Goal: Task Accomplishment & Management: Complete application form

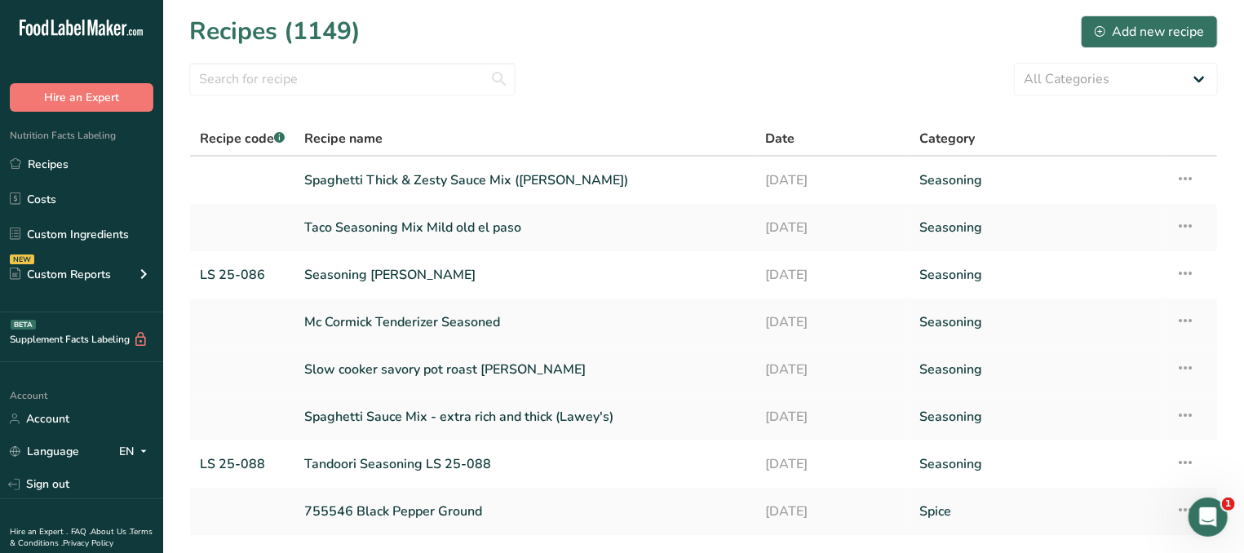
click at [448, 370] on link "Slow cooker savory pot roast [PERSON_NAME]" at bounding box center [524, 369] width 441 height 34
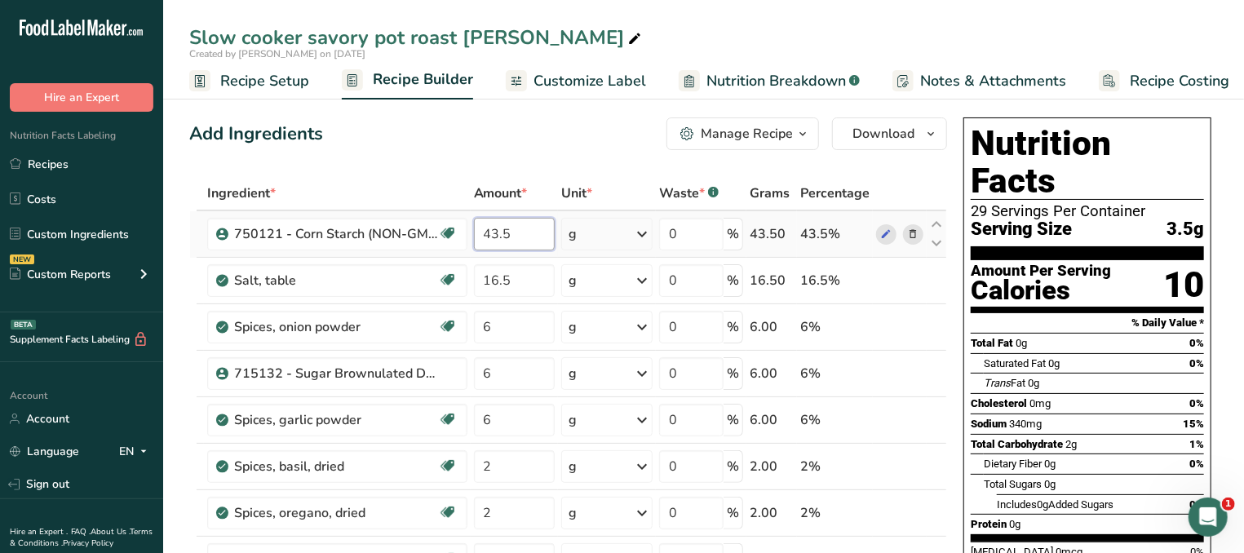
drag, startPoint x: 543, startPoint y: 227, endPoint x: 408, endPoint y: 225, distance: 135.4
click at [474, 225] on input "43.5" at bounding box center [514, 234] width 81 height 33
type input "39"
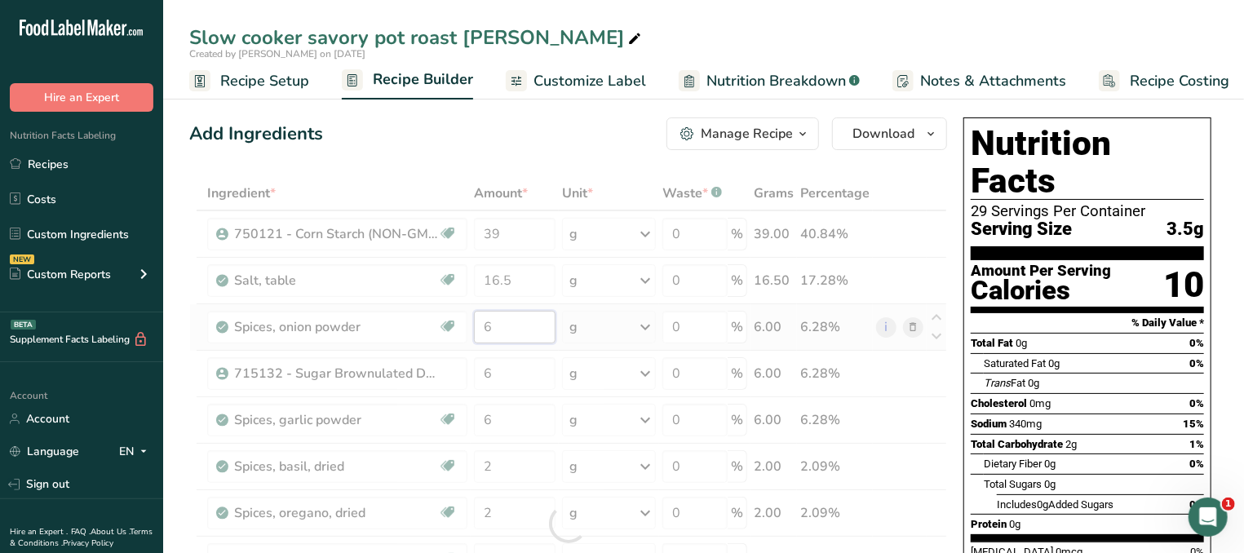
click at [528, 329] on input "6" at bounding box center [515, 327] width 82 height 33
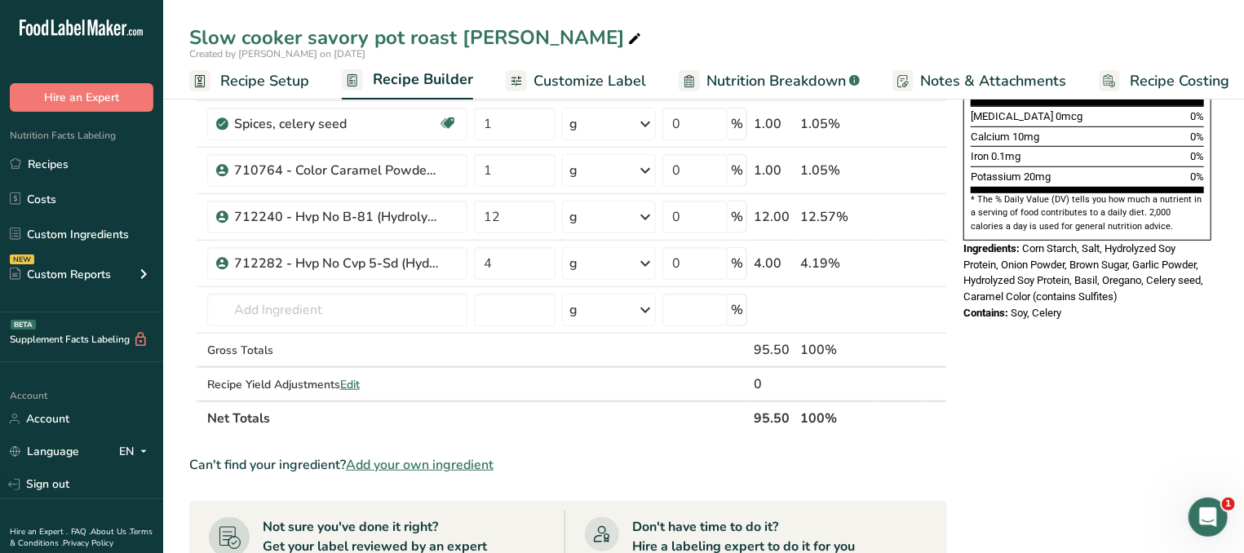
scroll to position [437, 0]
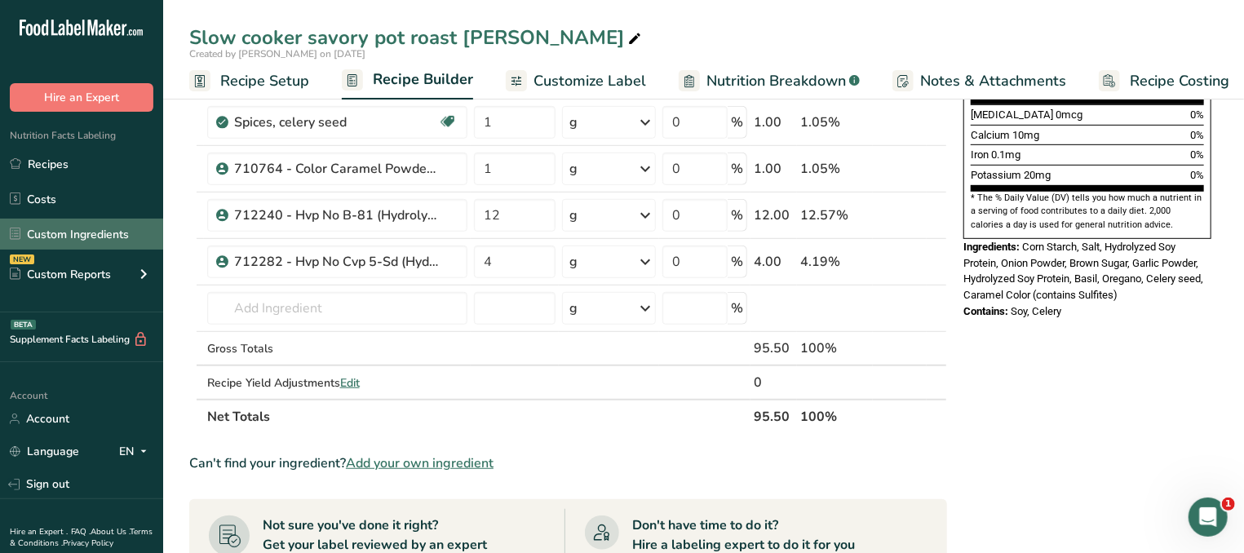
click at [76, 236] on link "Custom Ingredients" at bounding box center [81, 234] width 163 height 31
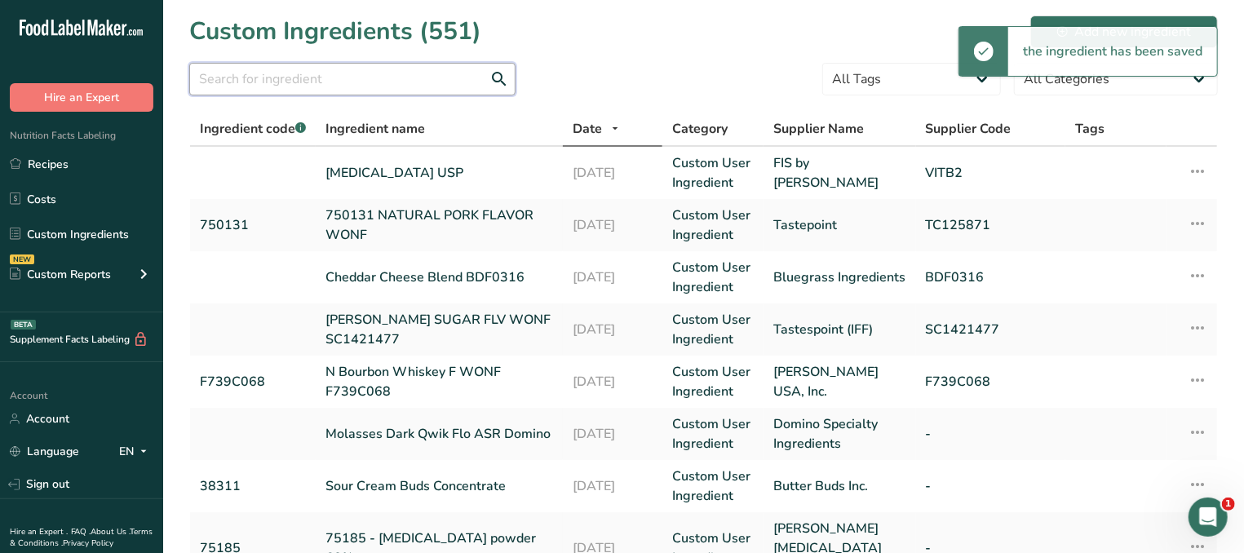
click at [348, 77] on input "text" at bounding box center [352, 79] width 326 height 33
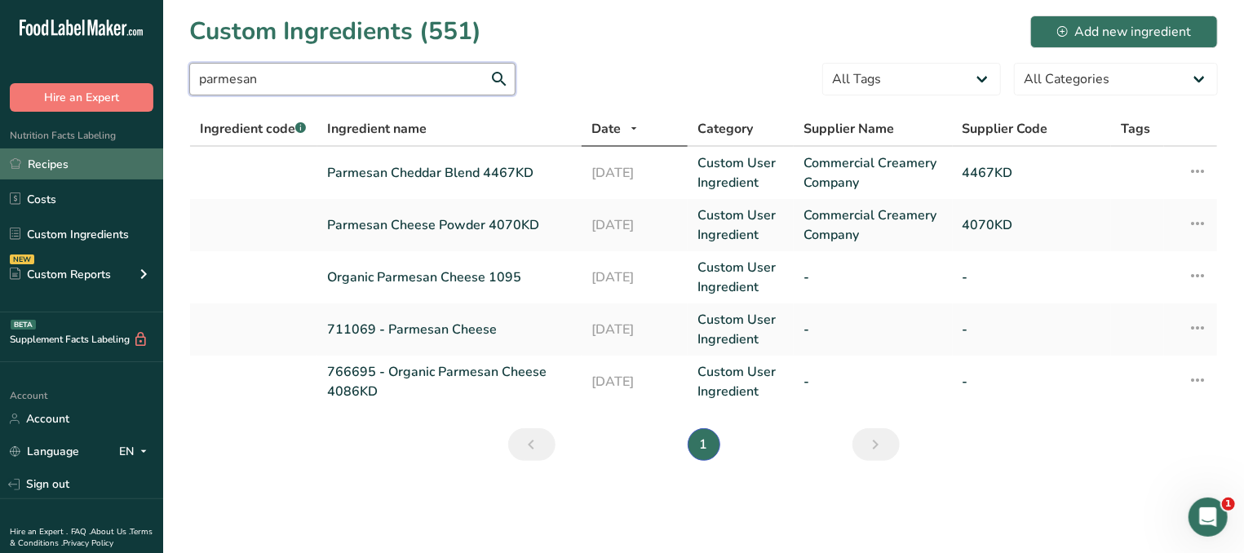
type input "parmesan"
click at [93, 165] on link "Recipes" at bounding box center [81, 163] width 163 height 31
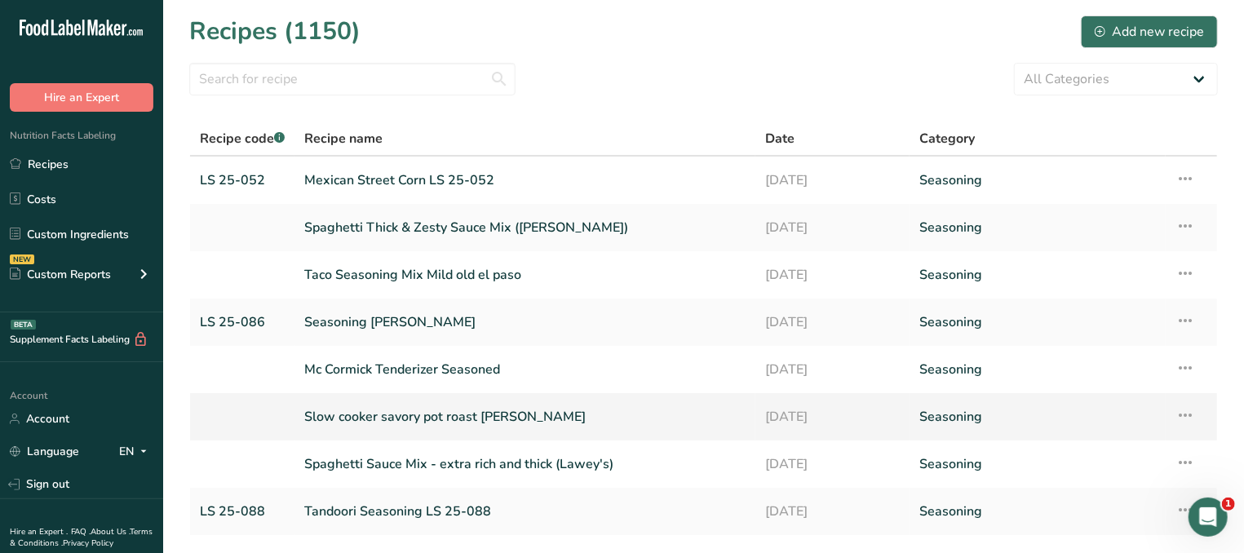
click at [455, 413] on link "Slow cooker savory pot roast [PERSON_NAME]" at bounding box center [524, 417] width 441 height 34
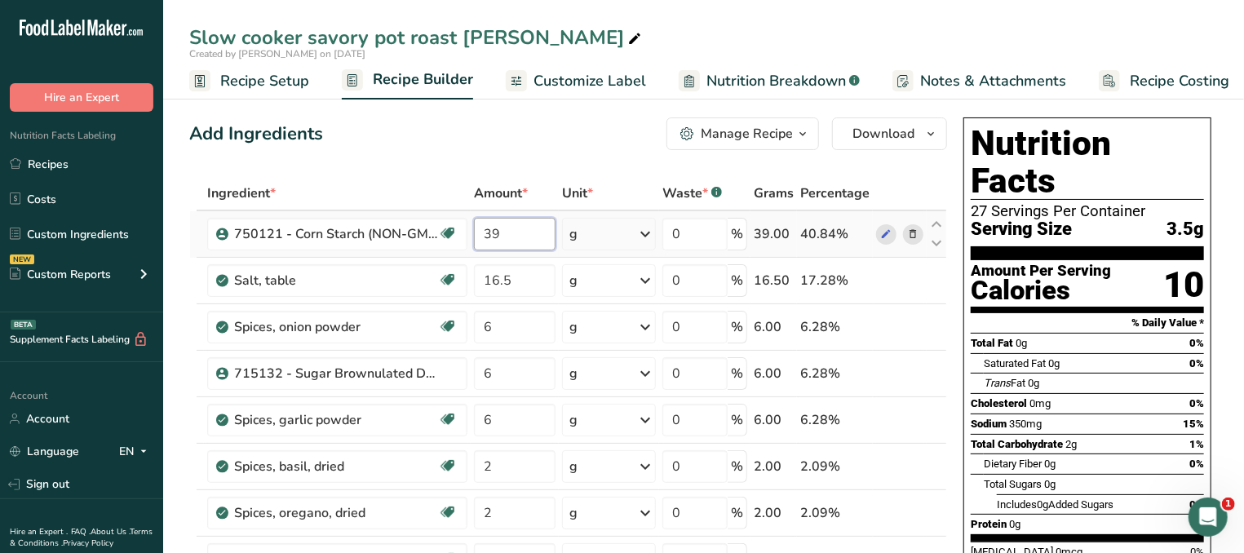
drag, startPoint x: 528, startPoint y: 240, endPoint x: 347, endPoint y: 228, distance: 182.2
click at [474, 228] on input "39" at bounding box center [515, 234] width 82 height 33
type input "31.5"
click at [532, 279] on input "16.5" at bounding box center [515, 280] width 82 height 33
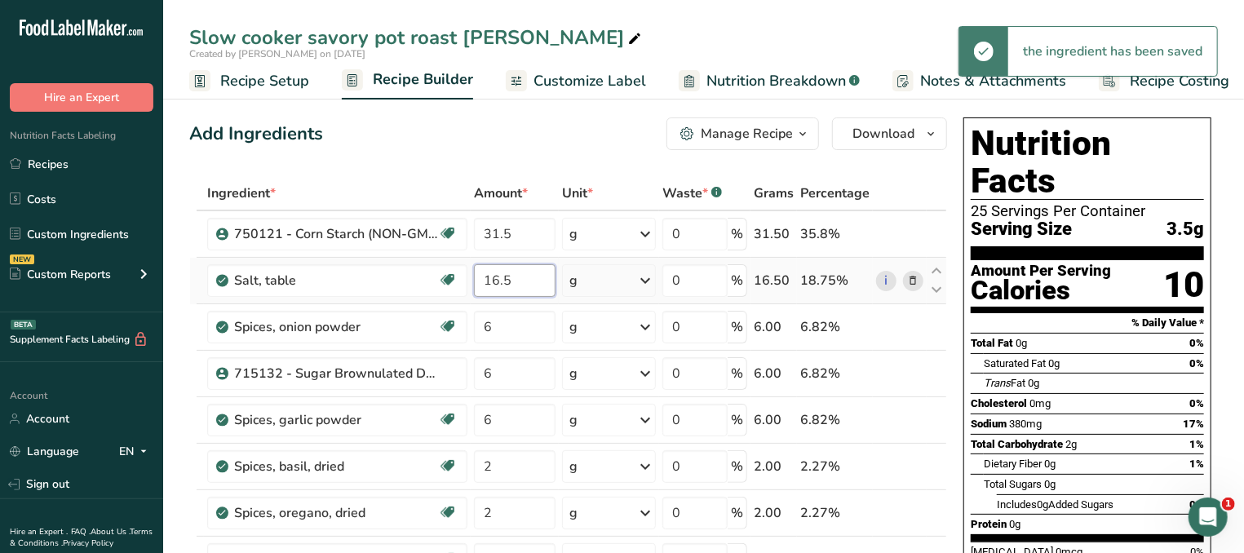
drag, startPoint x: 532, startPoint y: 279, endPoint x: 364, endPoint y: 265, distance: 168.5
click at [474, 265] on input "16.5" at bounding box center [515, 280] width 82 height 33
click at [1103, 434] on div "Total Carbohydrate 2g 1%" at bounding box center [1086, 444] width 233 height 20
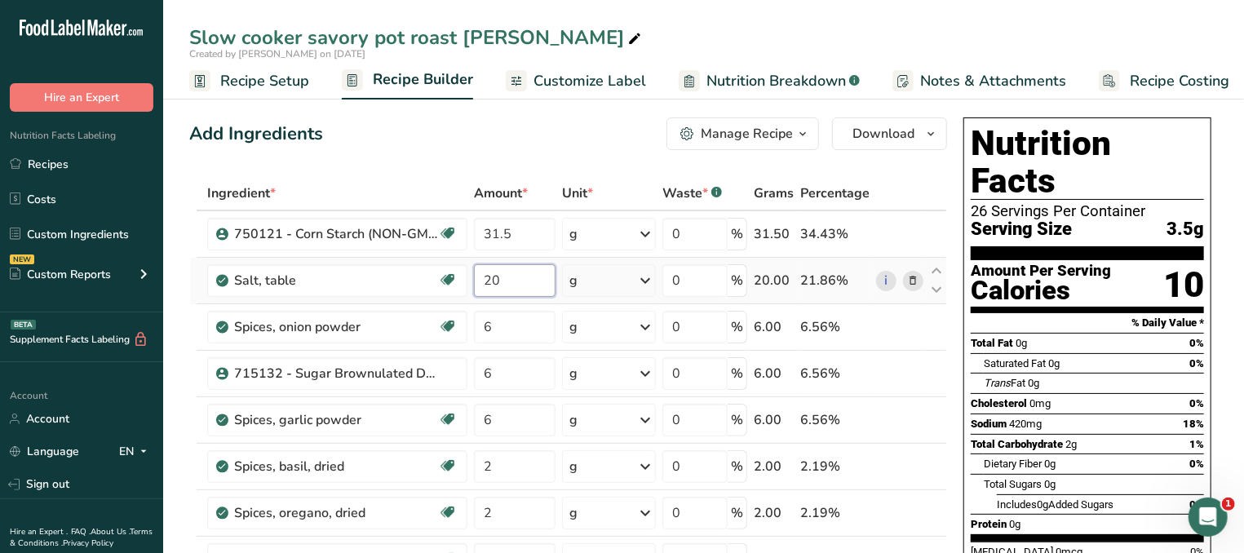
drag, startPoint x: 520, startPoint y: 292, endPoint x: 423, endPoint y: 287, distance: 97.2
click at [474, 287] on input "20" at bounding box center [515, 280] width 82 height 33
type input "15"
click at [1095, 353] on div "Saturated Fat 0g 0%" at bounding box center [1093, 363] width 220 height 20
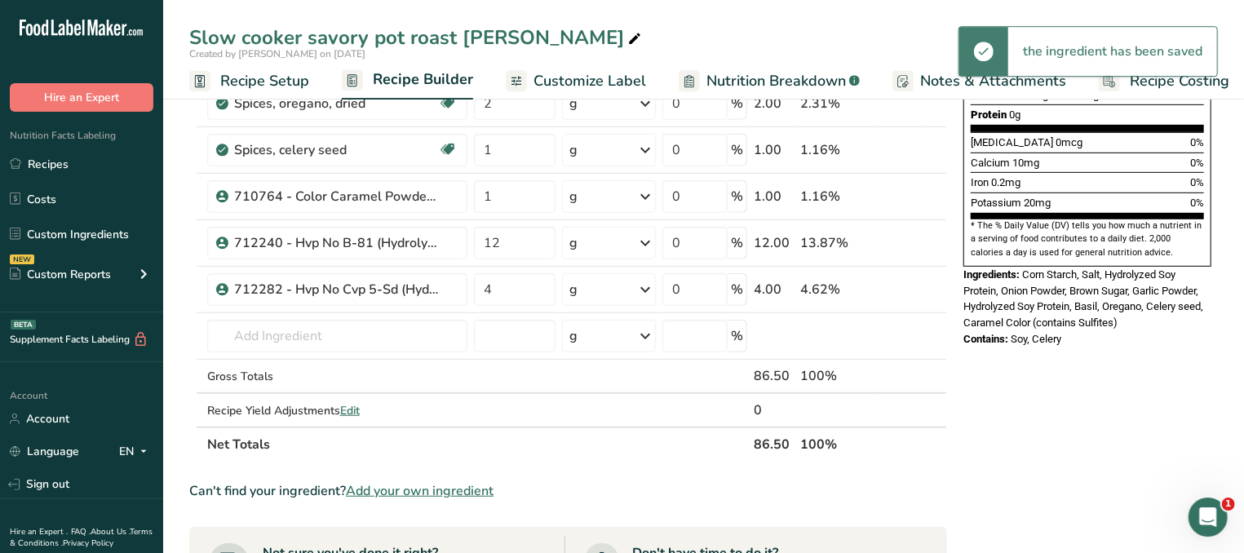
scroll to position [349, 0]
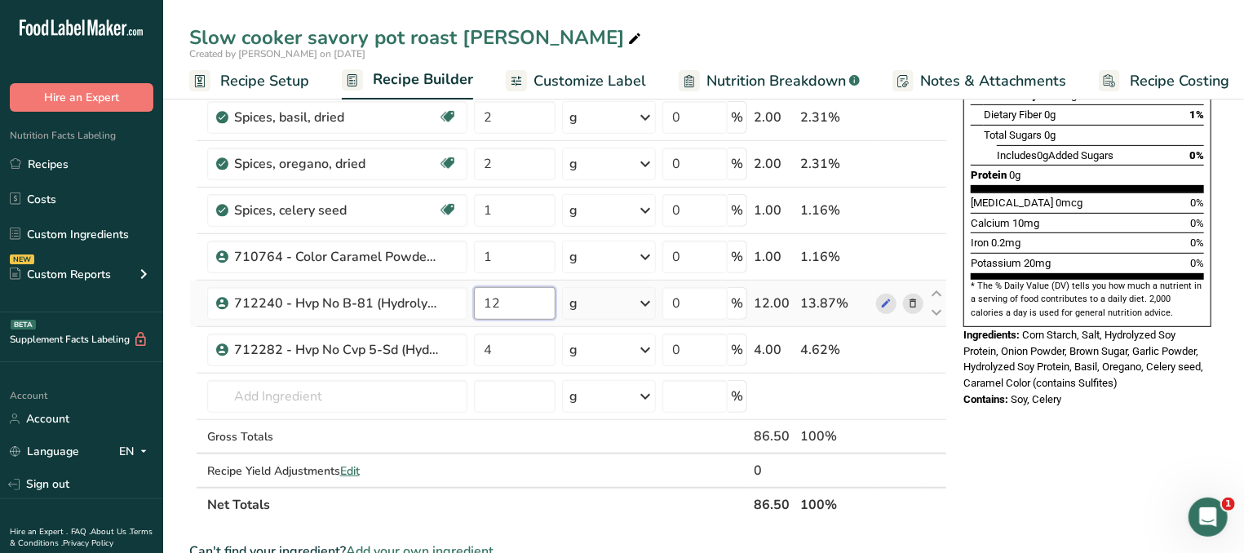
drag, startPoint x: 508, startPoint y: 298, endPoint x: 462, endPoint y: 298, distance: 45.7
click at [474, 298] on input "12" at bounding box center [515, 303] width 82 height 33
type input "15"
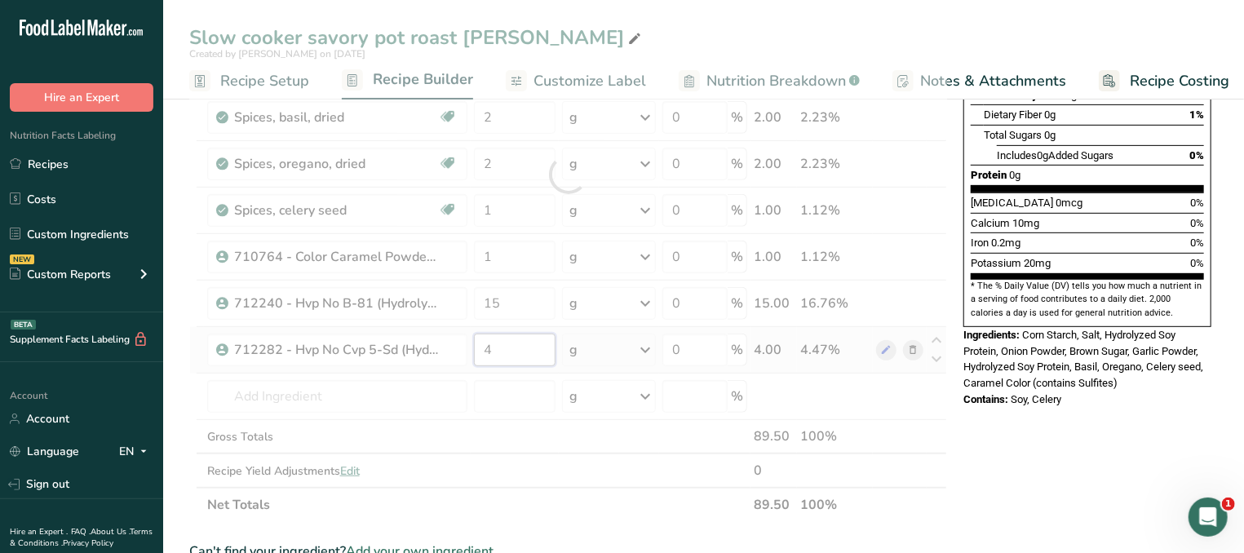
click at [504, 343] on input "4" at bounding box center [515, 350] width 82 height 33
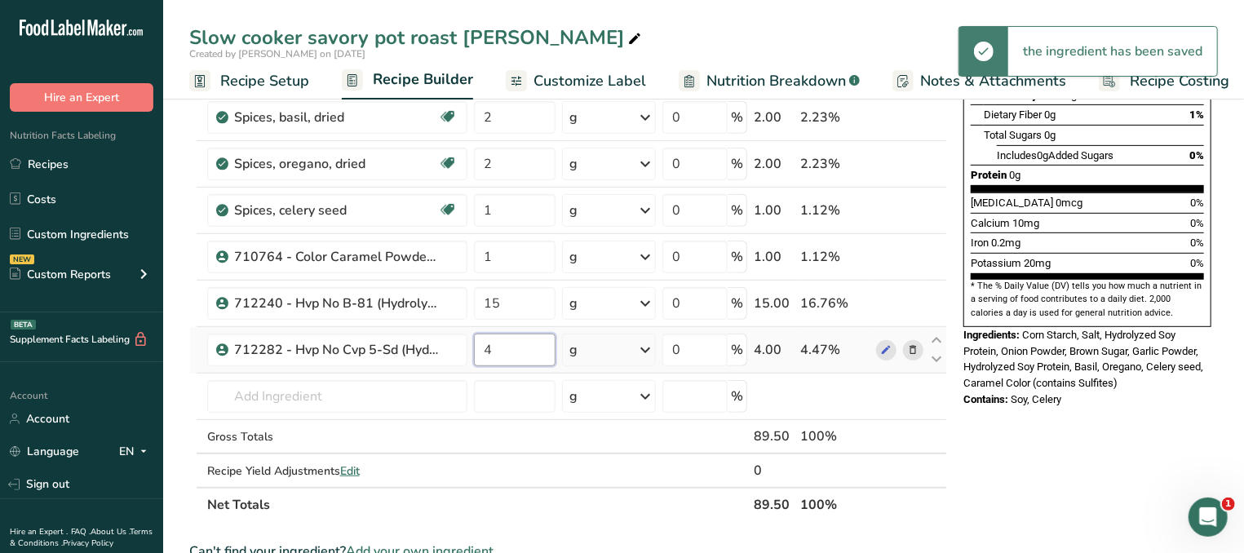
drag, startPoint x: 532, startPoint y: 347, endPoint x: 419, endPoint y: 345, distance: 112.5
click at [474, 345] on input "4" at bounding box center [515, 350] width 82 height 33
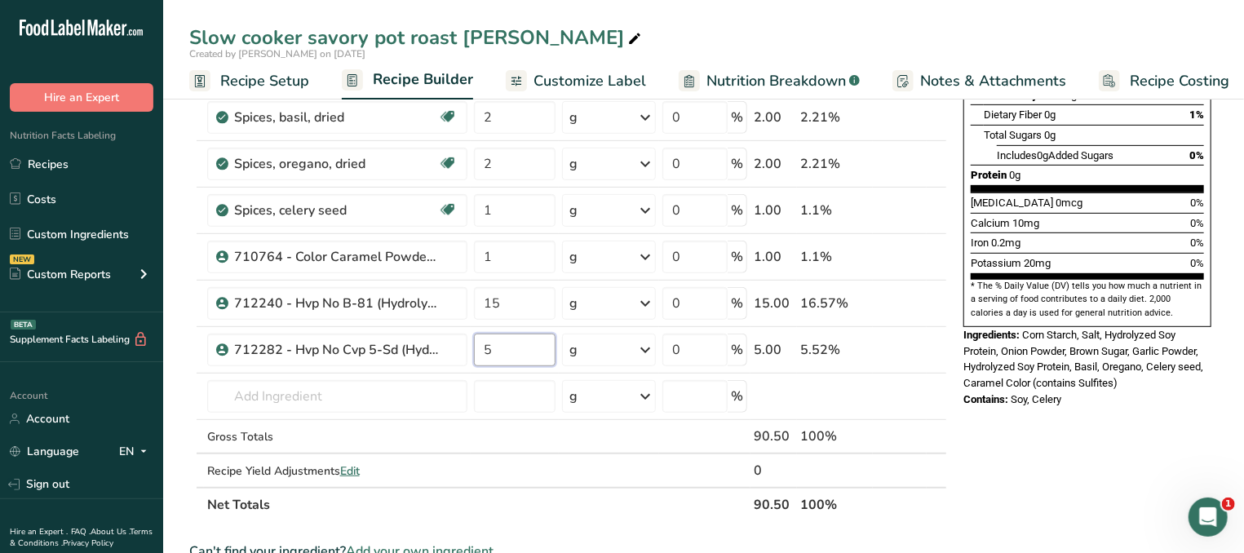
type input "5"
click at [1113, 439] on div "Nutrition Facts 26 Servings Per Container Serving Size 3.5g Amount Per Serving …" at bounding box center [1086, 439] width 261 height 1354
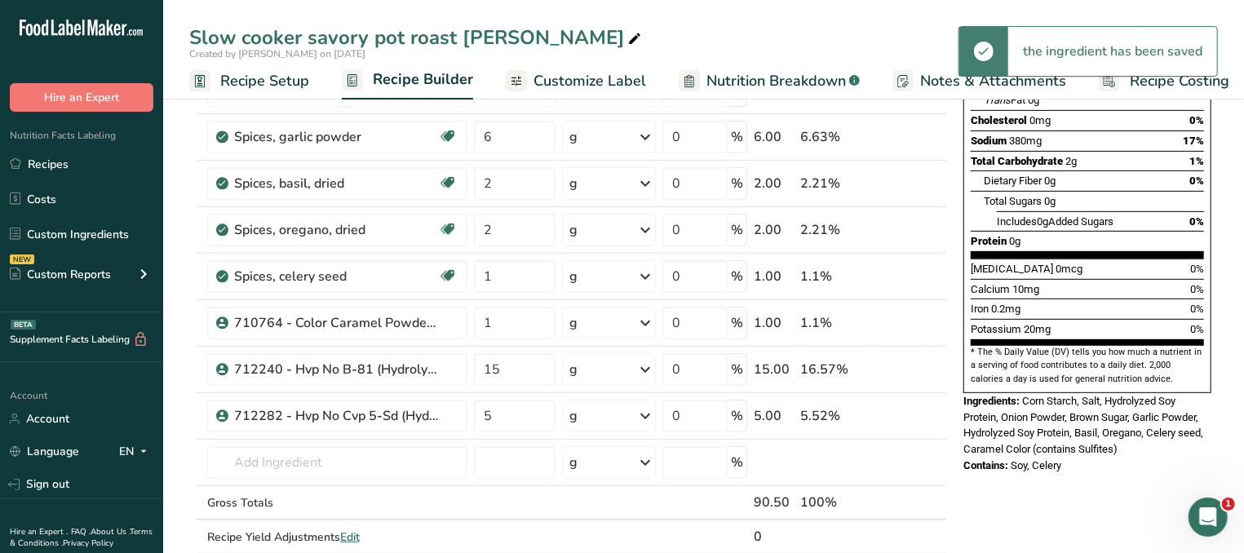
scroll to position [0, 0]
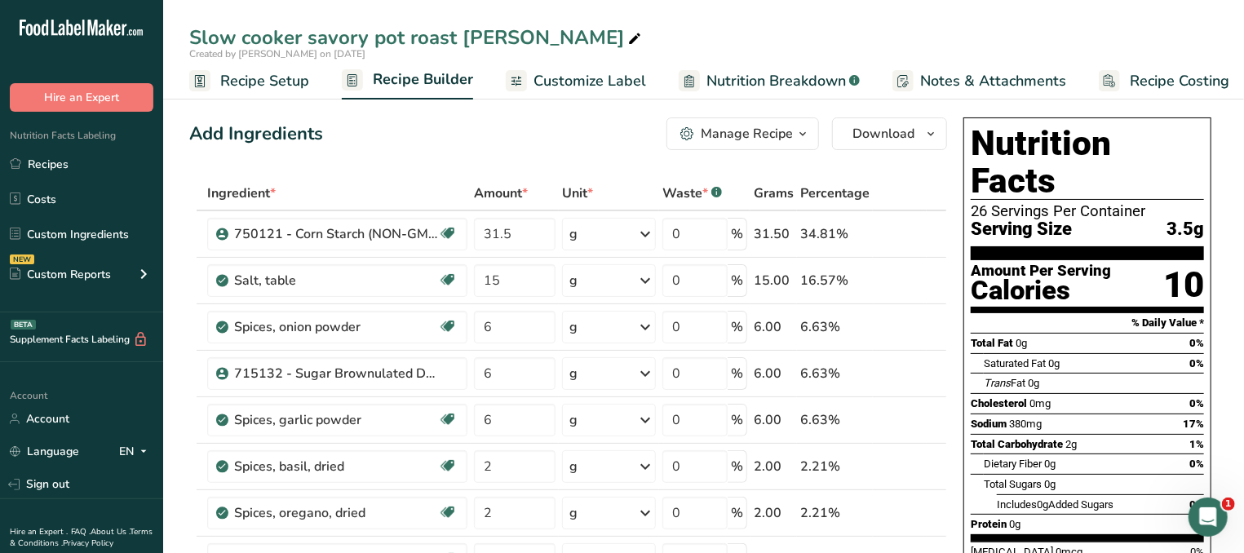
click at [803, 135] on icon "button" at bounding box center [802, 134] width 13 height 20
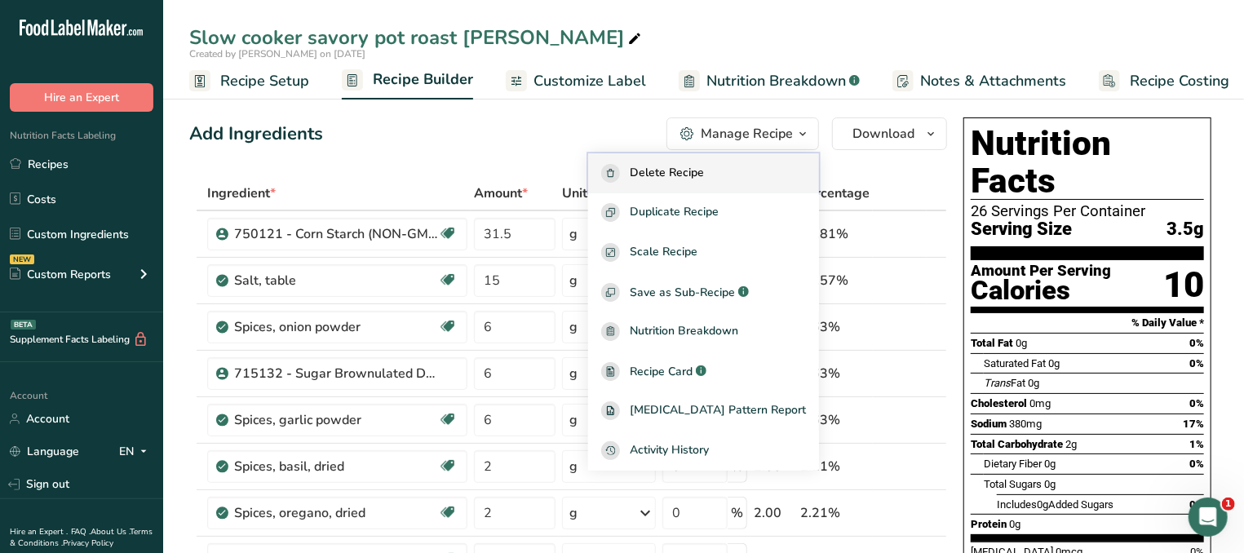
click at [727, 186] on button "Delete Recipe" at bounding box center [703, 173] width 231 height 40
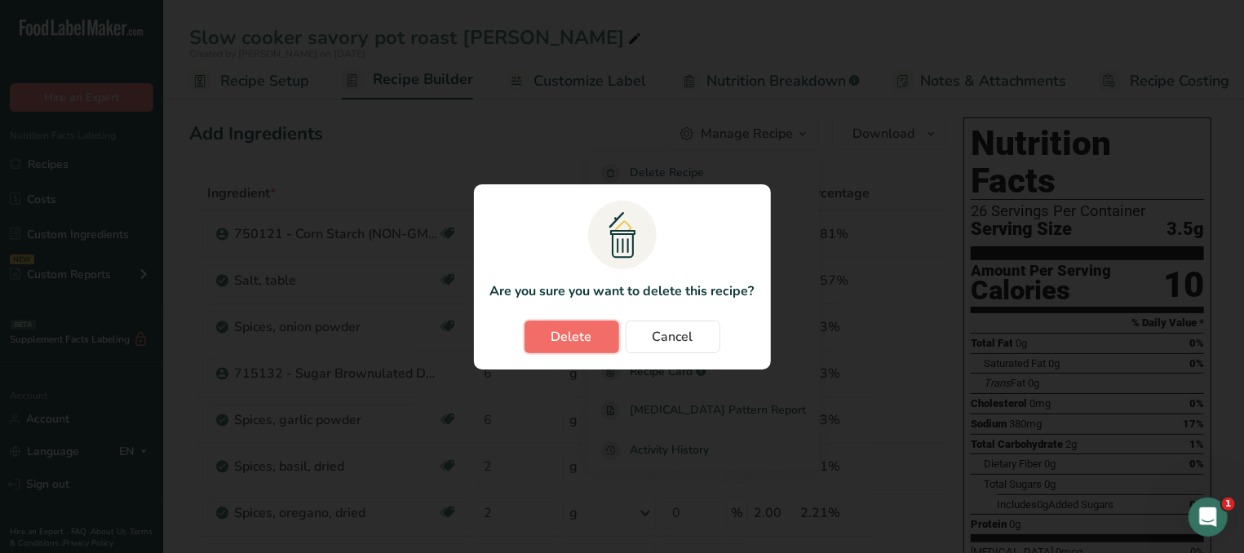
click at [583, 330] on span "Delete" at bounding box center [571, 337] width 41 height 20
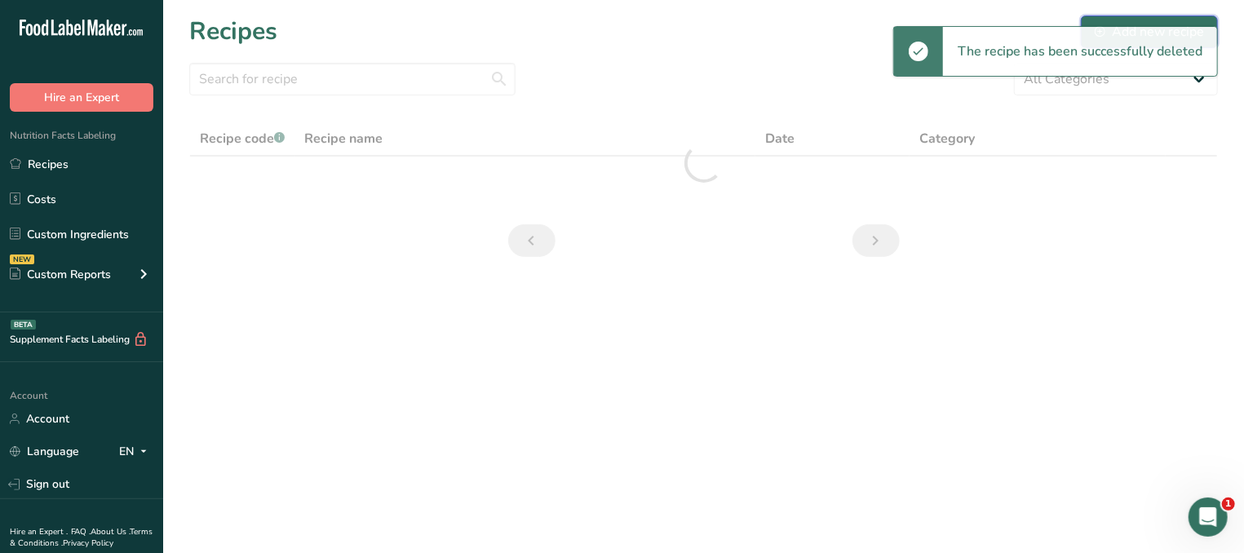
click at [1111, 22] on div "Add new recipe" at bounding box center [1148, 32] width 109 height 20
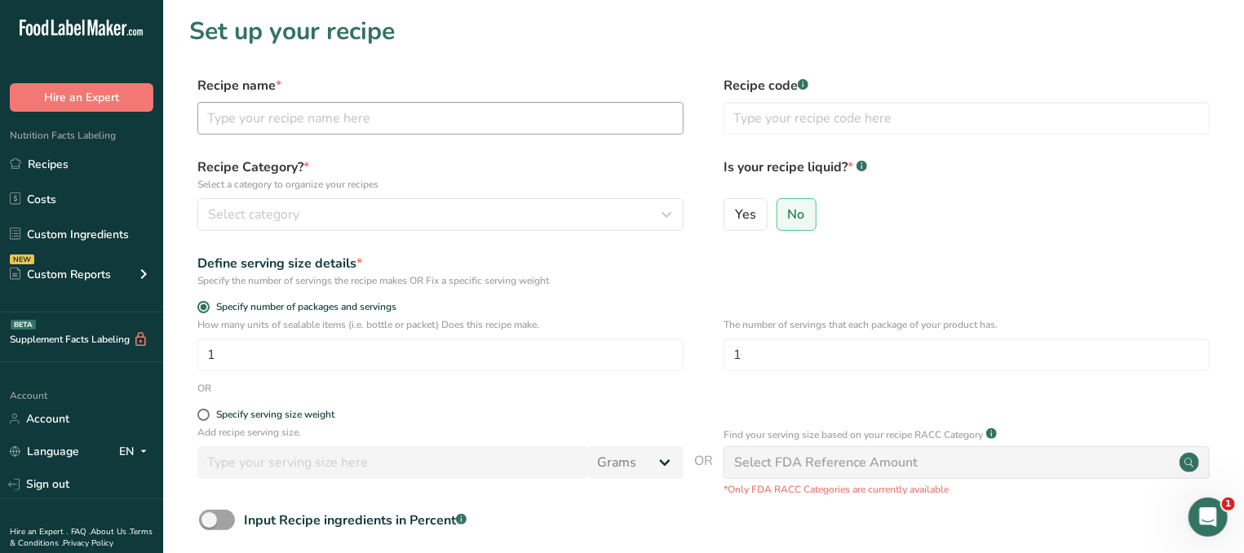
click at [389, 121] on input "text" at bounding box center [440, 118] width 486 height 33
paste input "Slow cooker savory pot roast [PERSON_NAME]"
type input "Slow cooker savory pot roast [PERSON_NAME]"
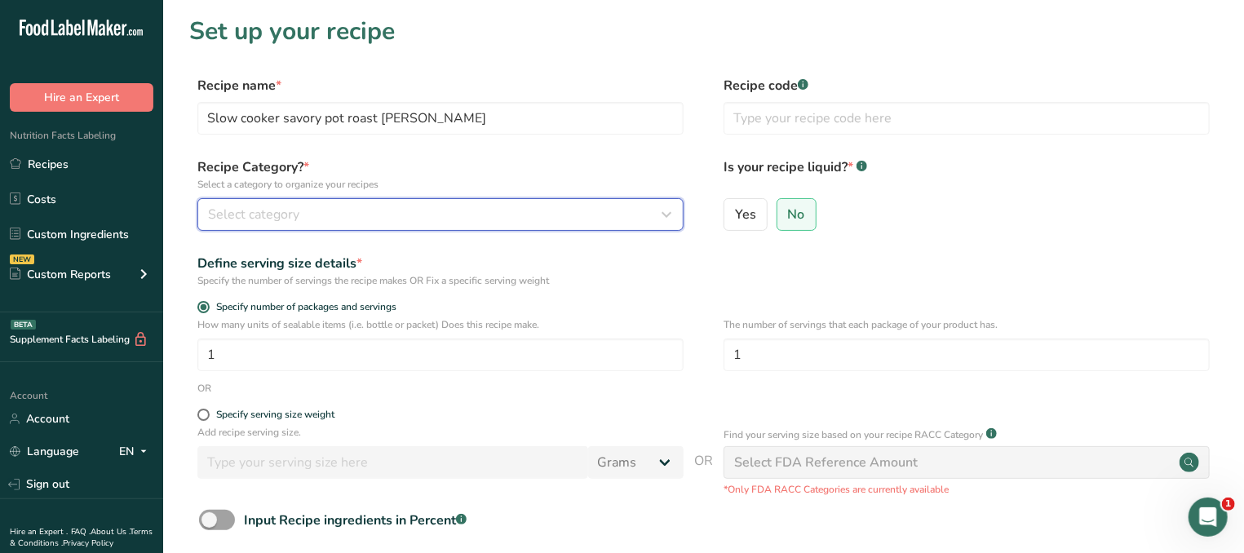
click at [356, 214] on div "Select category" at bounding box center [435, 215] width 455 height 20
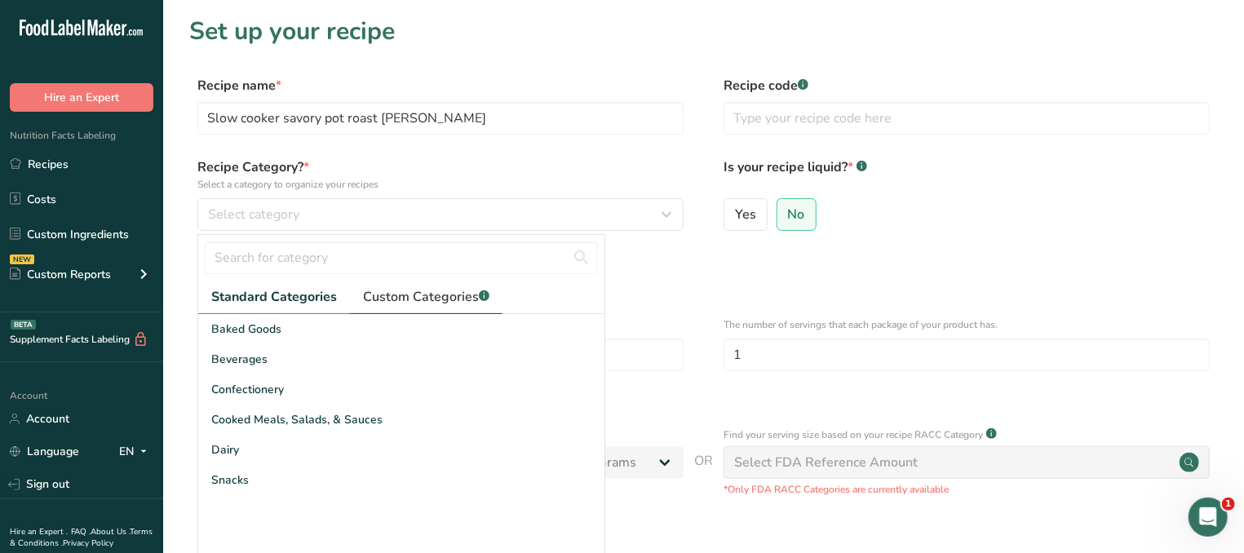
click at [400, 296] on span "Custom Categories .a-a{fill:#347362;}.b-a{fill:#fff;}" at bounding box center [426, 297] width 126 height 20
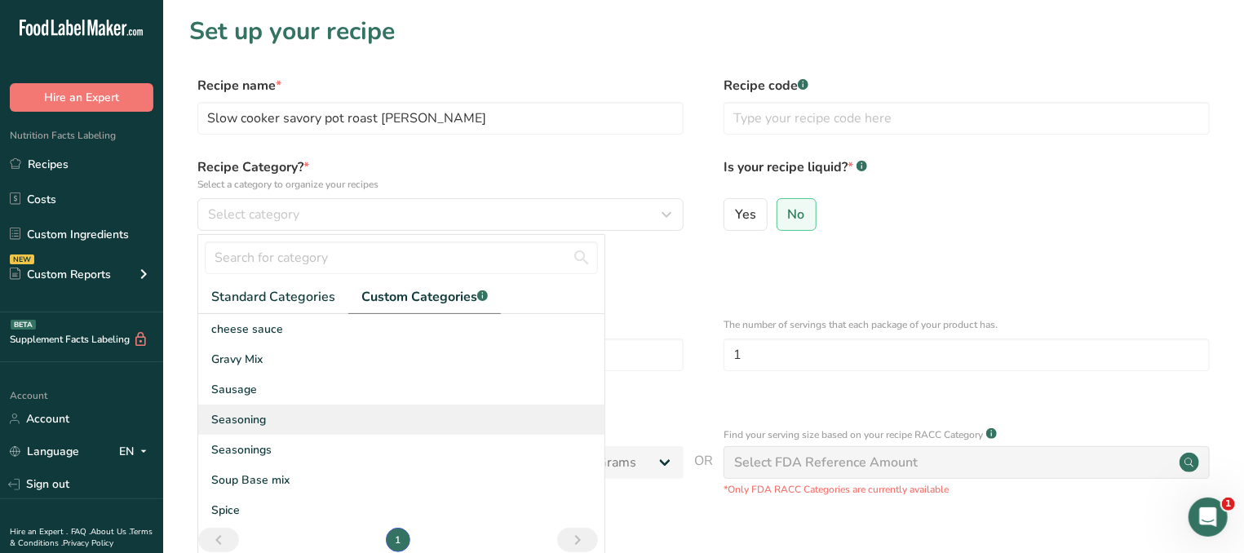
click at [289, 431] on div "Seasoning" at bounding box center [401, 419] width 406 height 30
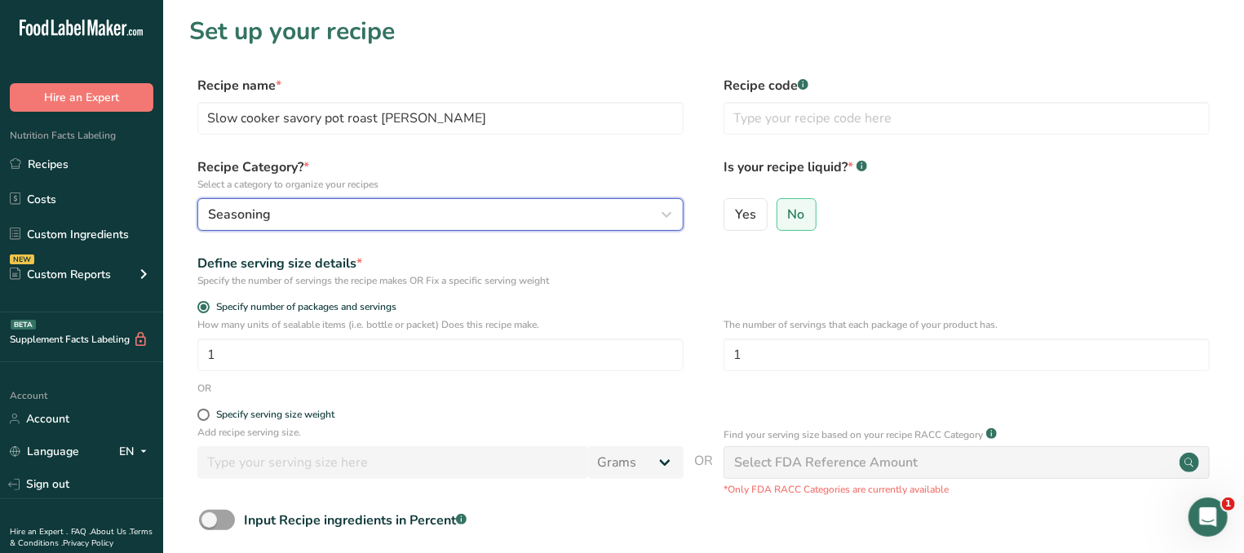
click at [390, 215] on div "Seasoning" at bounding box center [435, 215] width 455 height 20
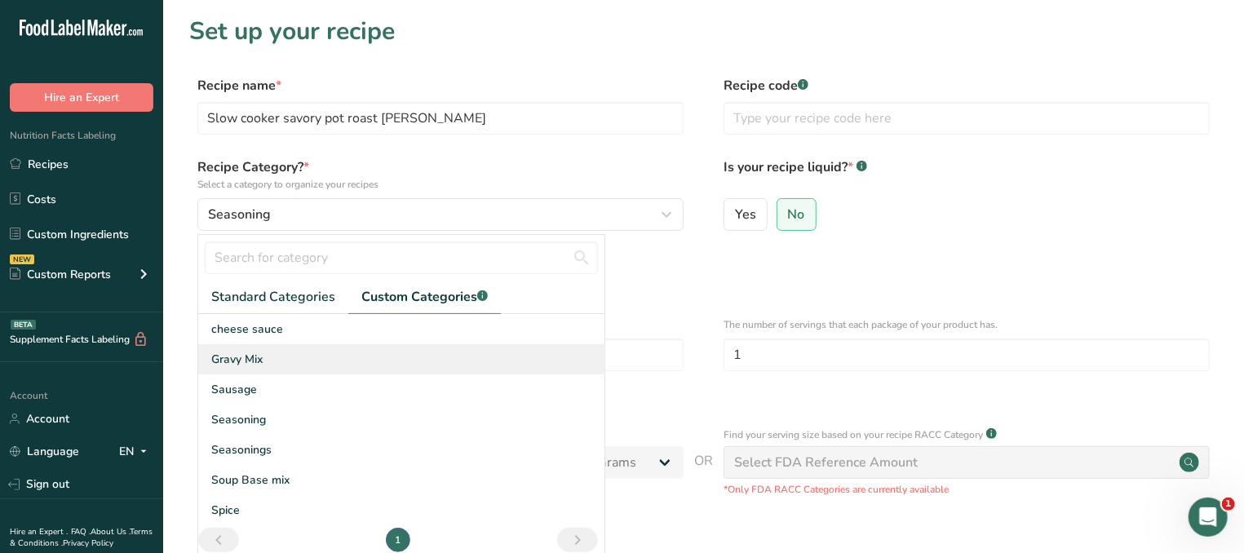
click at [270, 354] on div "Gravy Mix" at bounding box center [401, 359] width 406 height 30
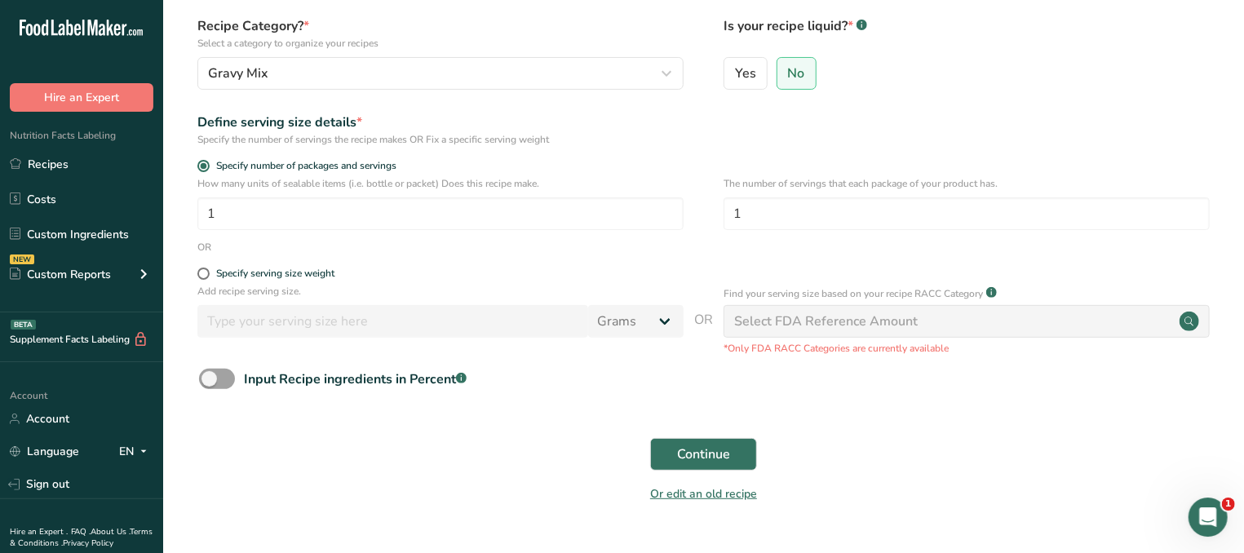
scroll to position [174, 0]
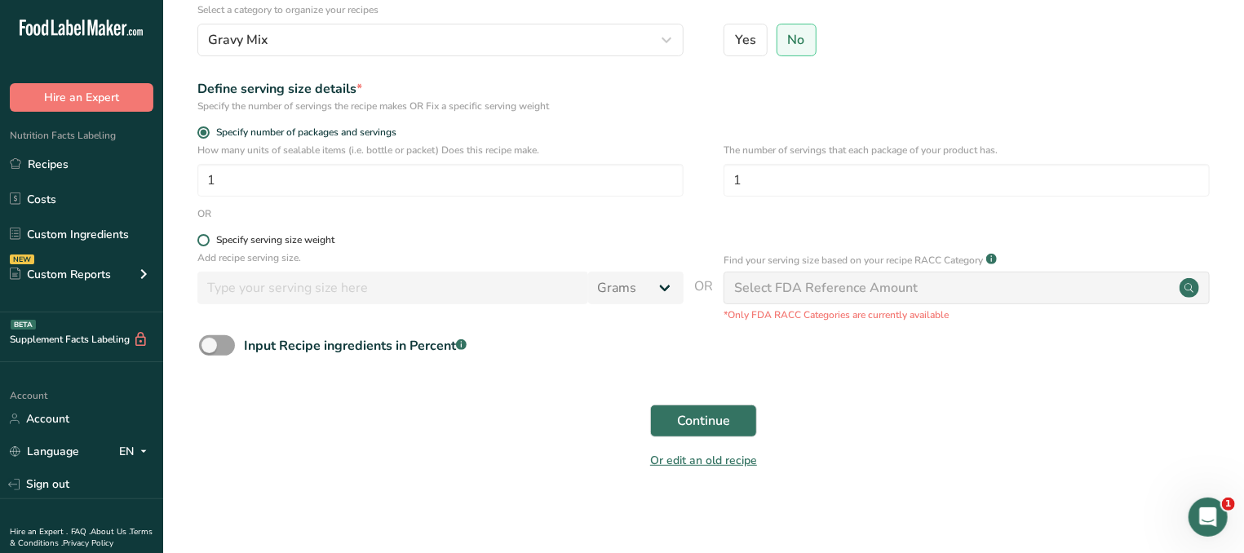
click at [253, 237] on div "Specify serving size weight" at bounding box center [275, 240] width 118 height 12
click at [208, 237] on input "Specify serving size weight" at bounding box center [202, 240] width 11 height 11
radio input "true"
radio input "false"
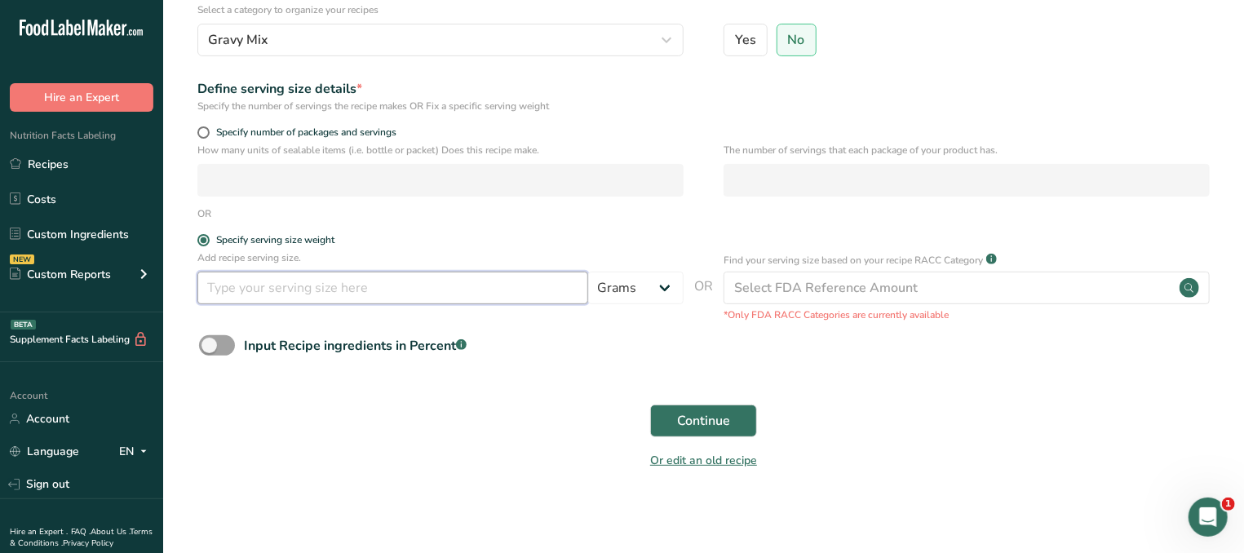
click at [267, 283] on input "number" at bounding box center [392, 288] width 391 height 33
type input "3.5"
click at [701, 414] on span "Continue" at bounding box center [703, 421] width 53 height 20
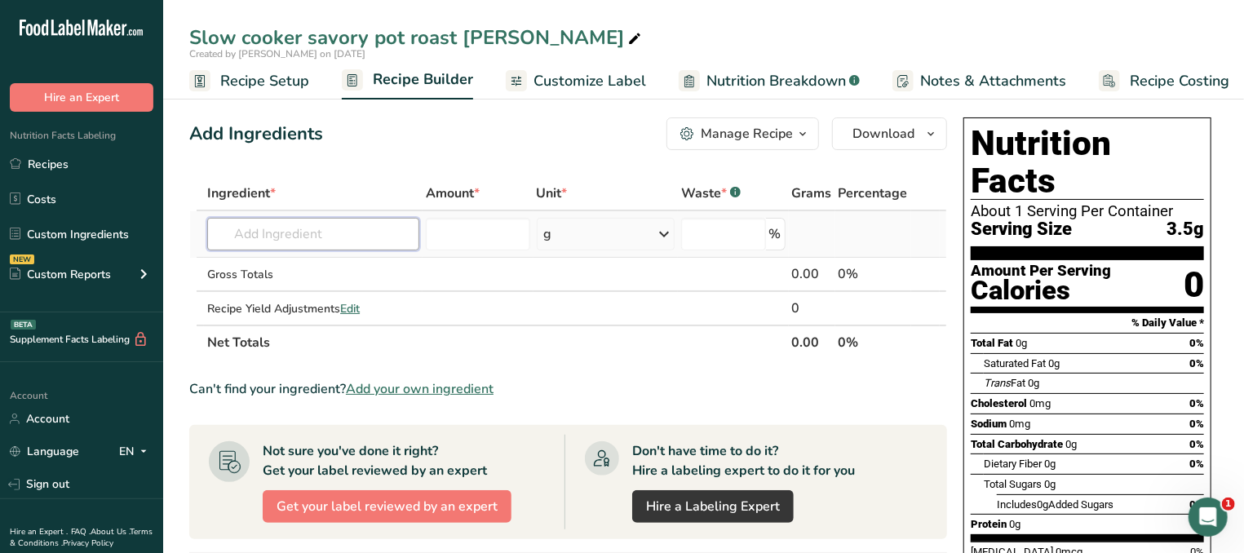
click at [312, 222] on input "text" at bounding box center [313, 234] width 212 height 33
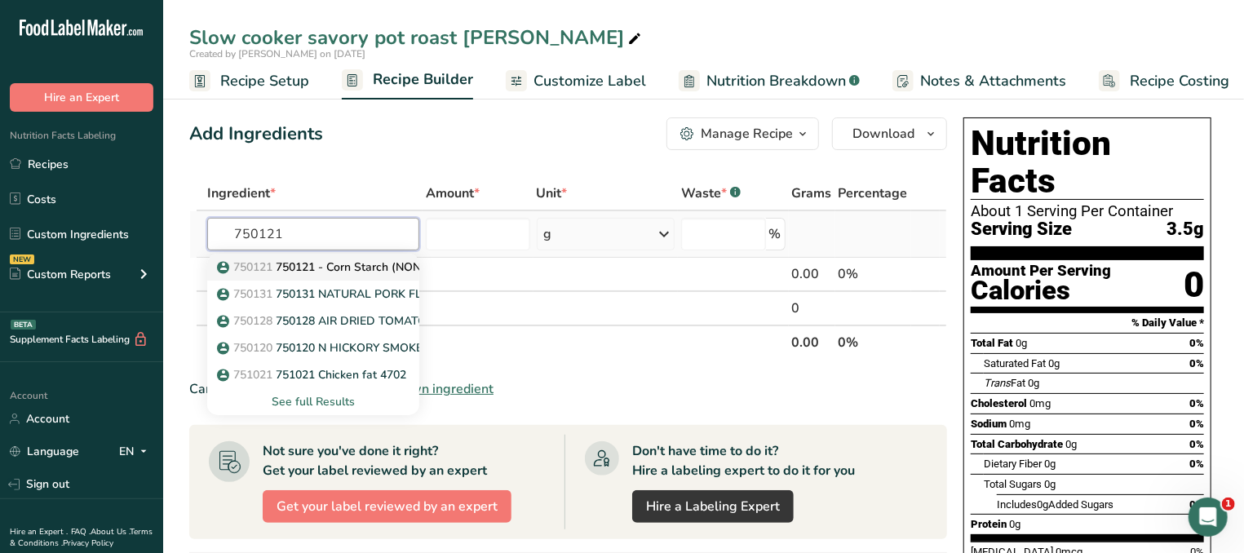
type input "750121"
click at [282, 264] on p "750121 750121 - Corn Starch (NON-GMO)" at bounding box center [338, 266] width 236 height 17
type input "750121 - Corn Starch (NON-GMO)"
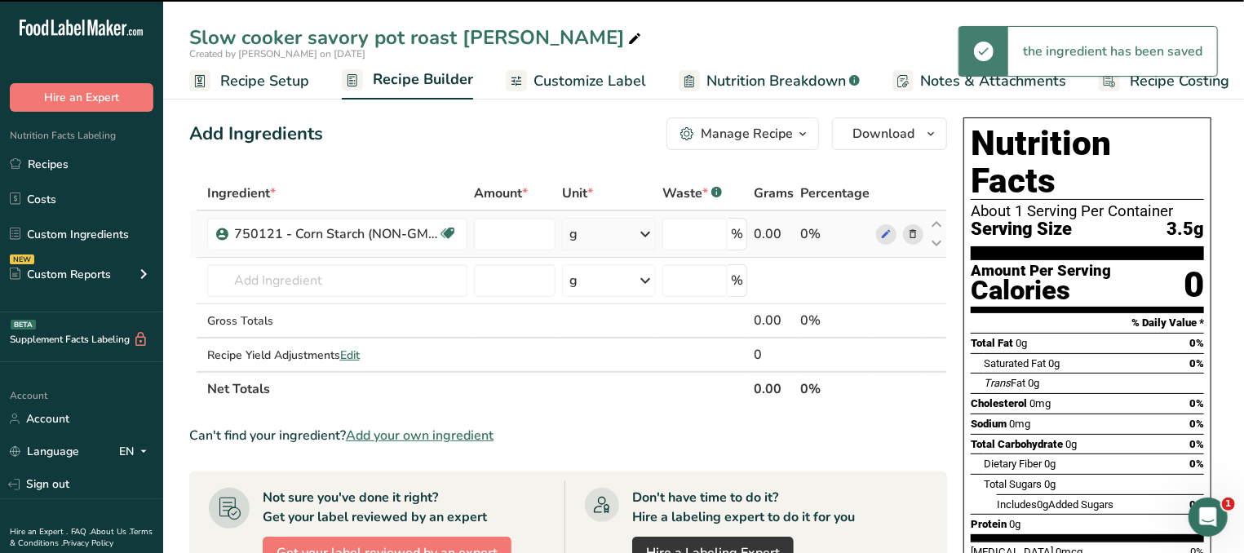
type input "0"
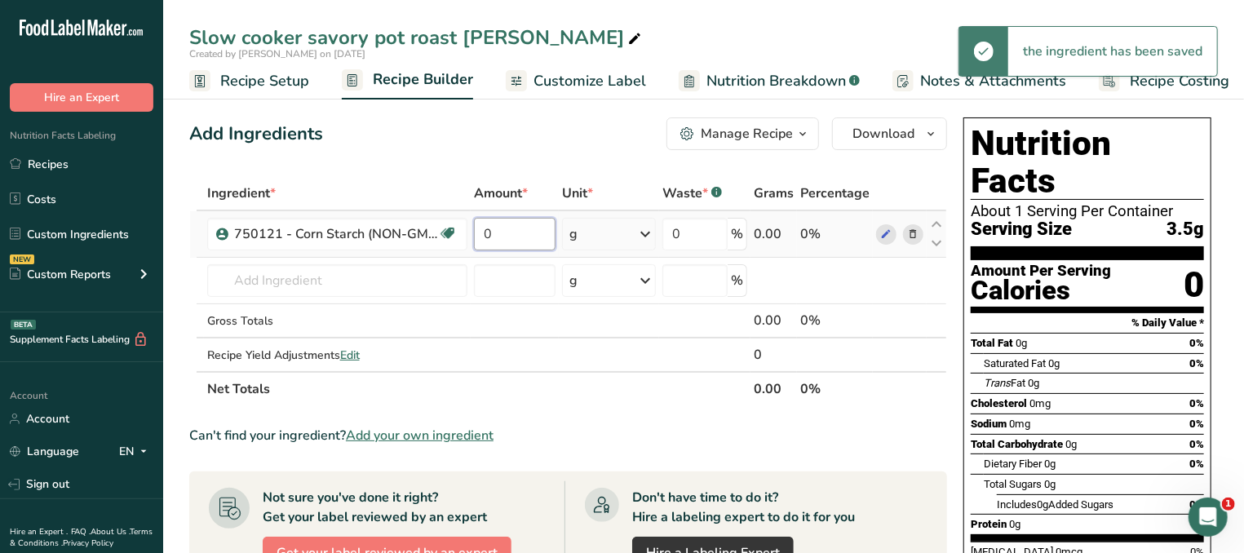
drag, startPoint x: 493, startPoint y: 234, endPoint x: 466, endPoint y: 234, distance: 27.7
click at [474, 234] on input "0" at bounding box center [515, 234] width 82 height 33
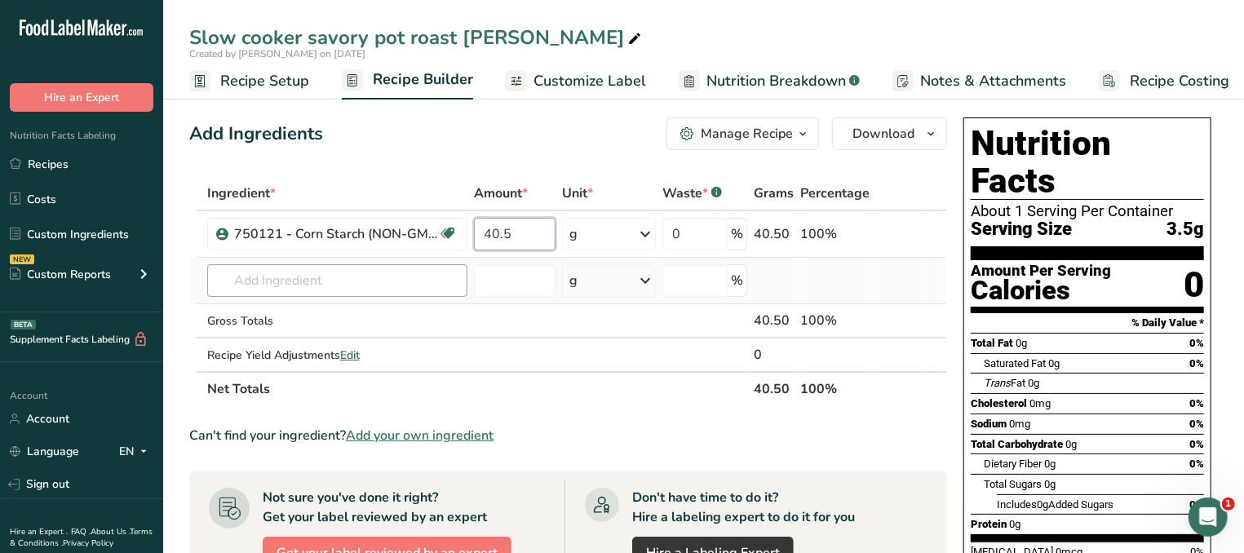
type input "40.5"
click at [382, 278] on input "text" at bounding box center [337, 280] width 260 height 33
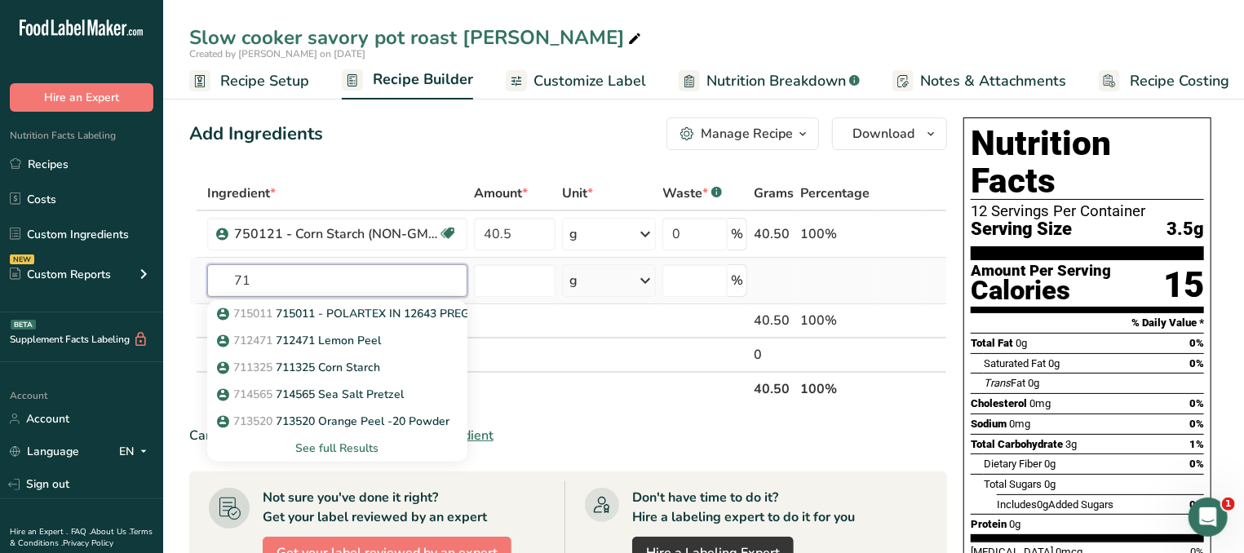
type input "7"
type input "salt"
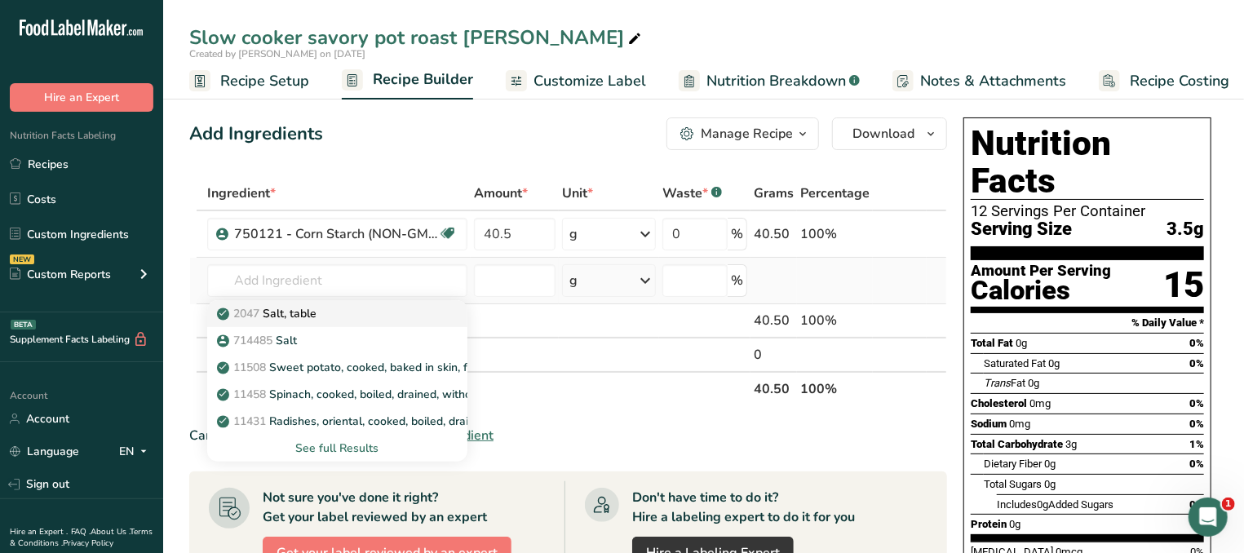
click at [353, 307] on div "2047 Salt, table" at bounding box center [324, 313] width 208 height 17
type input "Salt, table"
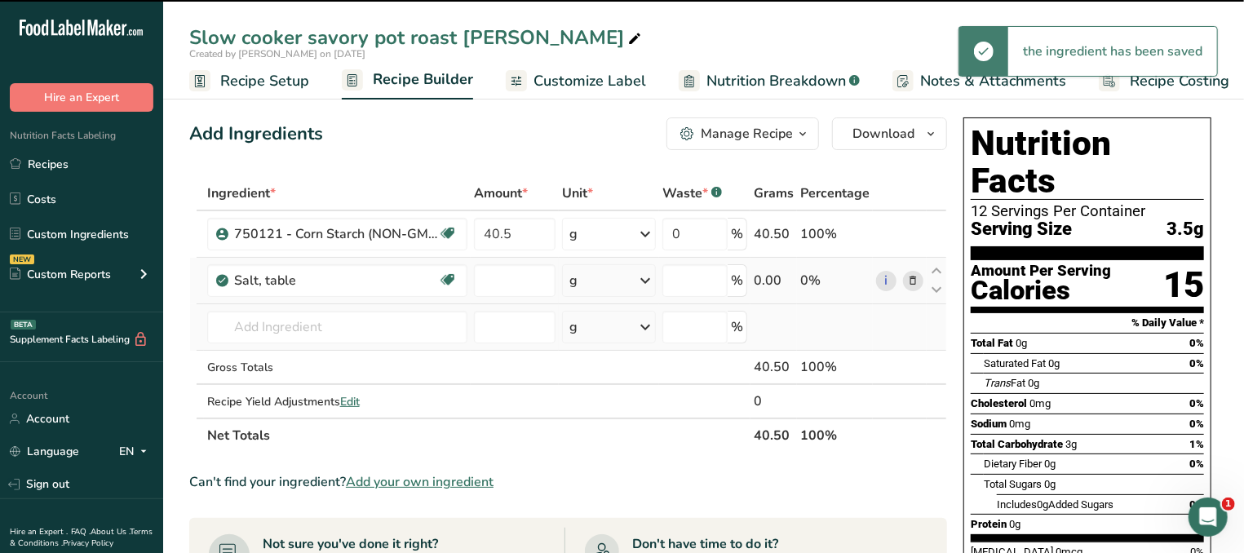
type input "0"
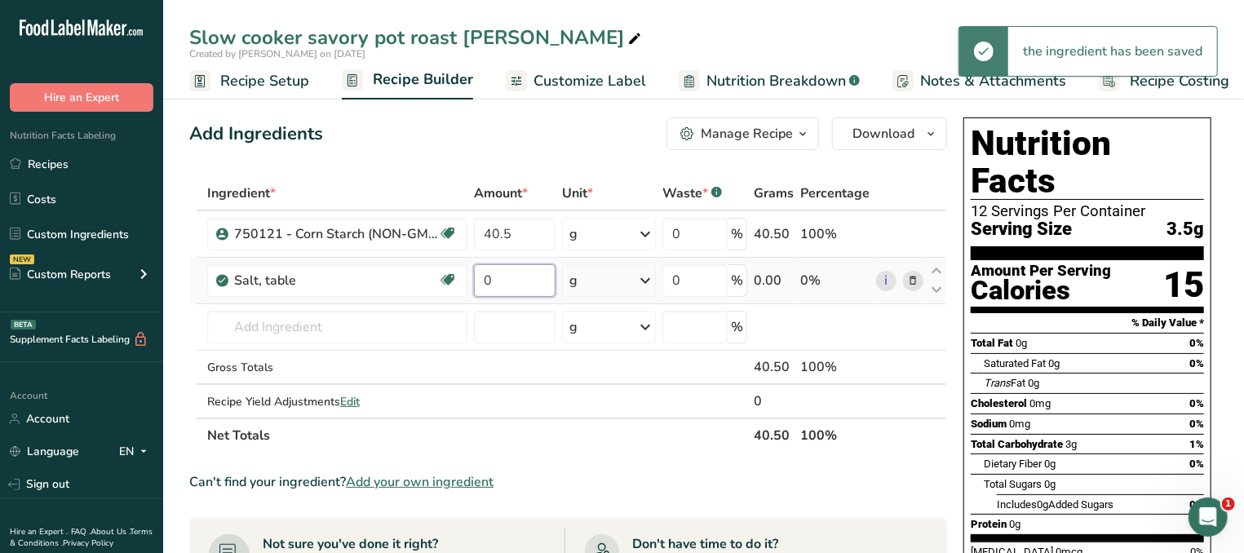
drag, startPoint x: 501, startPoint y: 279, endPoint x: 473, endPoint y: 276, distance: 27.8
click at [474, 276] on input "0" at bounding box center [515, 280] width 82 height 33
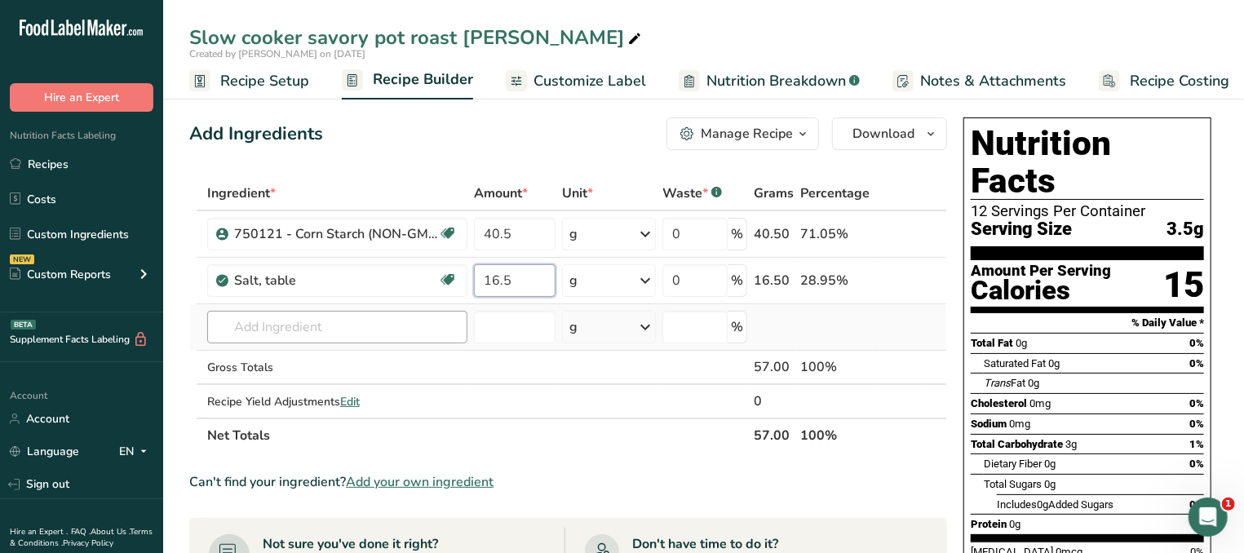
type input "16.5"
click at [307, 338] on input "text" at bounding box center [337, 327] width 260 height 33
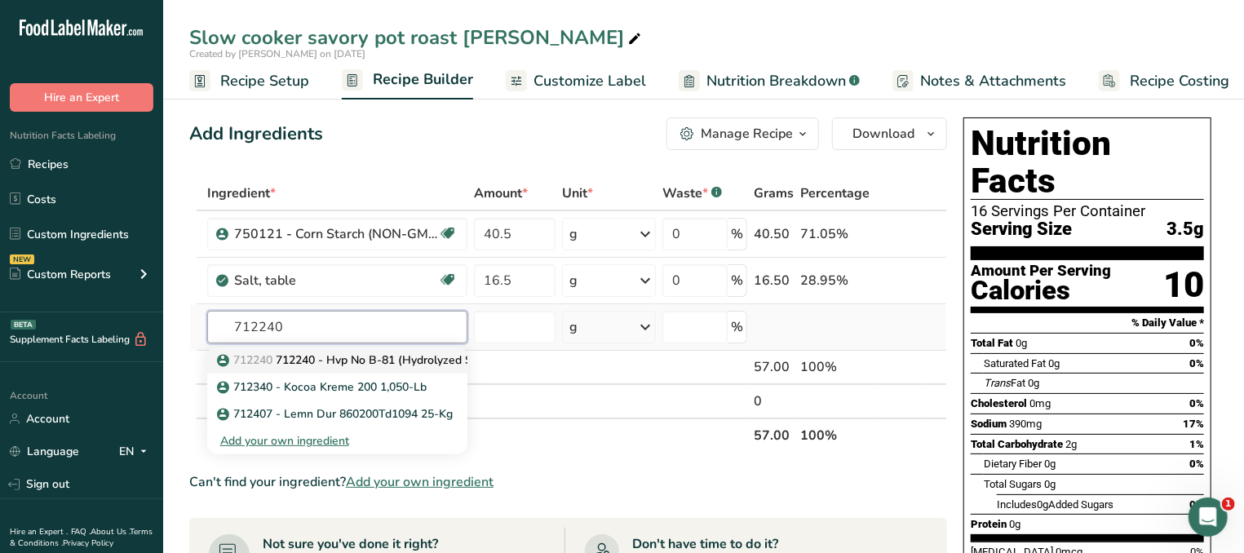
type input "712240"
click at [327, 366] on p "712240 712240 - Hvp No B-81 (Hydrolyzed Soy Protein)" at bounding box center [374, 359] width 309 height 17
type input "712240 - Hvp No B-81 (Hydrolyzed Soy Protein)"
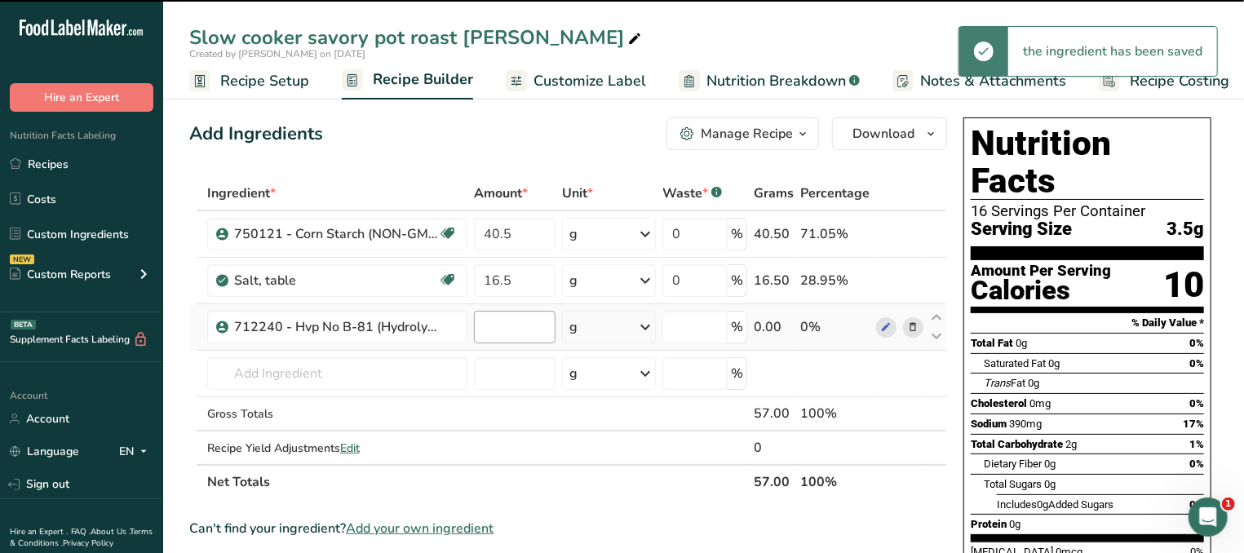
type input "0"
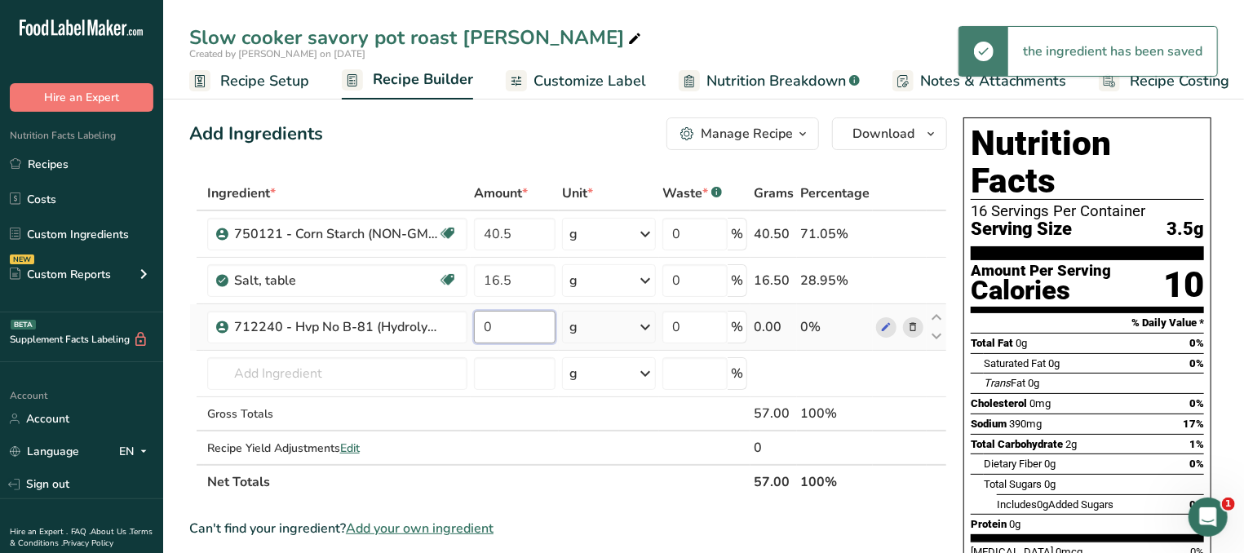
drag, startPoint x: 510, startPoint y: 325, endPoint x: 439, endPoint y: 326, distance: 71.0
click at [474, 326] on input "0" at bounding box center [515, 327] width 82 height 33
type input "12"
click at [360, 365] on input "text" at bounding box center [337, 373] width 260 height 33
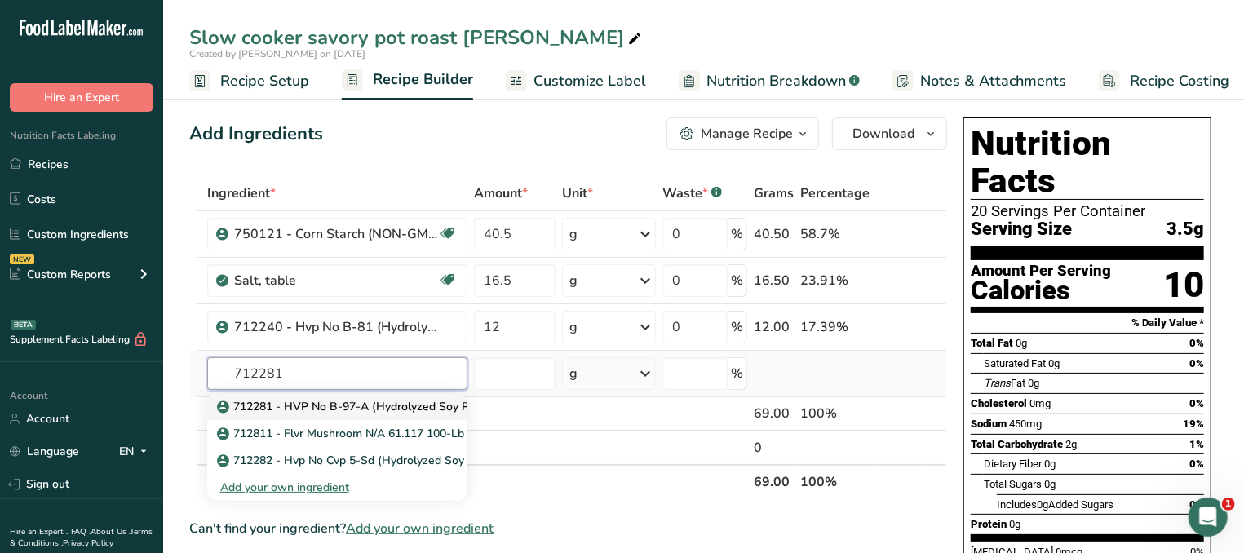
type input "712281"
click at [319, 404] on p "712281 - HVP No B-97-A (Hydrolyzed Soy Protein)" at bounding box center [361, 406] width 283 height 17
type input "712281 - HVP No B-97-A (Hydrolyzed Soy Protein)"
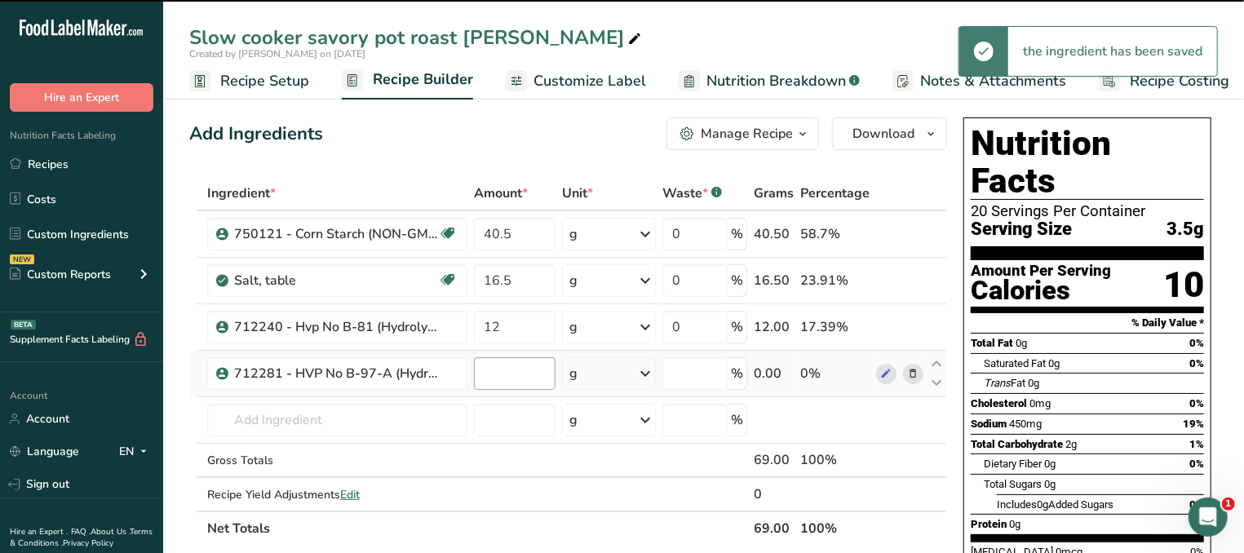
type input "0"
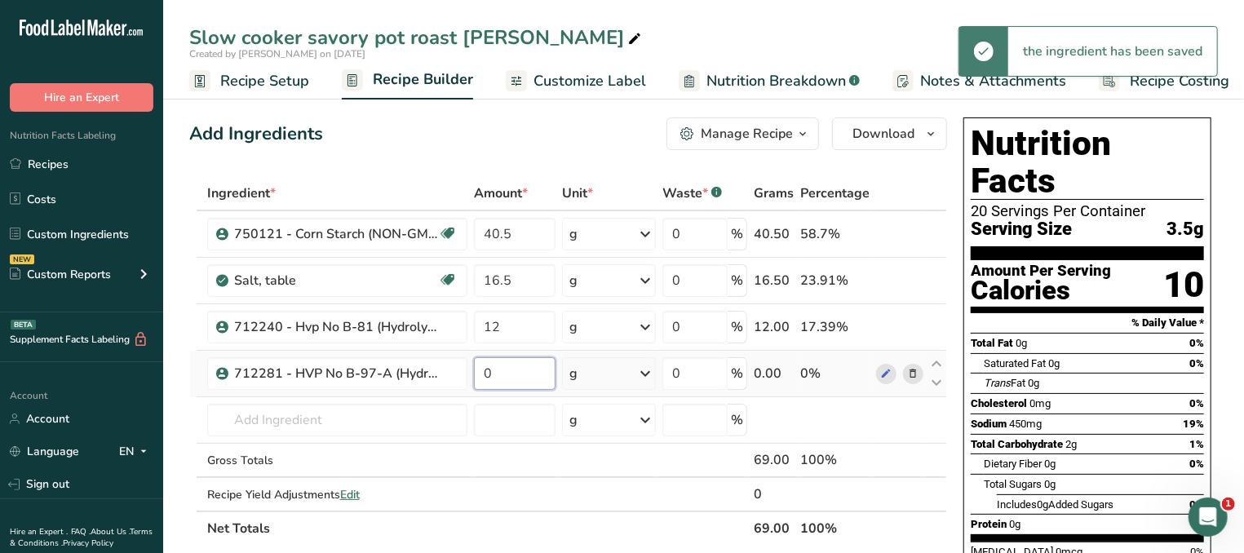
drag, startPoint x: 501, startPoint y: 373, endPoint x: 458, endPoint y: 376, distance: 42.5
click at [474, 376] on input "0" at bounding box center [515, 373] width 82 height 33
type input "4"
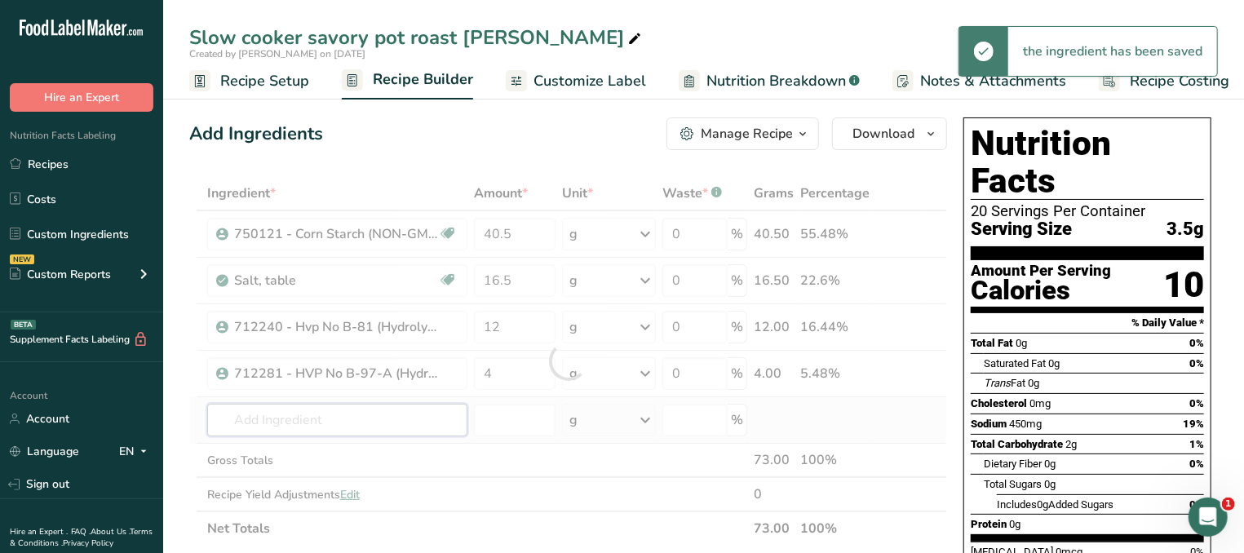
click at [382, 413] on input "text" at bounding box center [337, 420] width 260 height 33
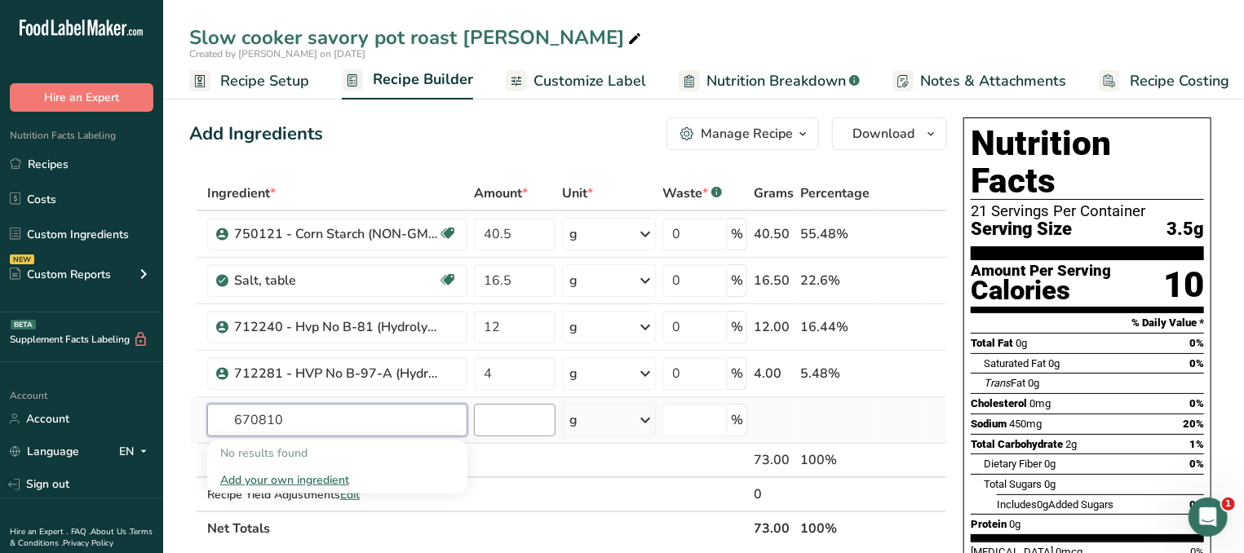
type input "670810"
click at [505, 417] on input "number" at bounding box center [515, 420] width 82 height 33
click at [348, 416] on input "text" at bounding box center [337, 420] width 260 height 33
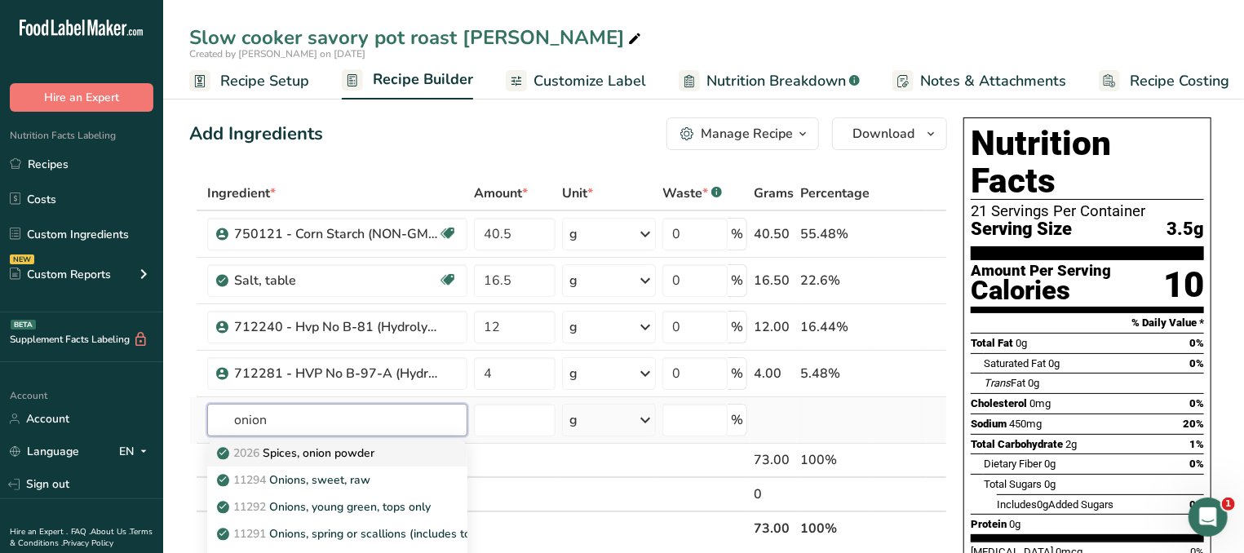
type input "onion"
click at [320, 457] on p "2026 Spices, onion powder" at bounding box center [297, 452] width 154 height 17
type input "Spices, onion powder"
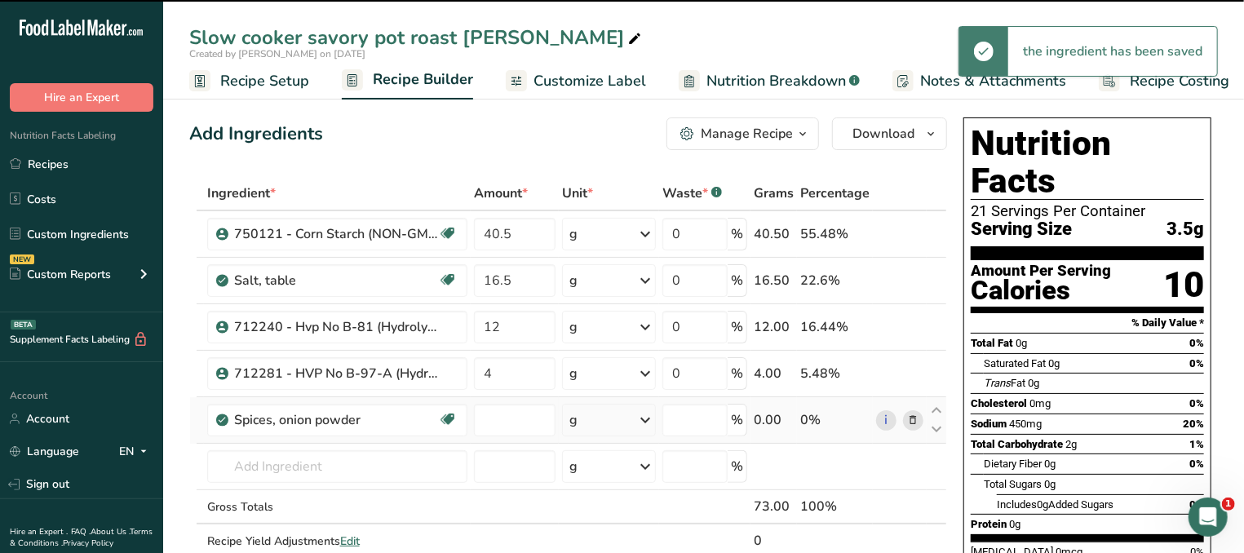
type input "0"
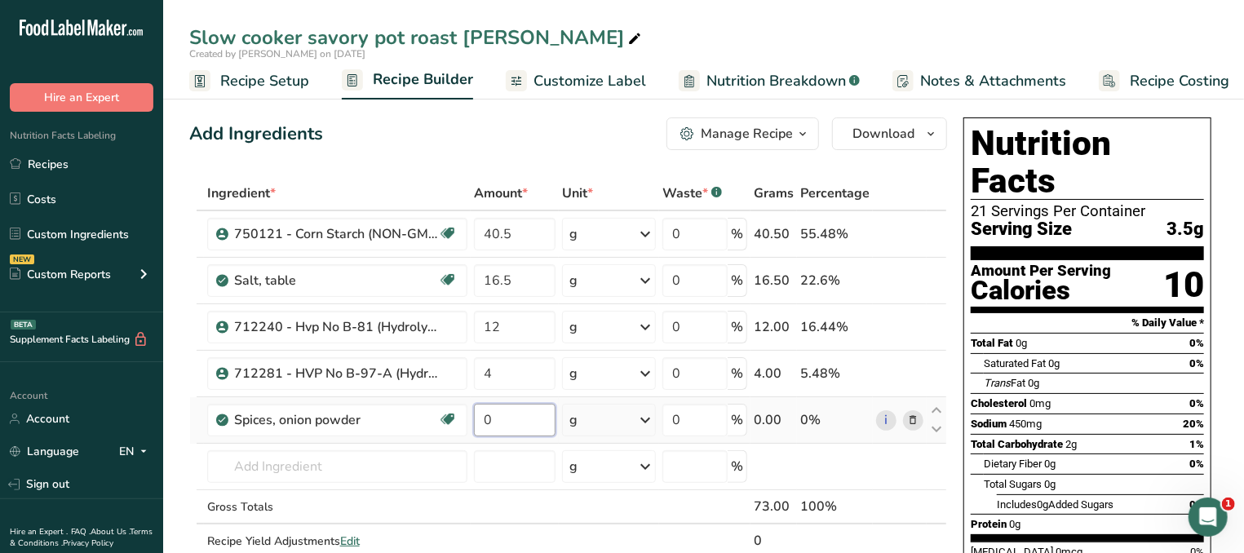
drag, startPoint x: 538, startPoint y: 425, endPoint x: 392, endPoint y: 437, distance: 146.5
click at [474, 436] on input "0" at bounding box center [515, 420] width 82 height 33
type input "6"
click at [353, 466] on input "text" at bounding box center [337, 466] width 260 height 33
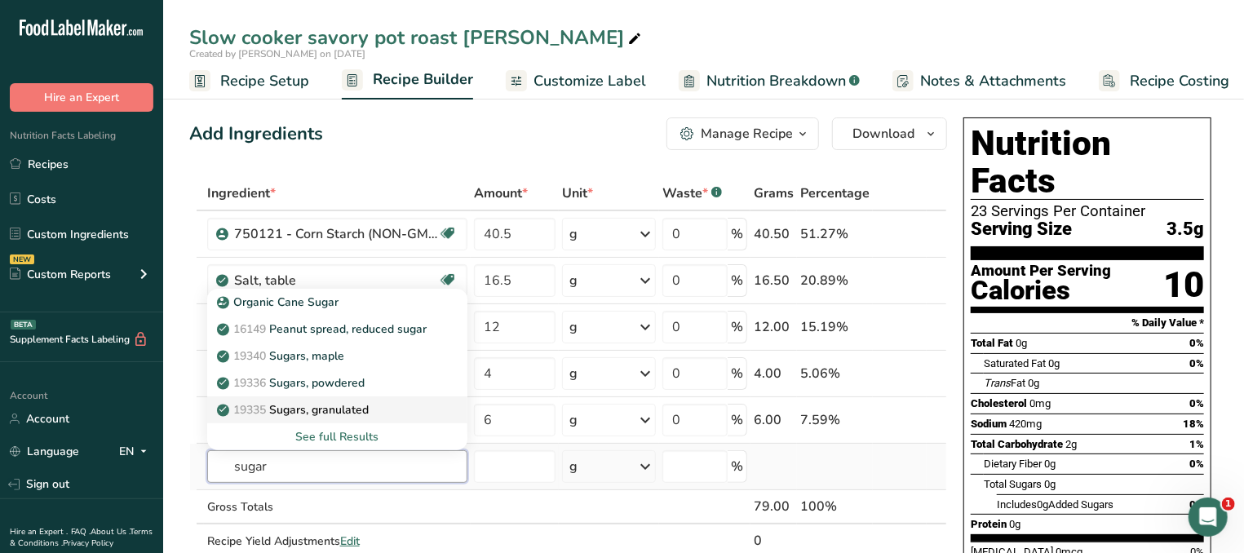
type input "sugar"
click at [343, 404] on p "19335 [GEOGRAPHIC_DATA], granulated" at bounding box center [294, 409] width 148 height 17
type input "Sugars, granulated"
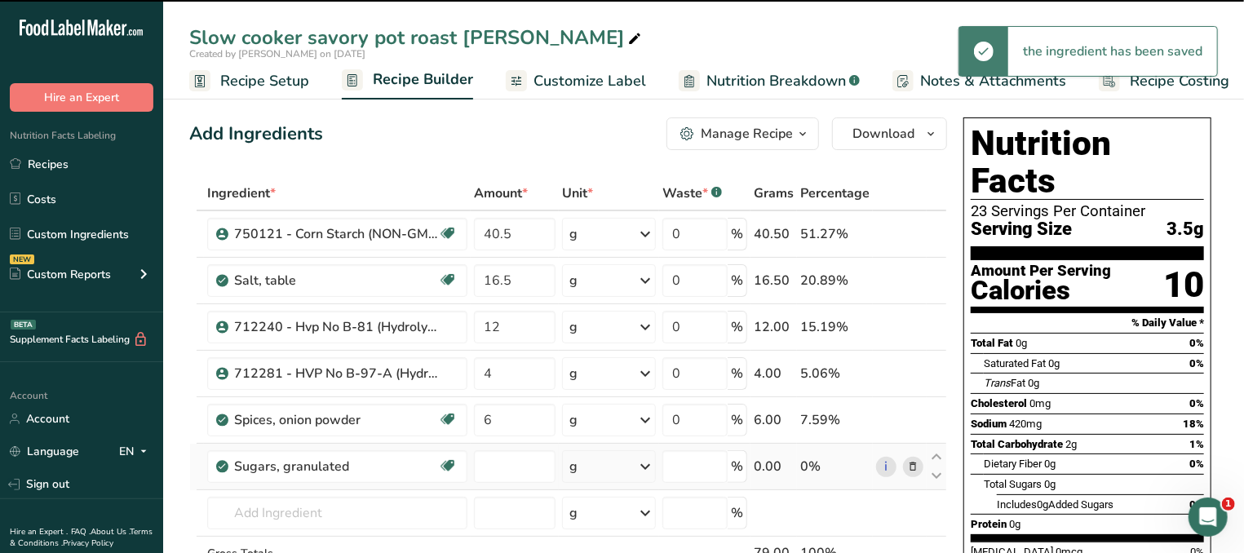
type input "0"
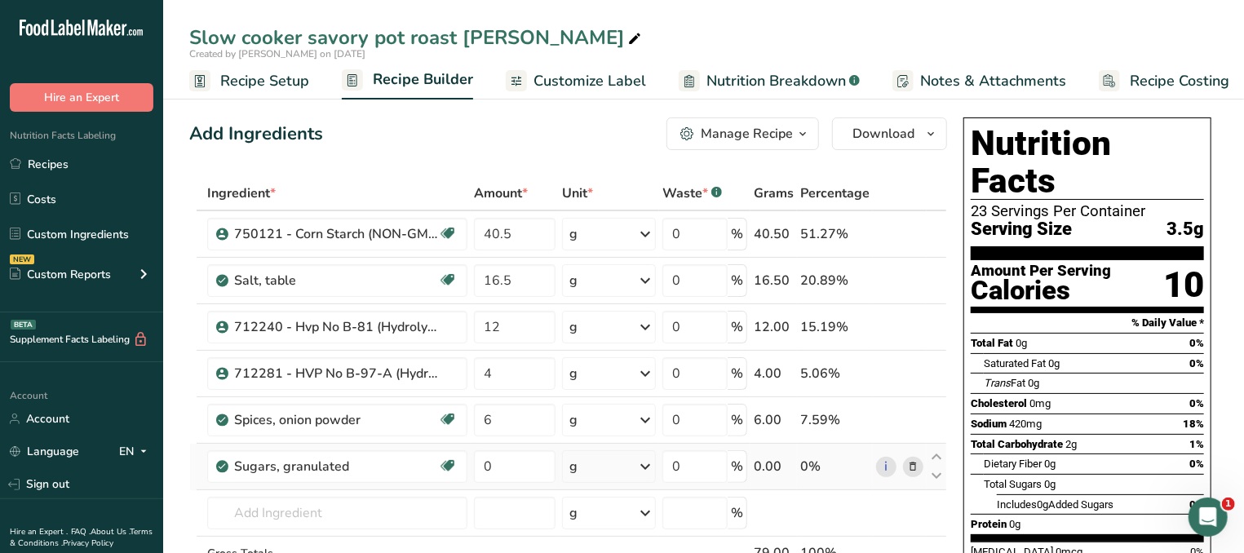
click at [915, 470] on icon at bounding box center [912, 466] width 11 height 17
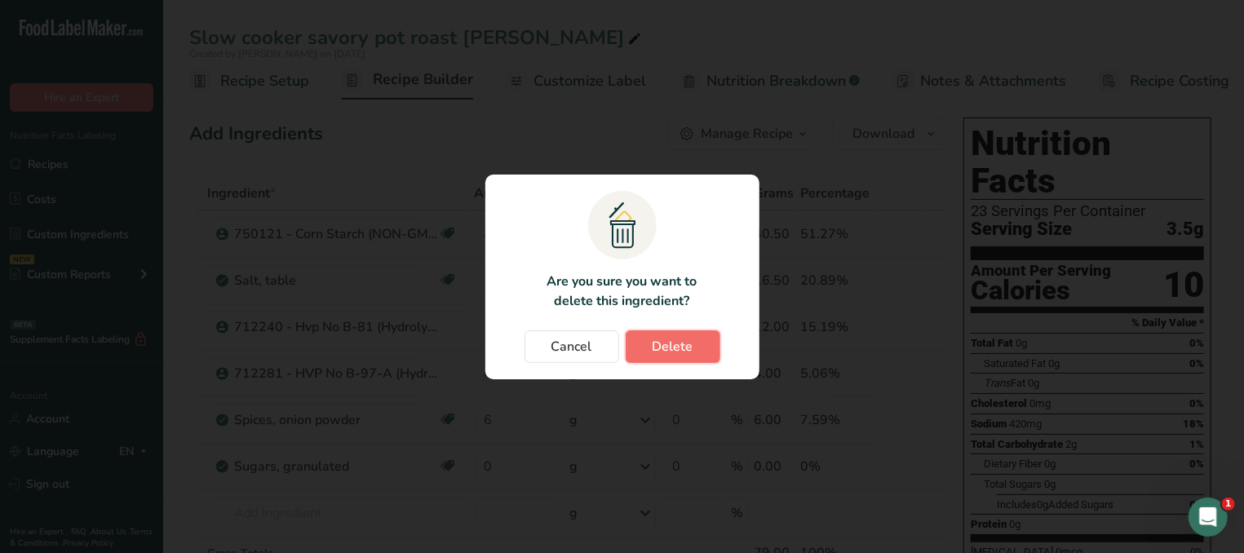
click at [662, 341] on span "Delete" at bounding box center [672, 347] width 41 height 20
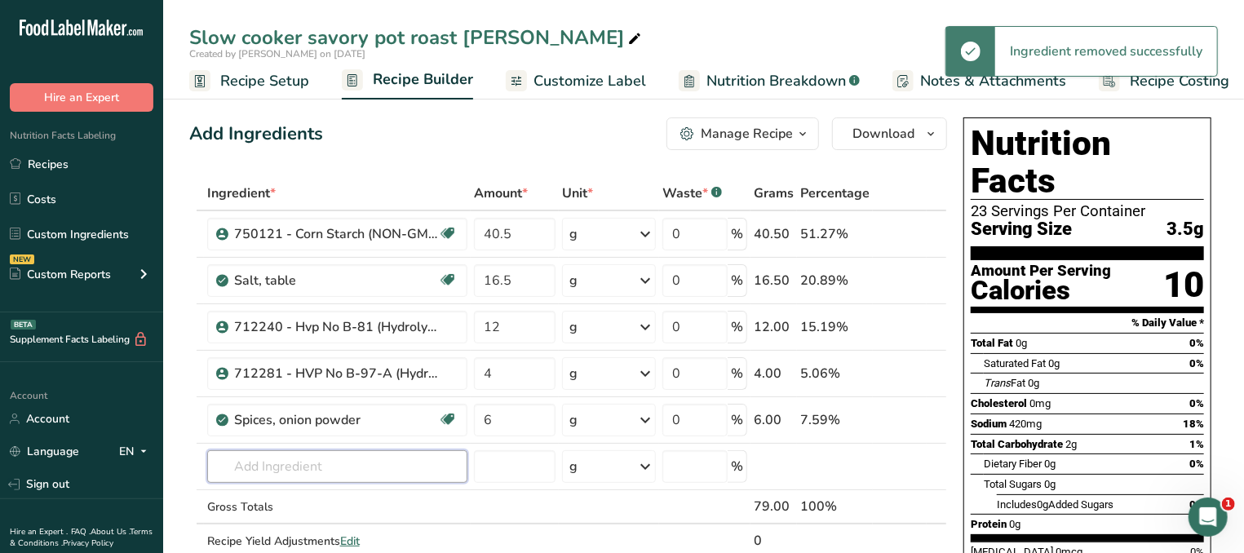
click at [334, 466] on input "text" at bounding box center [337, 466] width 260 height 33
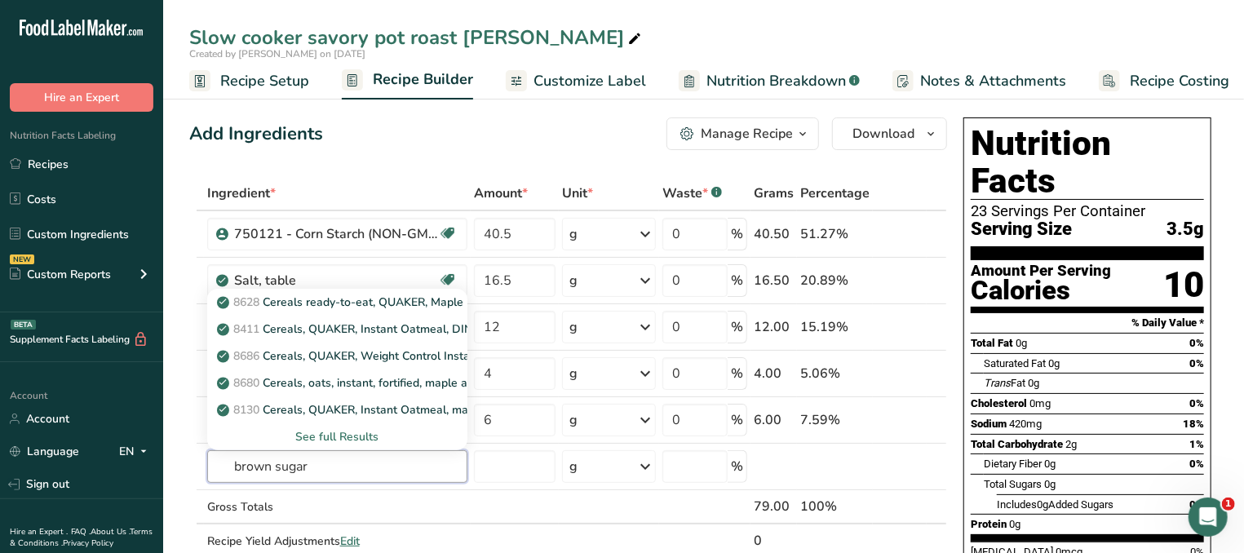
type input "brown sugar"
click at [291, 435] on div "See full Results" at bounding box center [337, 436] width 234 height 17
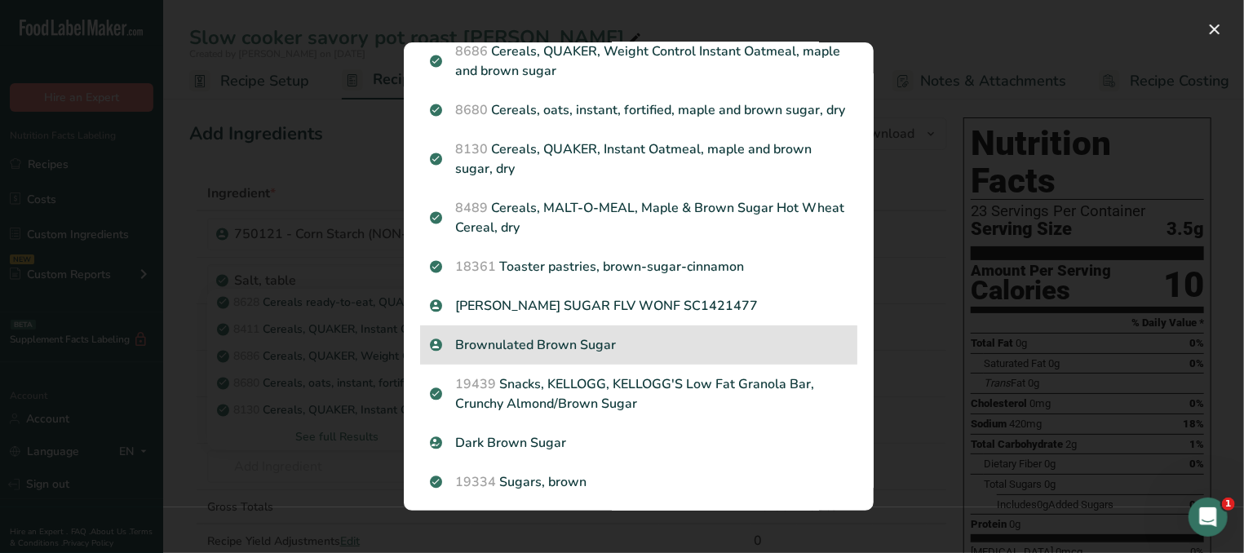
scroll to position [321, 0]
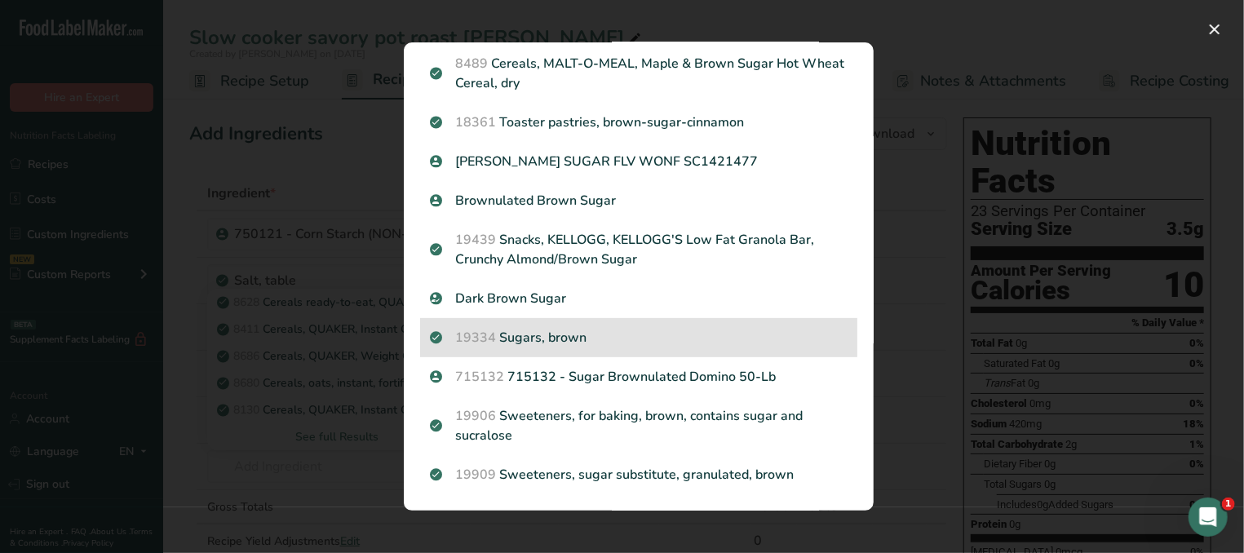
click at [665, 326] on div "19334 Sugars, brown" at bounding box center [638, 337] width 437 height 39
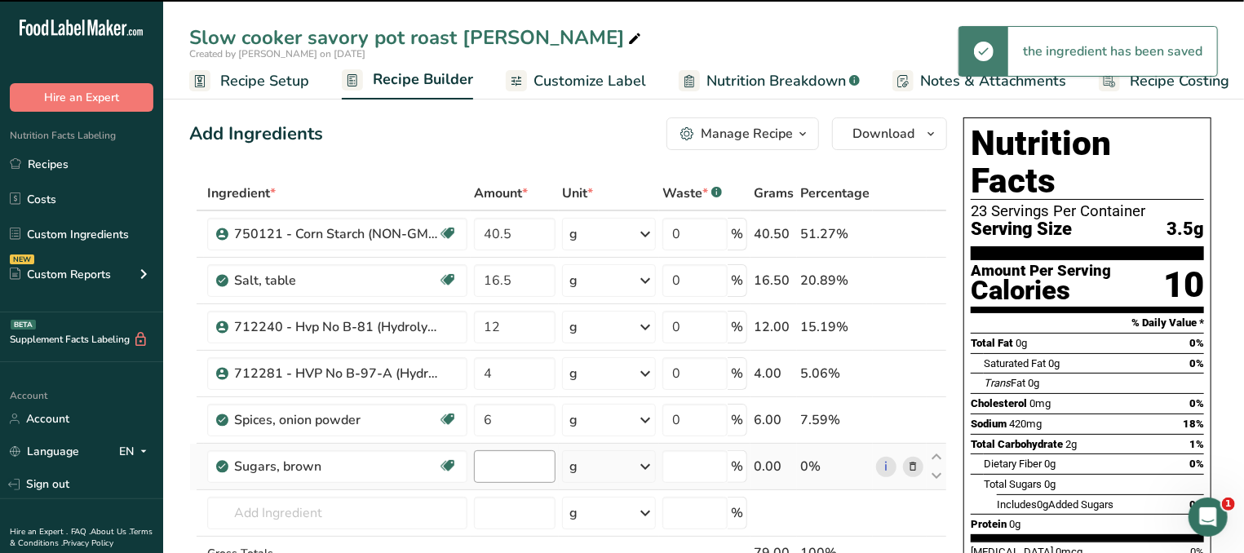
type input "0"
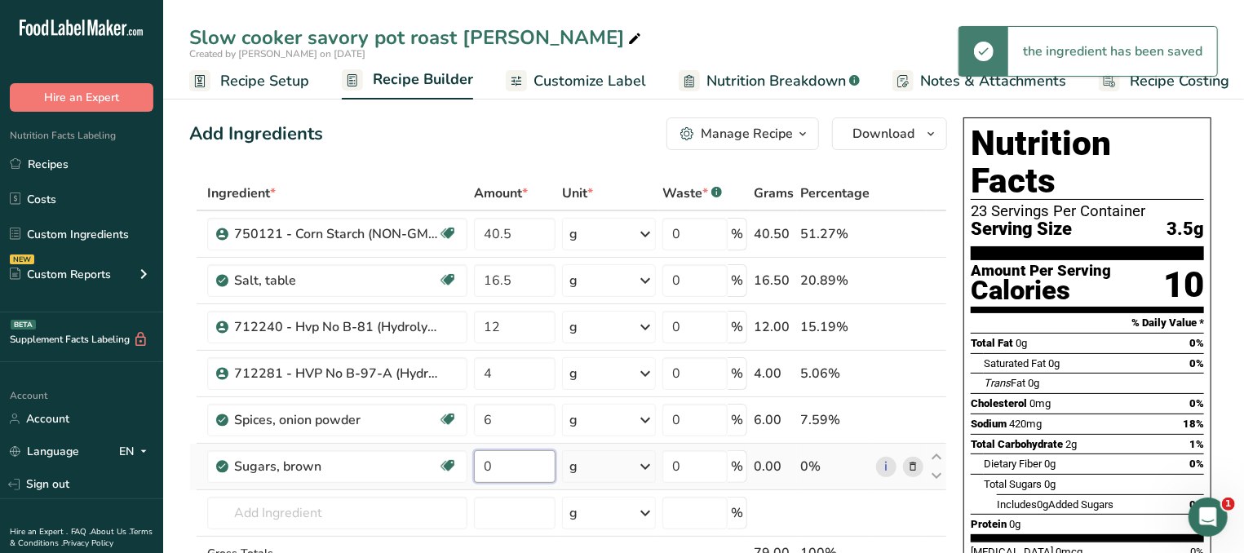
drag, startPoint x: 510, startPoint y: 467, endPoint x: 471, endPoint y: 468, distance: 38.3
click at [474, 468] on input "0" at bounding box center [515, 466] width 82 height 33
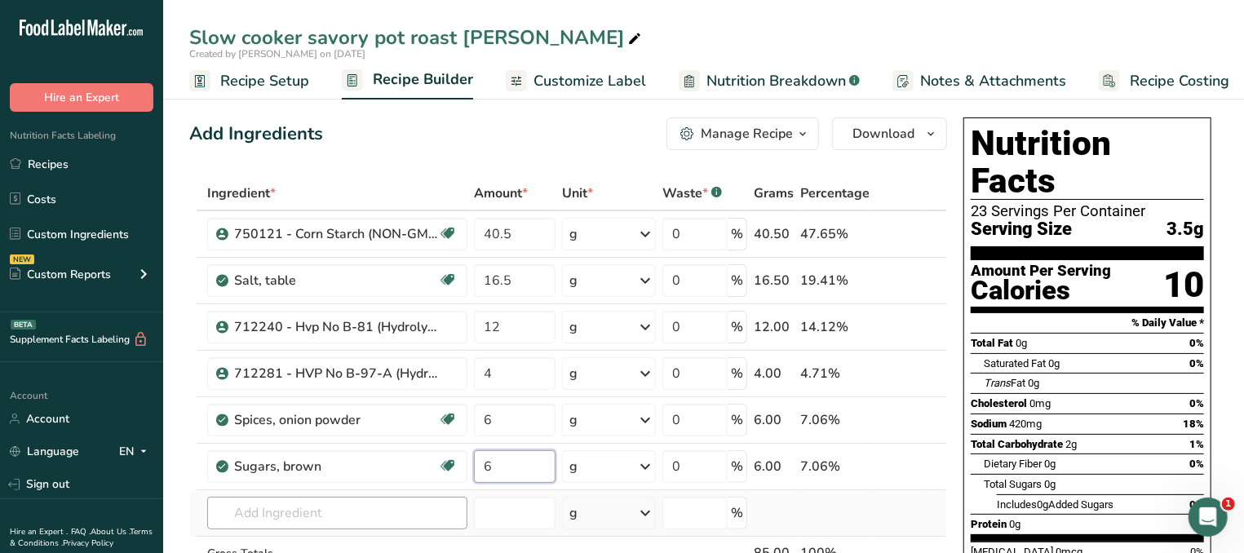
type input "6"
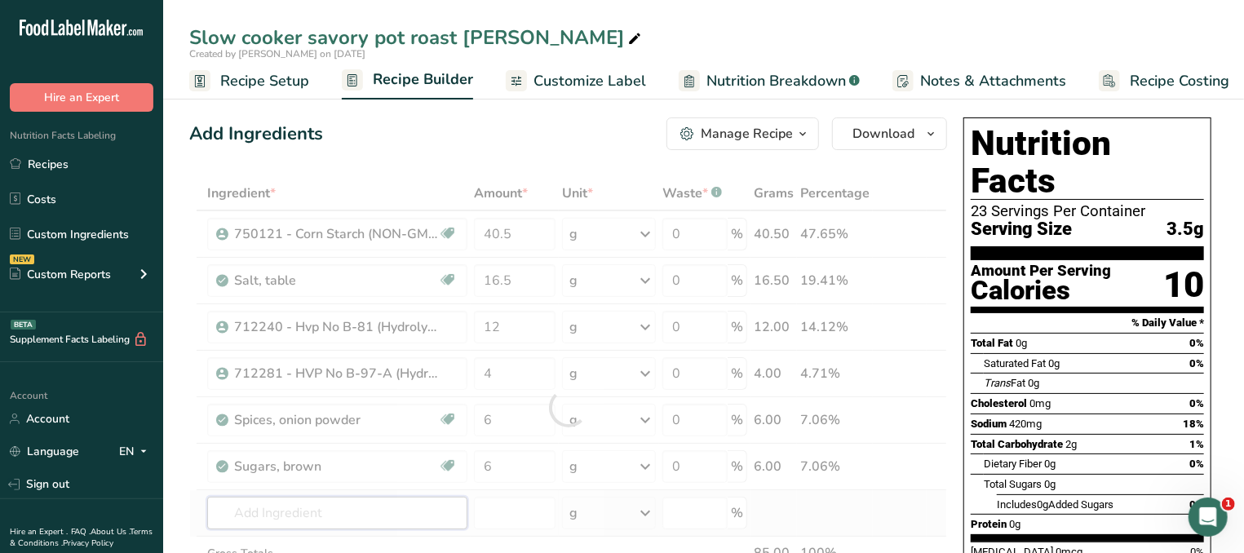
click at [253, 517] on input "text" at bounding box center [337, 513] width 260 height 33
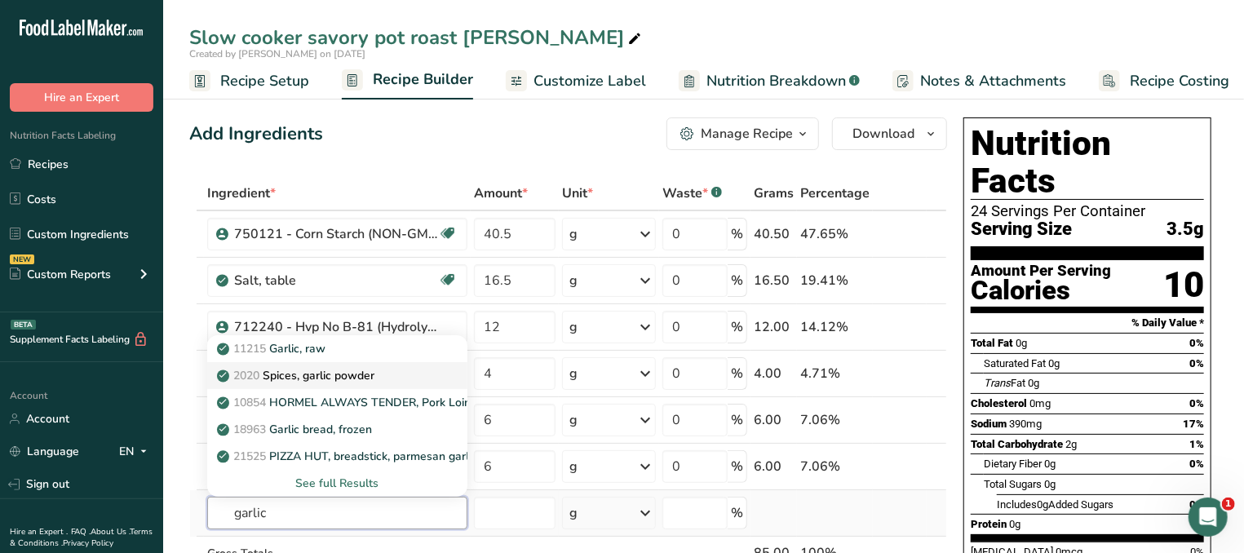
type input "garlic"
click at [337, 370] on p "2020 Spices, garlic powder" at bounding box center [297, 375] width 154 height 17
type input "Spices, garlic powder"
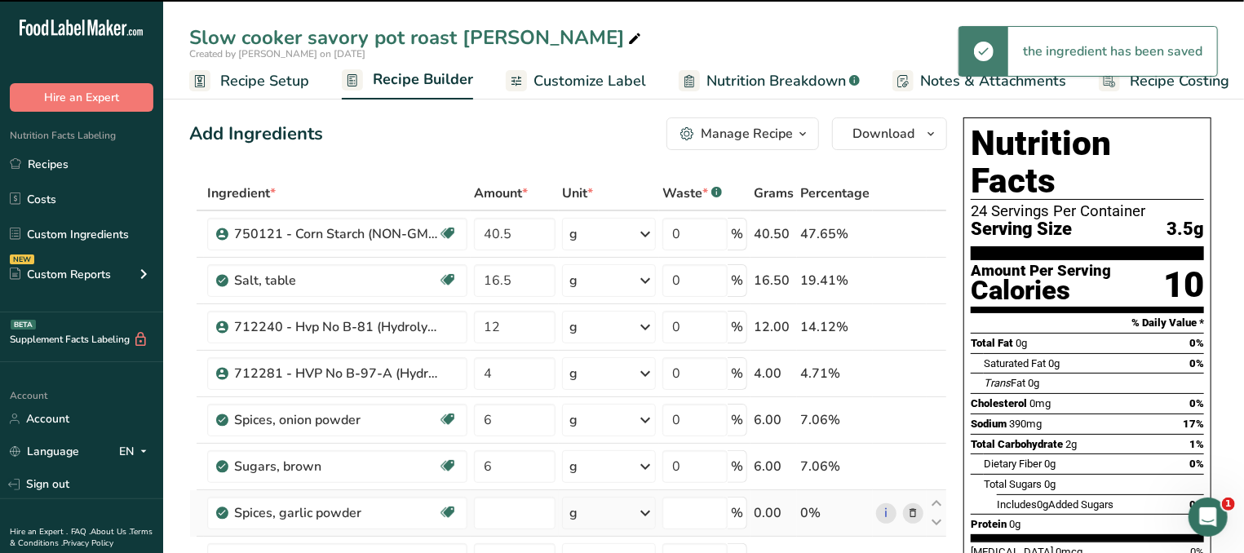
type input "0"
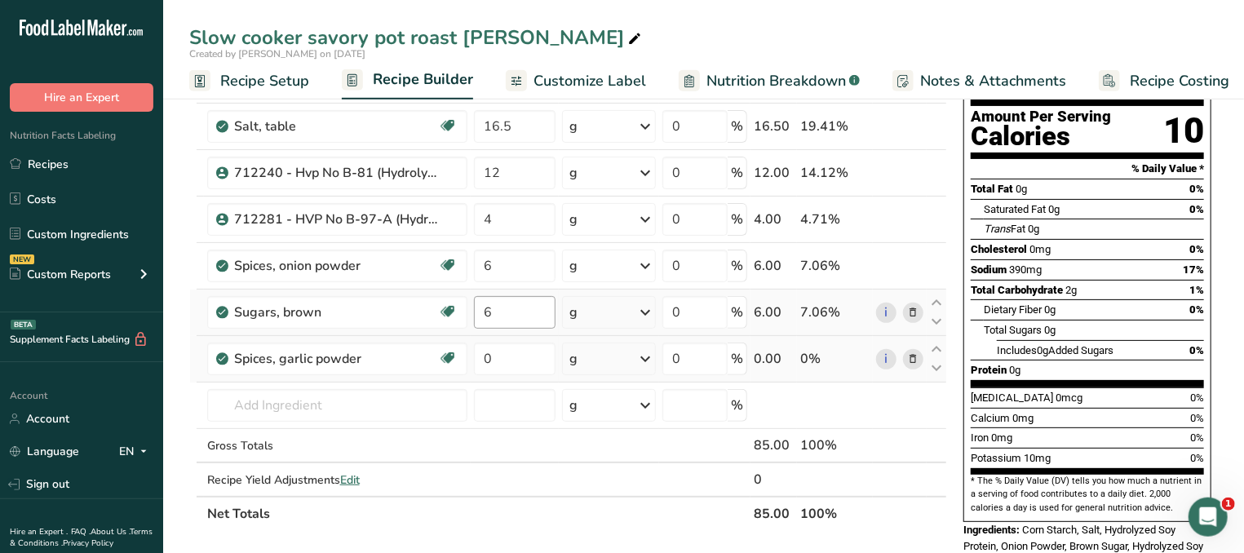
scroll to position [349, 0]
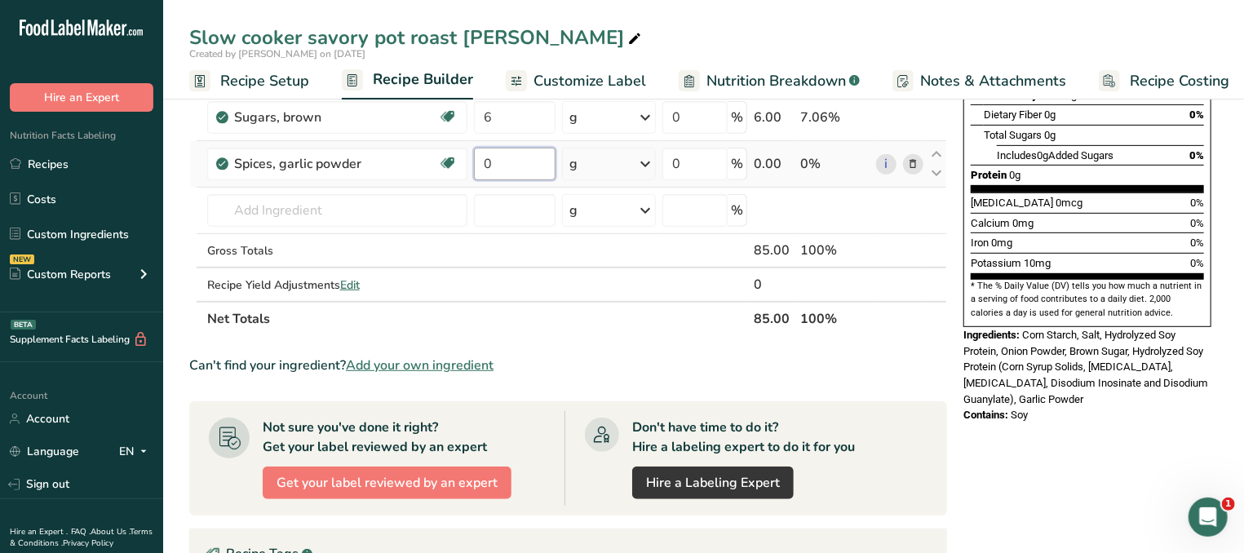
drag, startPoint x: 517, startPoint y: 172, endPoint x: 456, endPoint y: 167, distance: 61.4
click at [474, 167] on input "0" at bounding box center [515, 164] width 82 height 33
type input "6"
click at [279, 211] on input "text" at bounding box center [337, 210] width 260 height 33
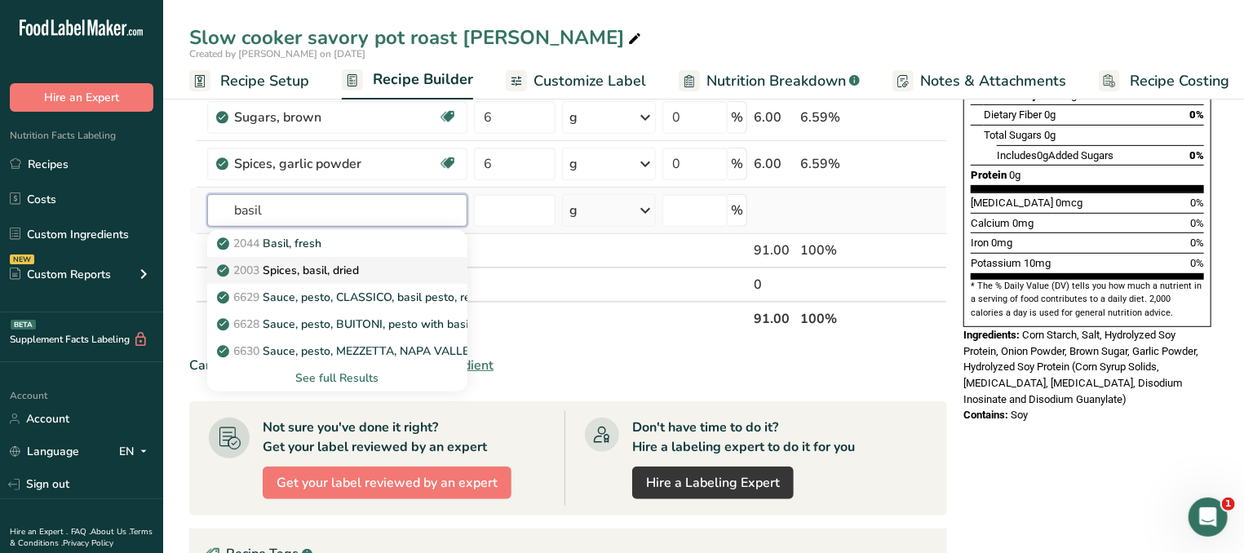
type input "basil"
click at [327, 263] on p "2003 Spices, basil, dried" at bounding box center [289, 270] width 139 height 17
type input "Spices, basil, dried"
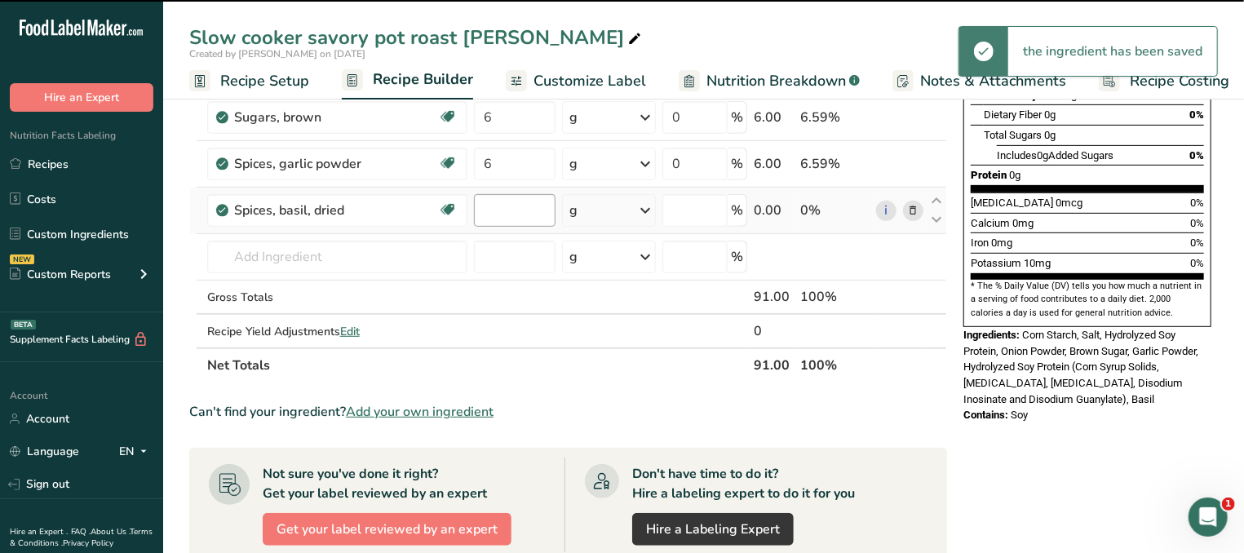
type input "0"
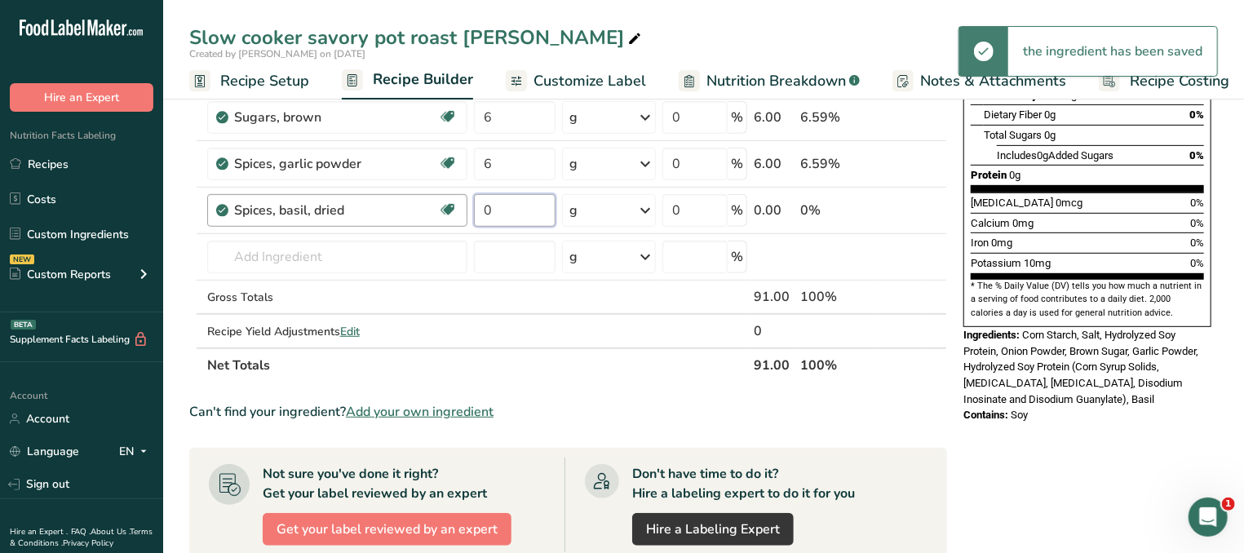
drag, startPoint x: 504, startPoint y: 212, endPoint x: 431, endPoint y: 229, distance: 75.4
click at [474, 213] on input "0" at bounding box center [515, 210] width 82 height 33
type input "3"
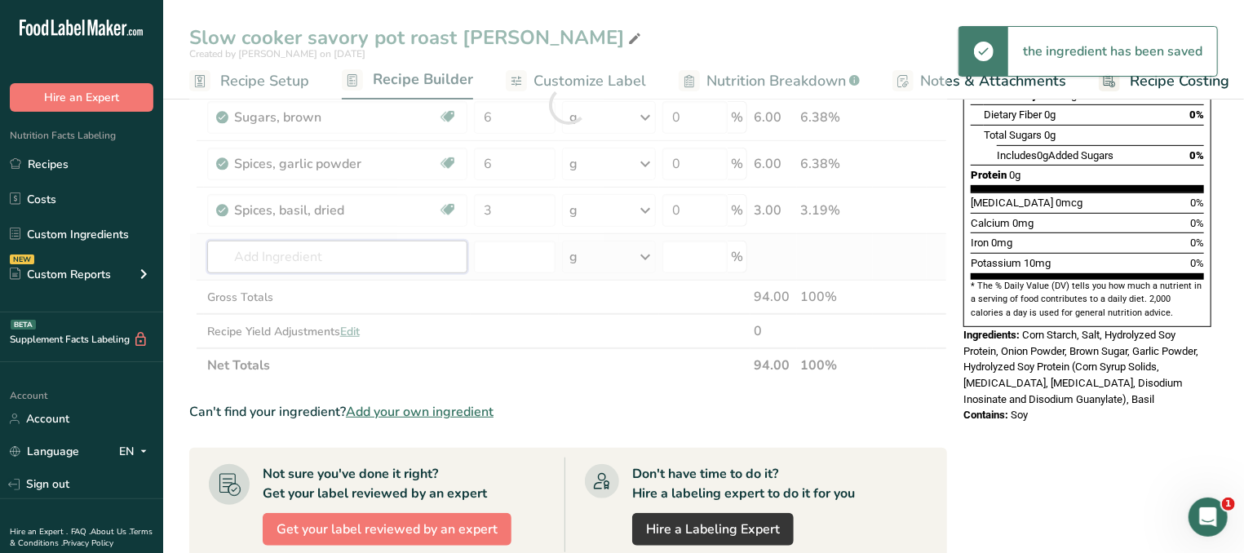
click at [304, 256] on input "text" at bounding box center [337, 257] width 260 height 33
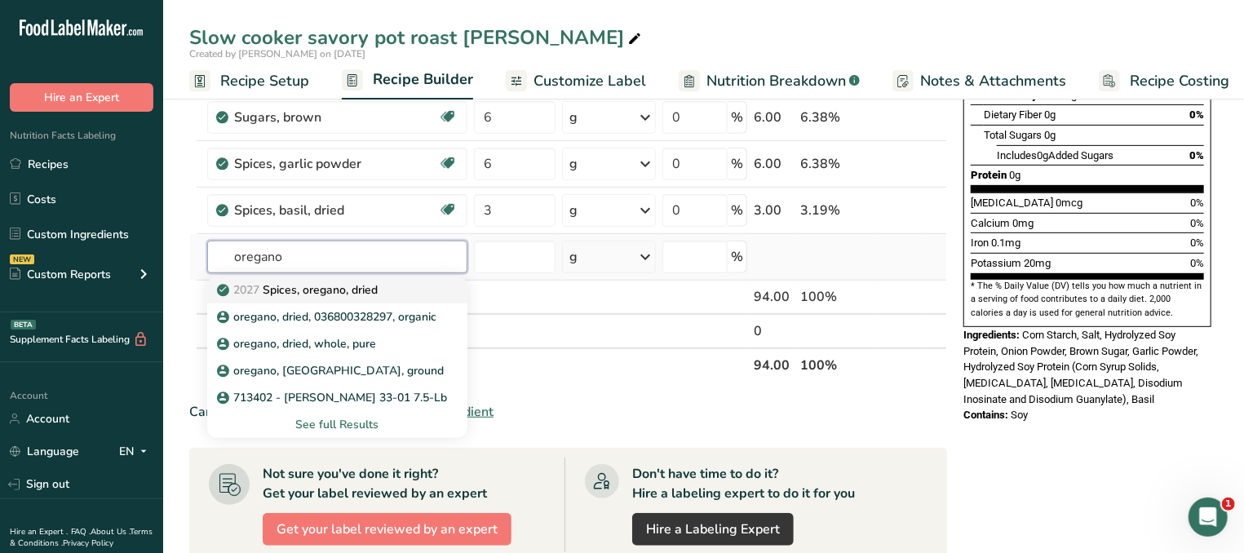
type input "oregano"
click at [319, 281] on p "2027 Spices, oregano, dried" at bounding box center [298, 289] width 157 height 17
type input "Spices, oregano, dried"
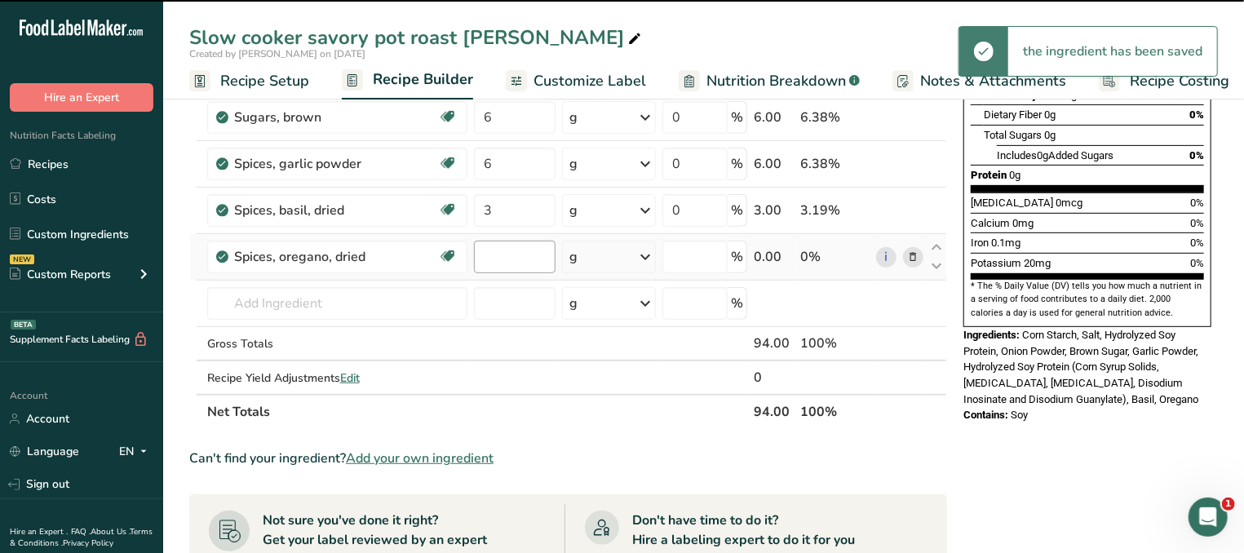
type input "0"
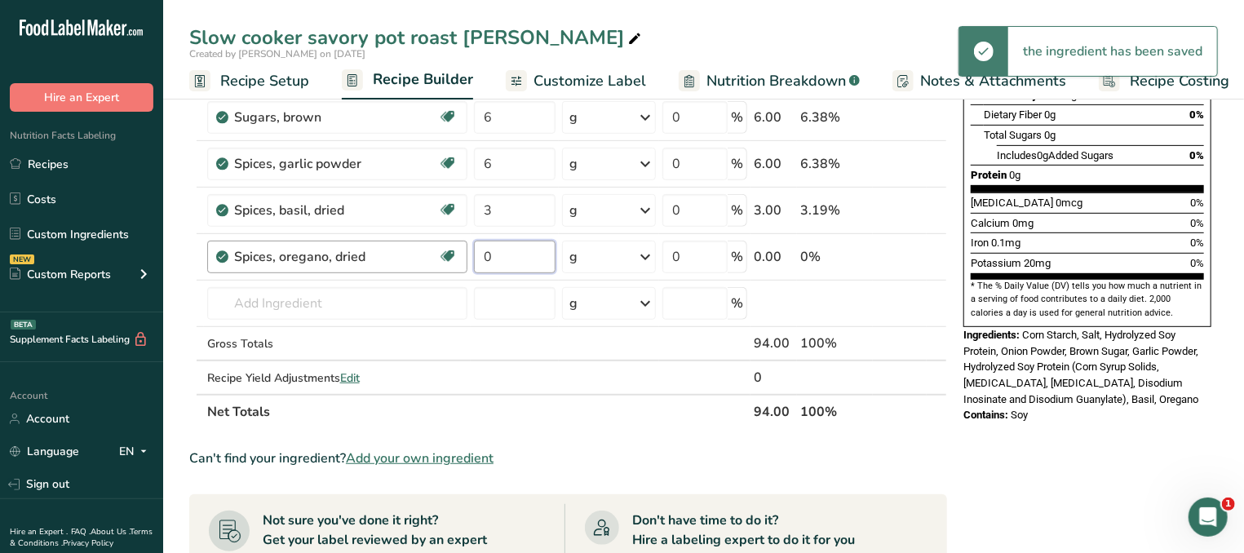
drag, startPoint x: 497, startPoint y: 257, endPoint x: 454, endPoint y: 259, distance: 43.3
click at [474, 257] on input "0" at bounding box center [515, 257] width 82 height 33
type input "3"
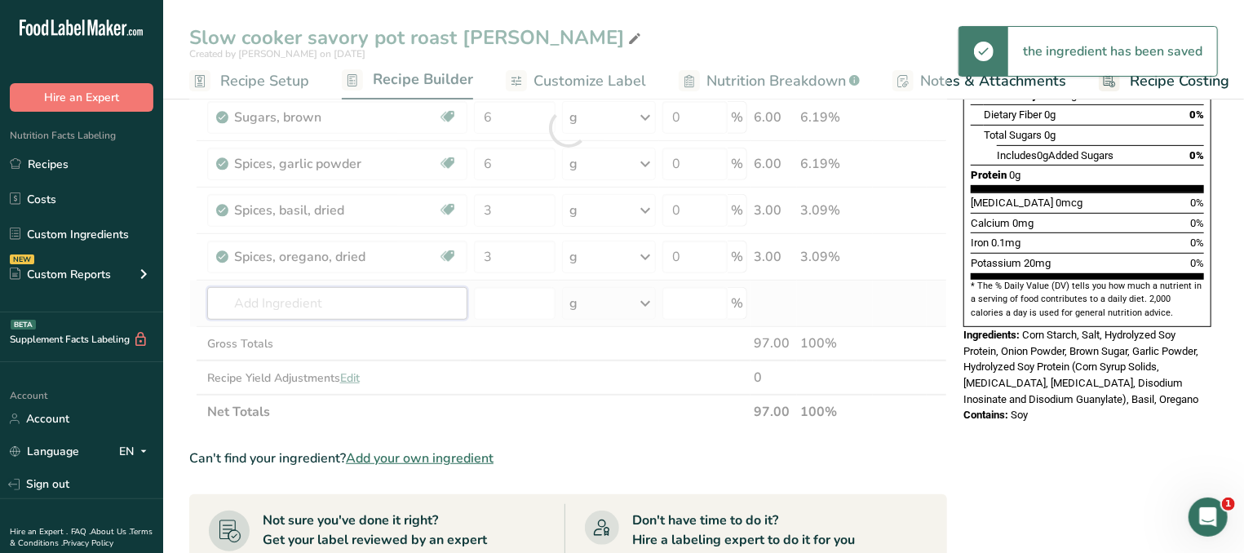
click at [299, 303] on input "text" at bounding box center [337, 303] width 260 height 33
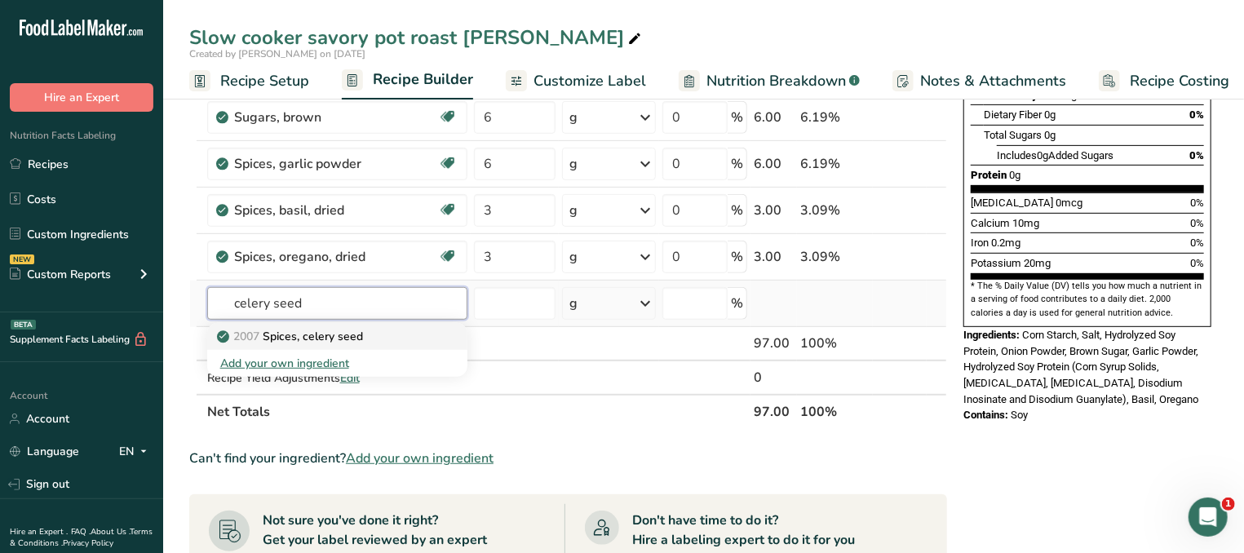
type input "celery seed"
click at [316, 328] on p "2007 Spices, celery seed" at bounding box center [291, 336] width 143 height 17
type input "Spices, celery seed"
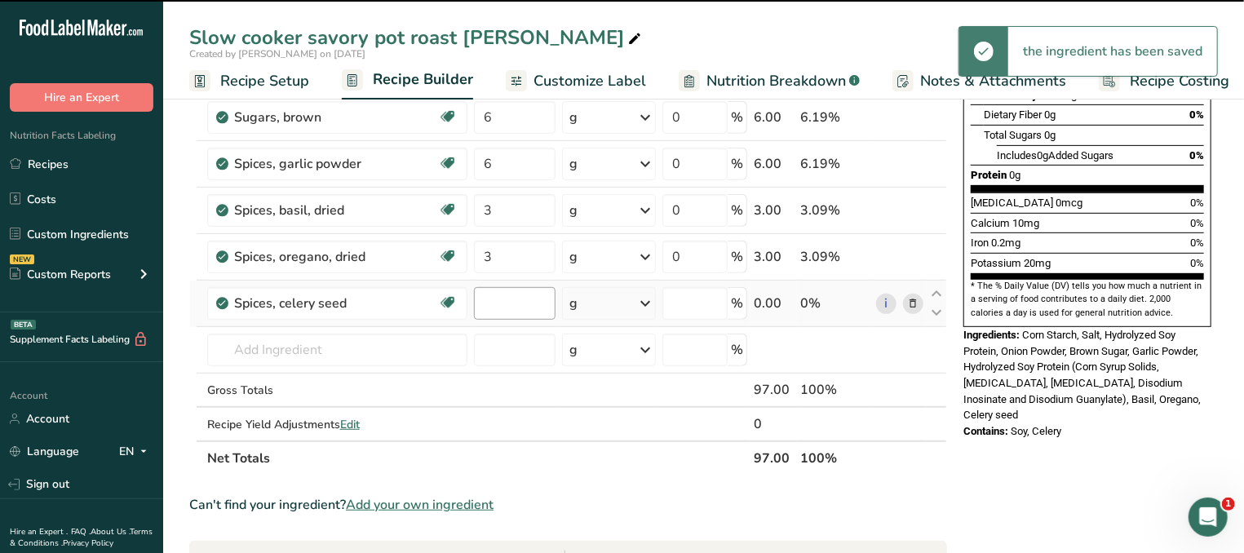
type input "0"
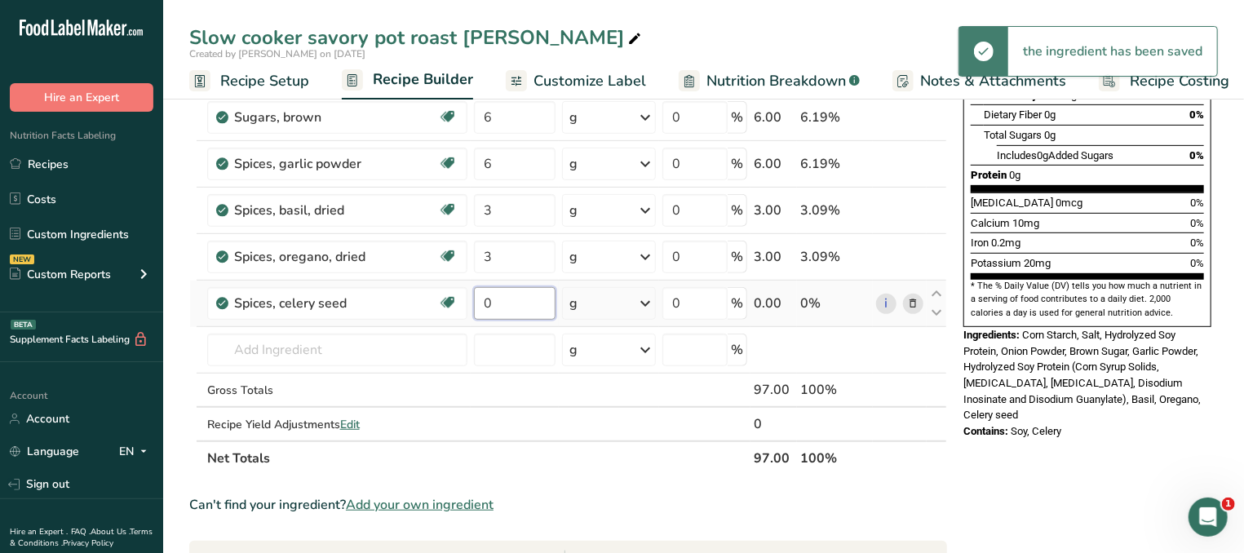
drag, startPoint x: 515, startPoint y: 298, endPoint x: 399, endPoint y: 304, distance: 116.8
click at [474, 304] on input "0" at bounding box center [515, 303] width 82 height 33
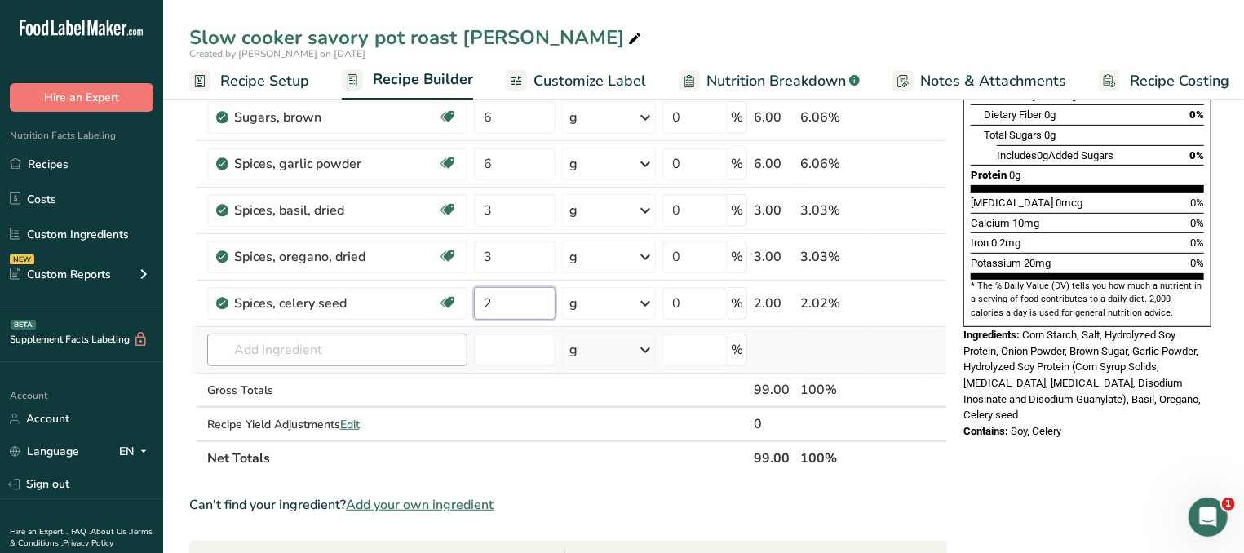
type input "2"
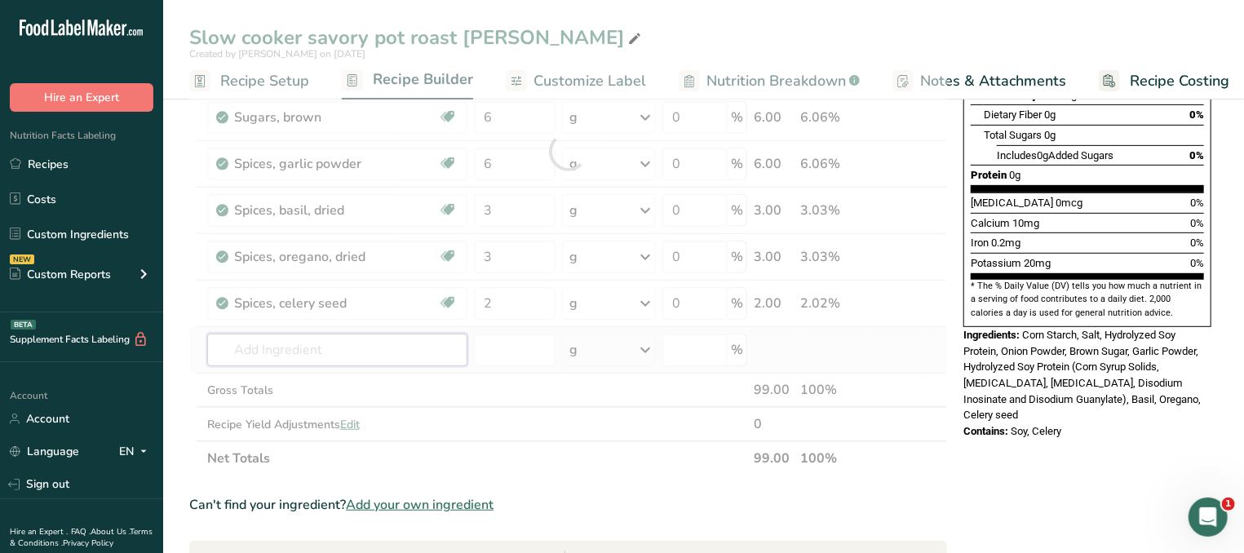
click at [368, 349] on input "text" at bounding box center [337, 350] width 260 height 33
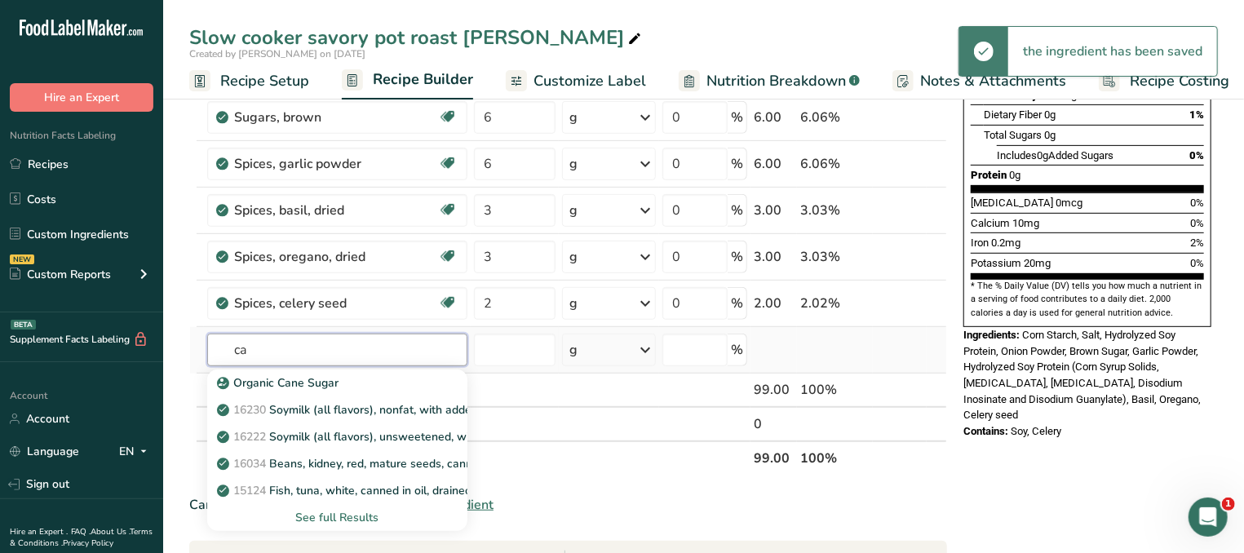
type input "c"
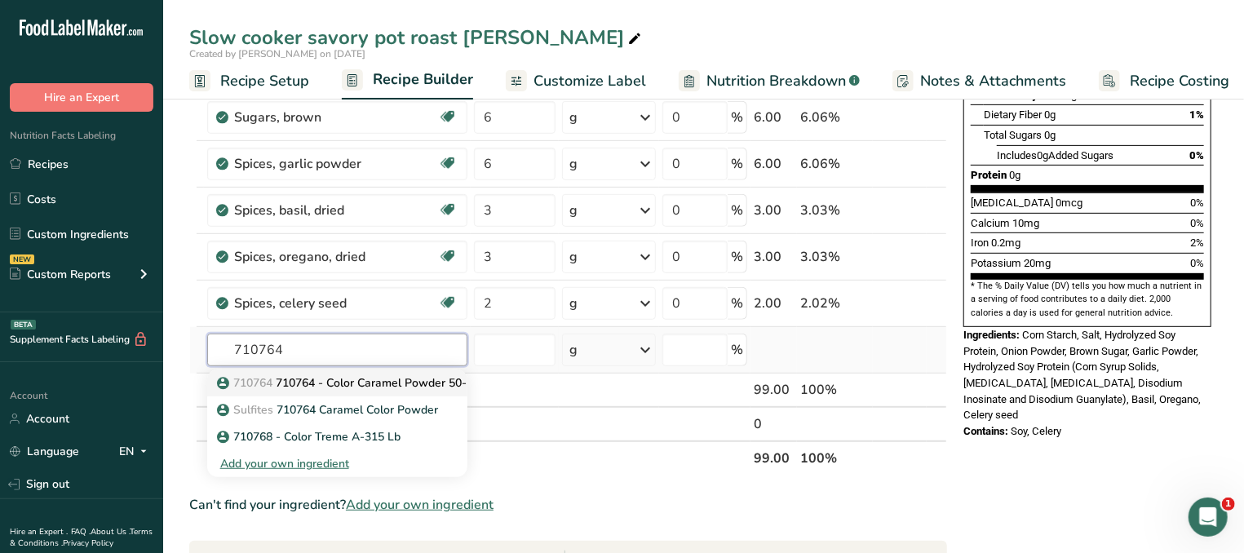
type input "710764"
click at [349, 382] on p "710764 710764 - Color Caramel Powder 50-LB" at bounding box center [350, 382] width 261 height 17
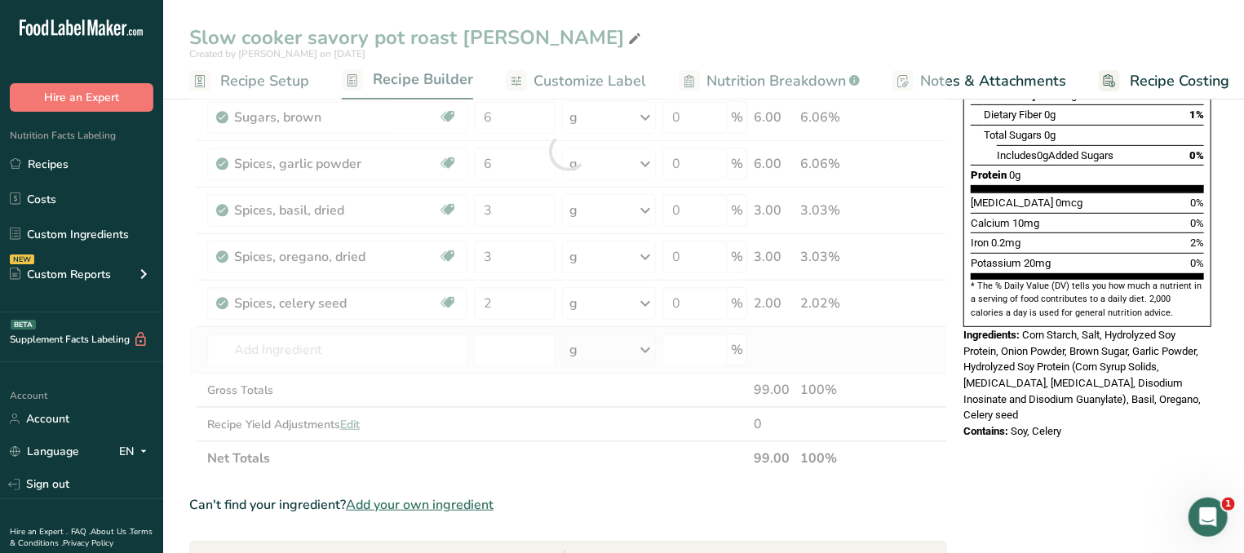
type input "710764 - Color Caramel Powder 50-LB"
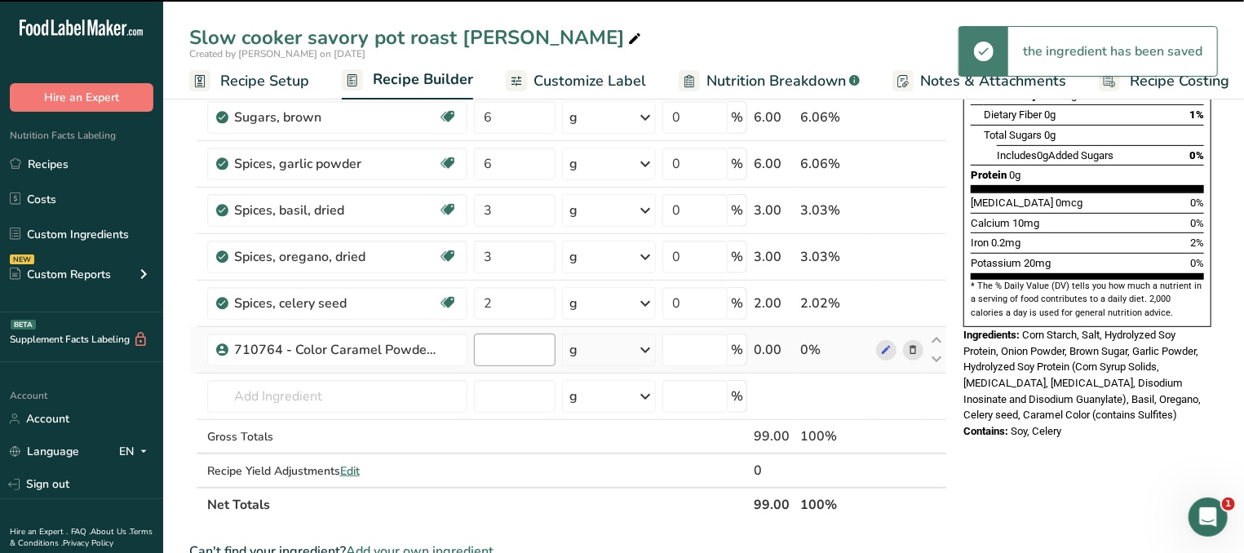
type input "0"
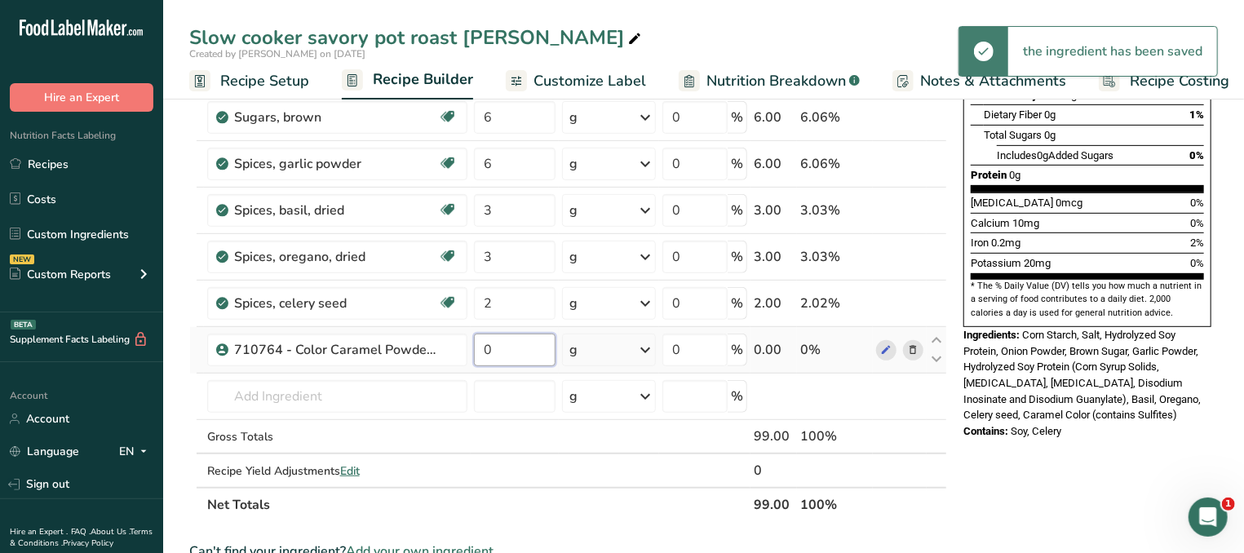
drag, startPoint x: 508, startPoint y: 343, endPoint x: 471, endPoint y: 351, distance: 37.4
click at [474, 343] on input "0" at bounding box center [515, 350] width 82 height 33
type input "1"
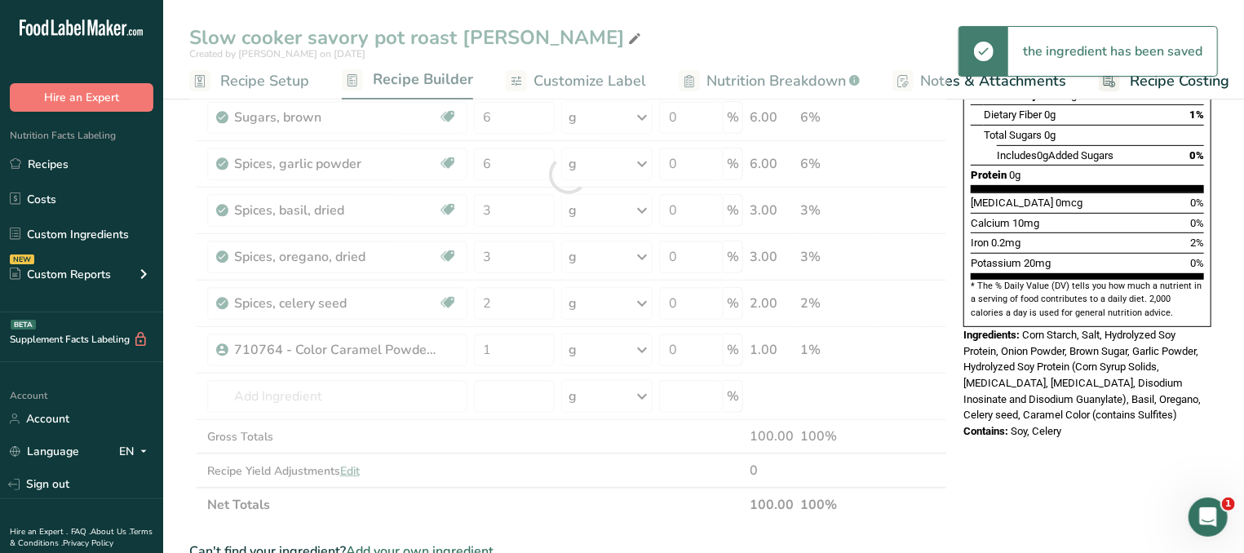
click at [1107, 431] on div "Nutrition Facts 28 Servings Per Container Serving Size 3.5g Amount Per Serving …" at bounding box center [1086, 439] width 261 height 1354
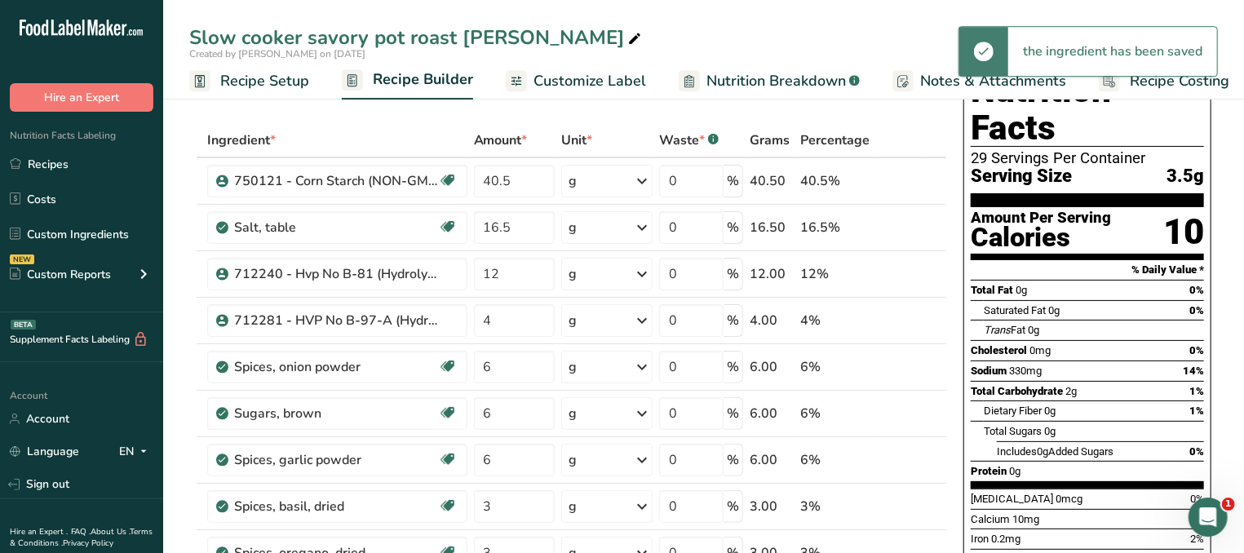
scroll to position [0, 0]
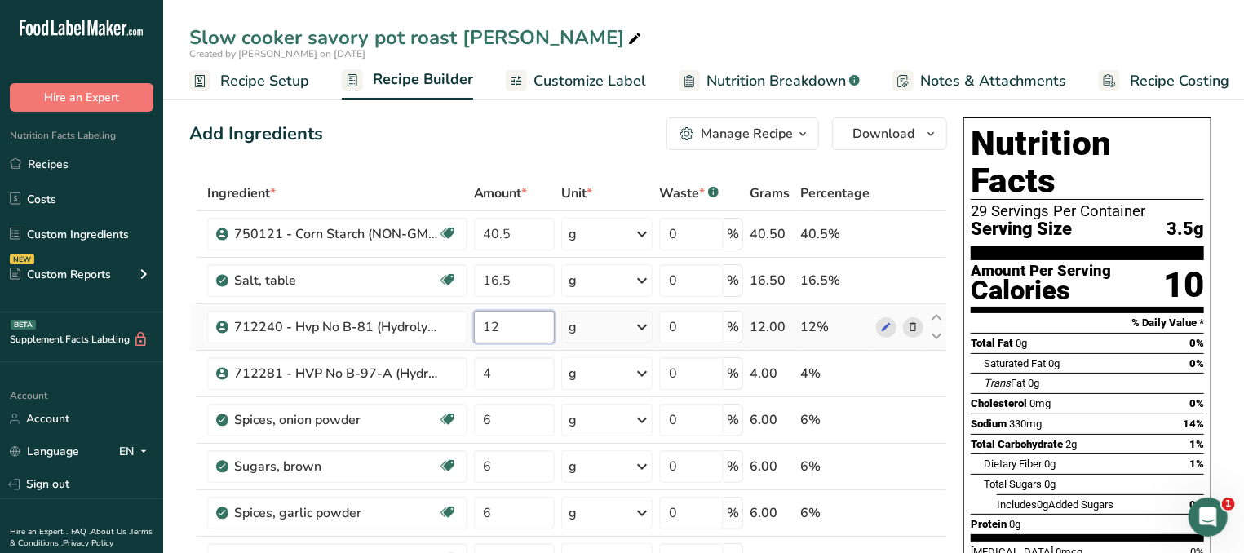
drag, startPoint x: 510, startPoint y: 320, endPoint x: 484, endPoint y: 320, distance: 26.1
click at [484, 320] on input "12" at bounding box center [514, 327] width 81 height 33
type input "13"
click at [1121, 413] on div "Sodium 330mg 14%" at bounding box center [1086, 423] width 233 height 20
drag, startPoint x: 495, startPoint y: 227, endPoint x: 463, endPoint y: 228, distance: 31.8
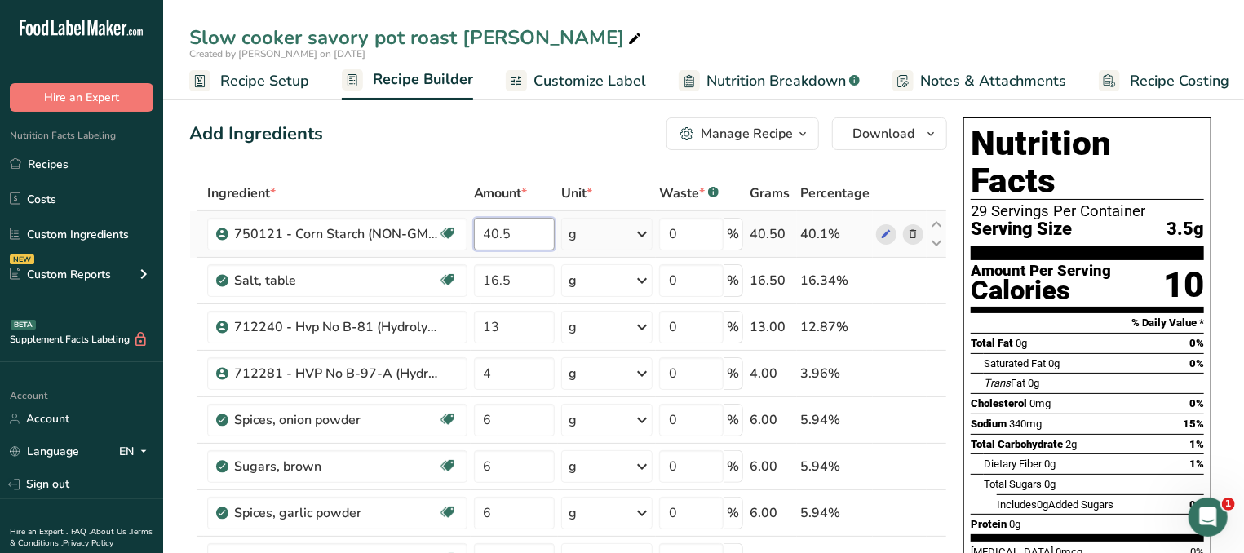
click at [474, 228] on input "40.5" at bounding box center [514, 234] width 81 height 33
type input "39.5"
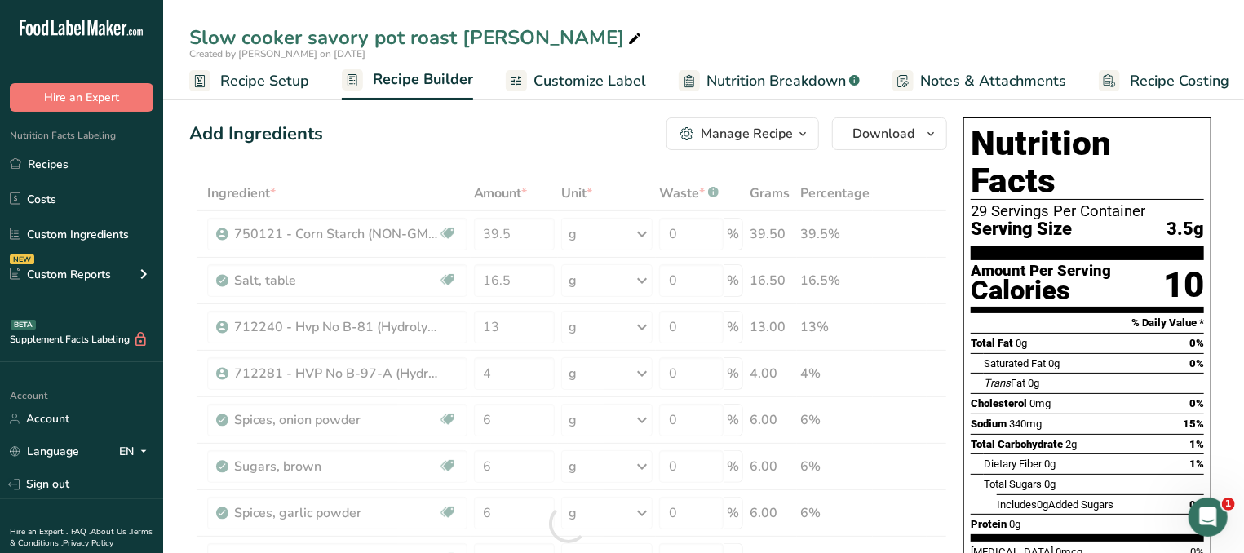
click at [1040, 397] on span "0mg" at bounding box center [1039, 403] width 21 height 12
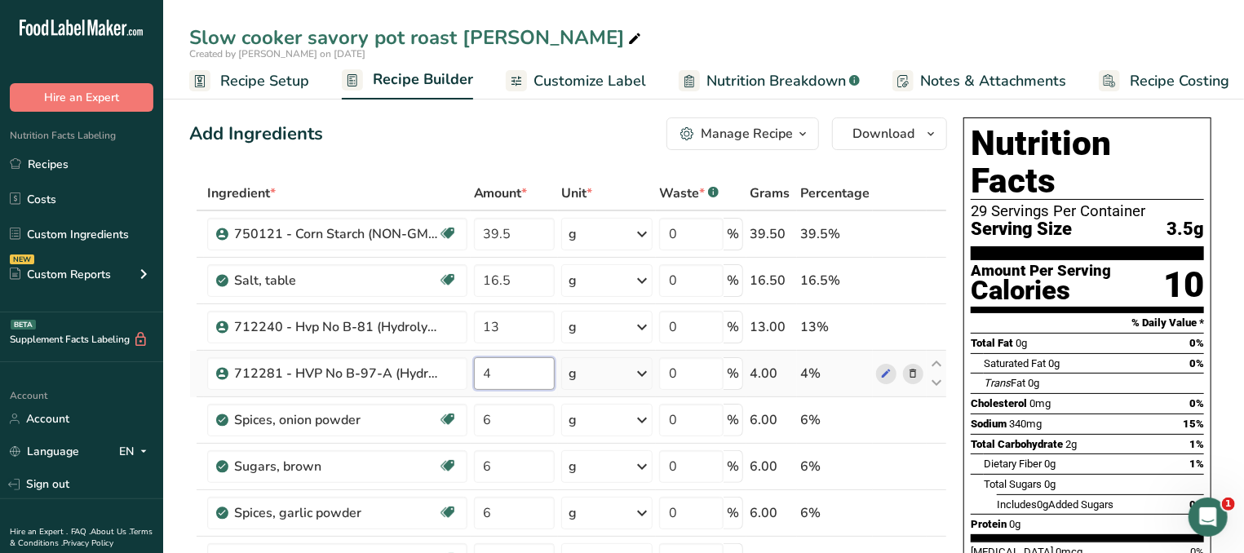
drag, startPoint x: 509, startPoint y: 369, endPoint x: 437, endPoint y: 377, distance: 72.1
click at [474, 377] on input "4" at bounding box center [514, 373] width 81 height 33
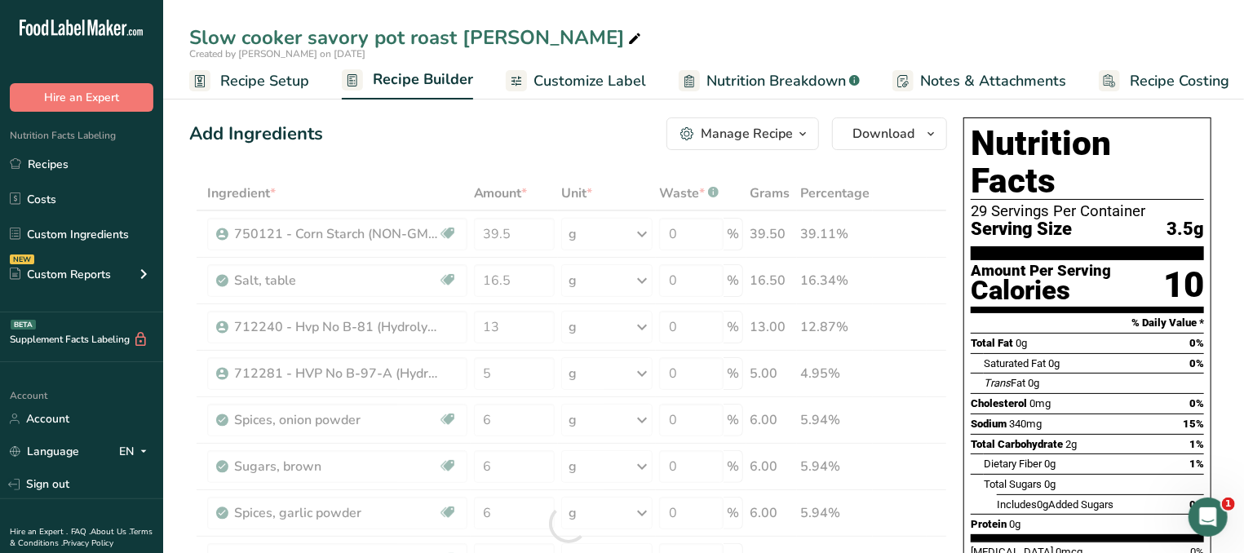
click at [1061, 436] on div "Total Carbohydrate 2g" at bounding box center [1023, 444] width 106 height 16
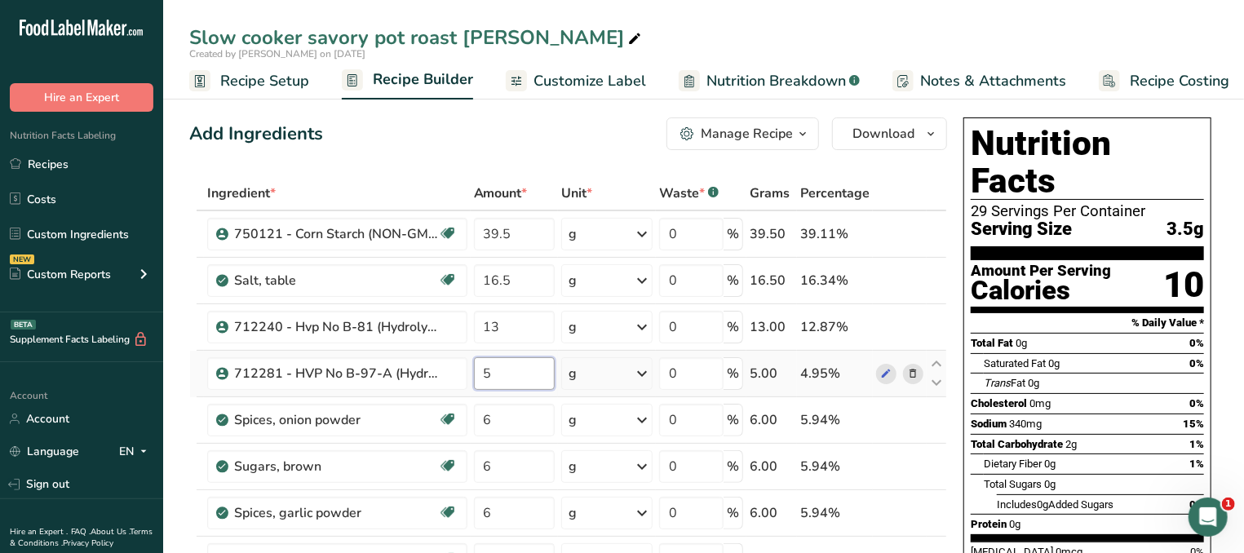
drag, startPoint x: 510, startPoint y: 364, endPoint x: 473, endPoint y: 368, distance: 37.7
click at [474, 368] on input "5" at bounding box center [514, 373] width 81 height 33
type input "6"
click at [1059, 474] on div "Total Sugars 0g" at bounding box center [1093, 484] width 220 height 20
click at [497, 232] on input "39.5" at bounding box center [514, 234] width 81 height 33
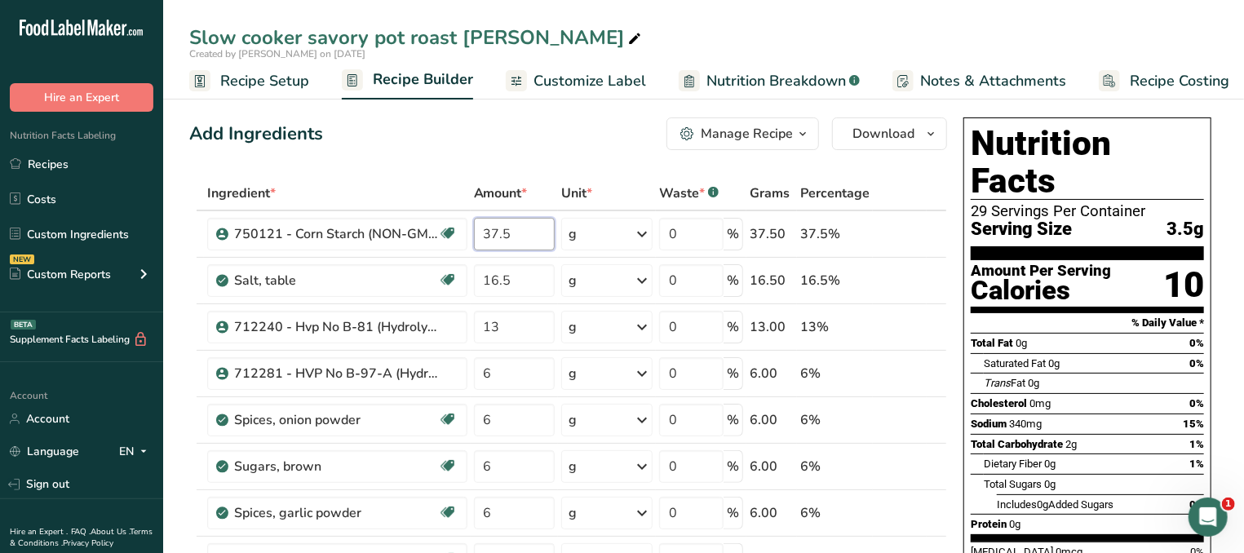
type input "37.5"
click at [1063, 413] on div "Sodium 340mg 15%" at bounding box center [1086, 423] width 233 height 20
click at [526, 280] on input "16.5" at bounding box center [514, 280] width 81 height 33
type input "16"
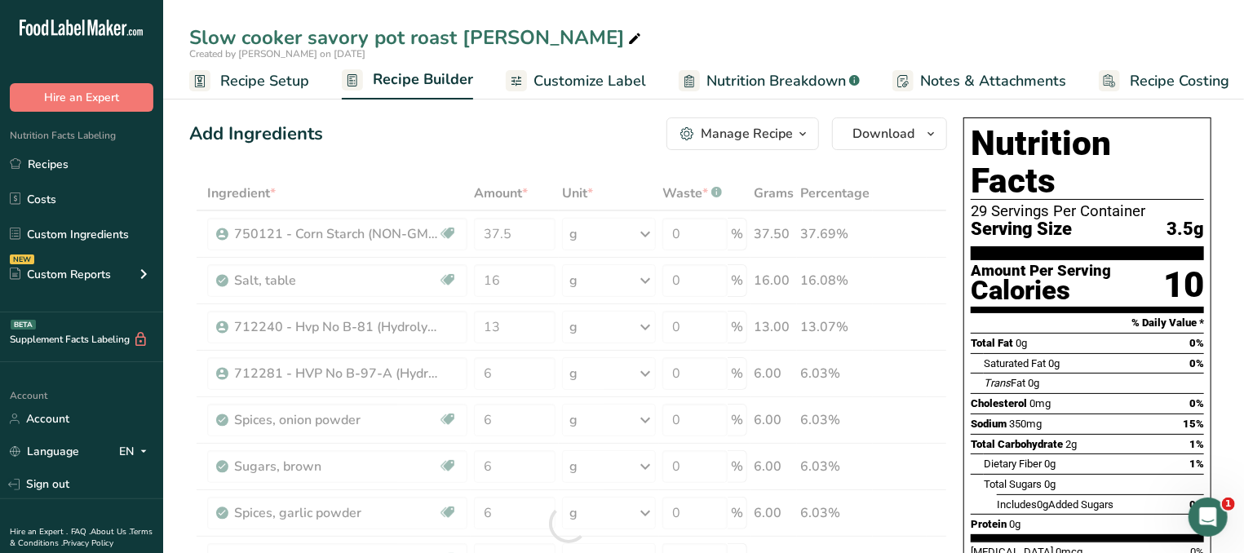
click at [1047, 373] on div "Trans Fat 0g" at bounding box center [1093, 383] width 220 height 20
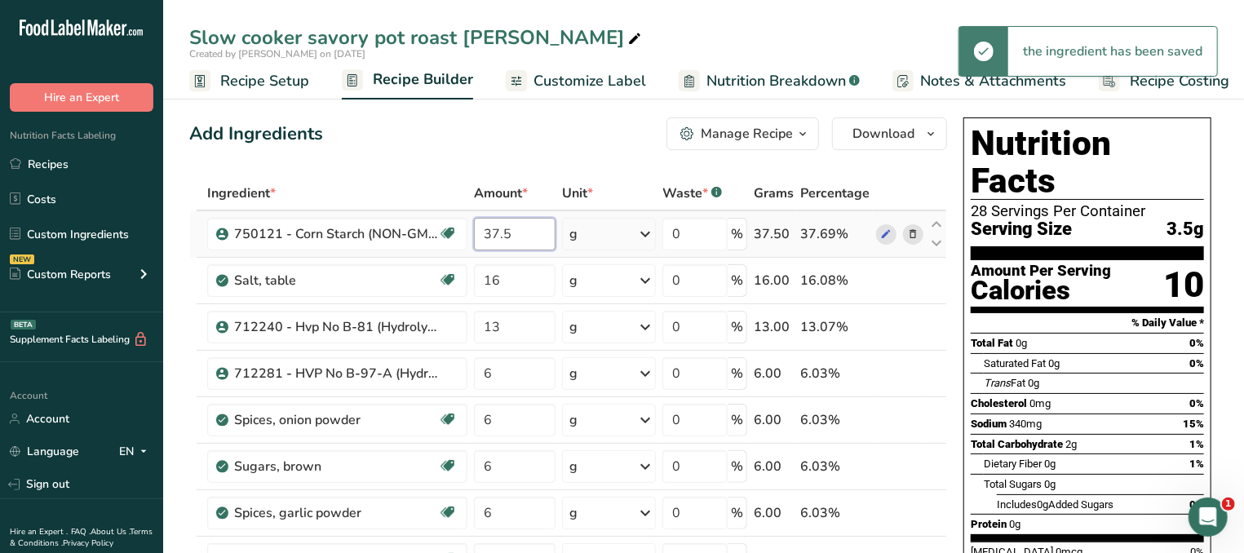
drag, startPoint x: 526, startPoint y: 232, endPoint x: 426, endPoint y: 228, distance: 99.5
click at [474, 228] on input "37.5" at bounding box center [515, 234] width 82 height 33
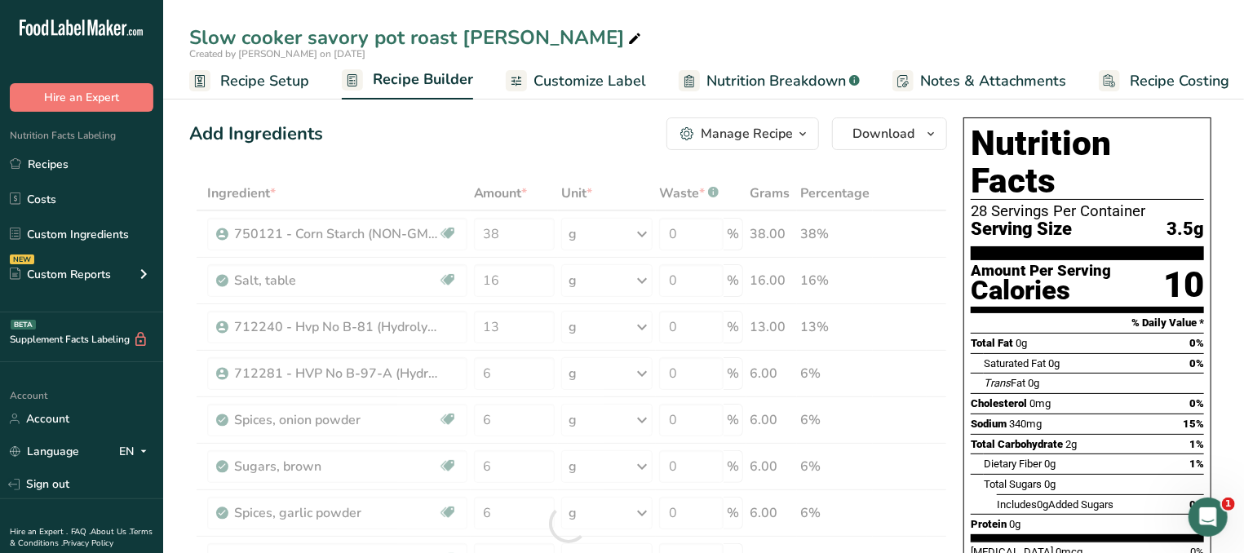
click at [1085, 353] on div "Saturated Fat 0g 0%" at bounding box center [1093, 363] width 220 height 20
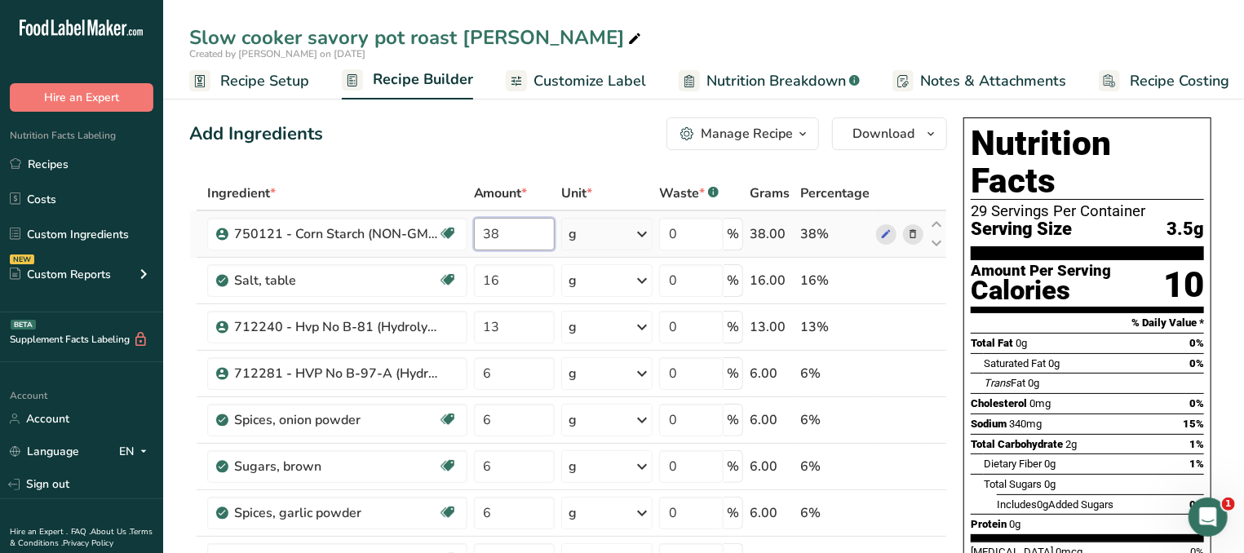
drag, startPoint x: 510, startPoint y: 236, endPoint x: 459, endPoint y: 228, distance: 52.0
click at [474, 228] on input "38" at bounding box center [514, 234] width 81 height 33
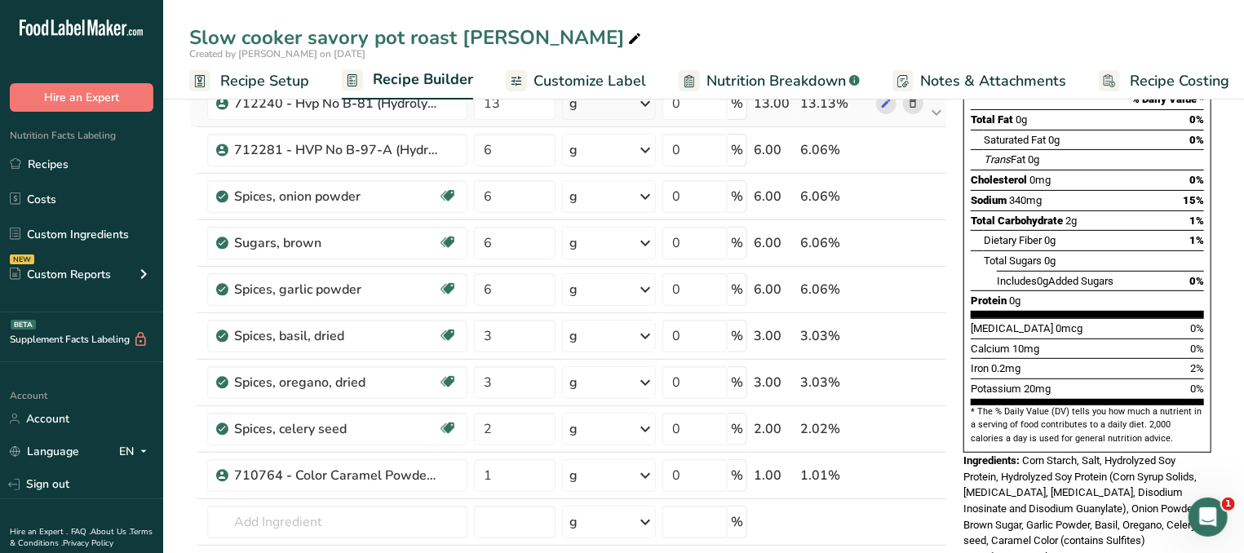
scroll to position [349, 0]
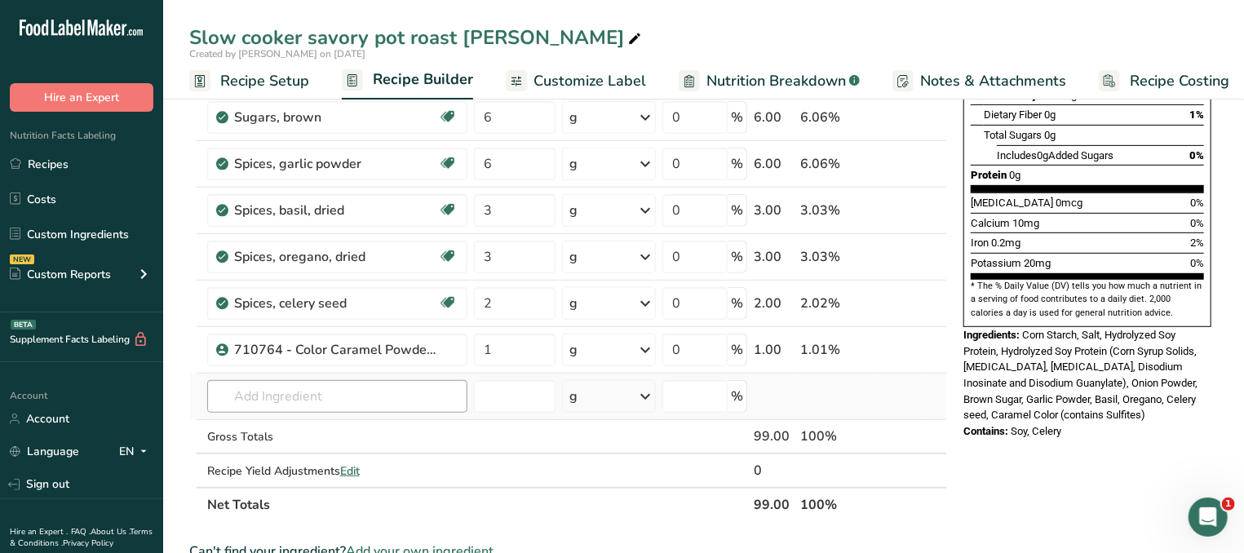
type input "37"
click at [386, 395] on input "text" at bounding box center [337, 396] width 260 height 33
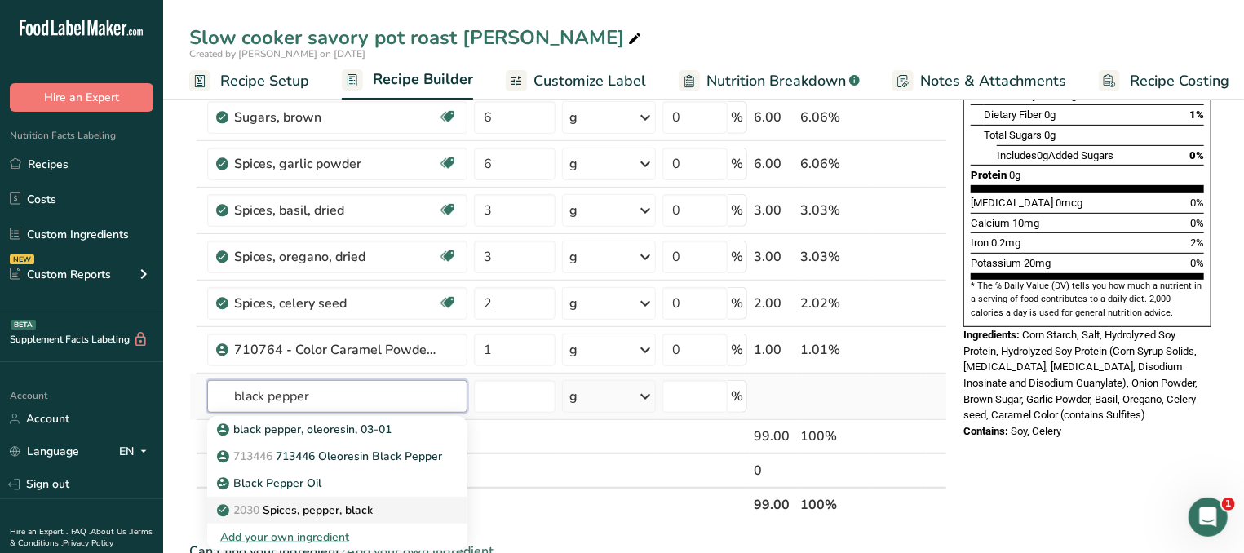
type input "black pepper"
click at [338, 510] on p "2030 Spices, pepper, black" at bounding box center [296, 509] width 152 height 17
type input "Spices, pepper, black"
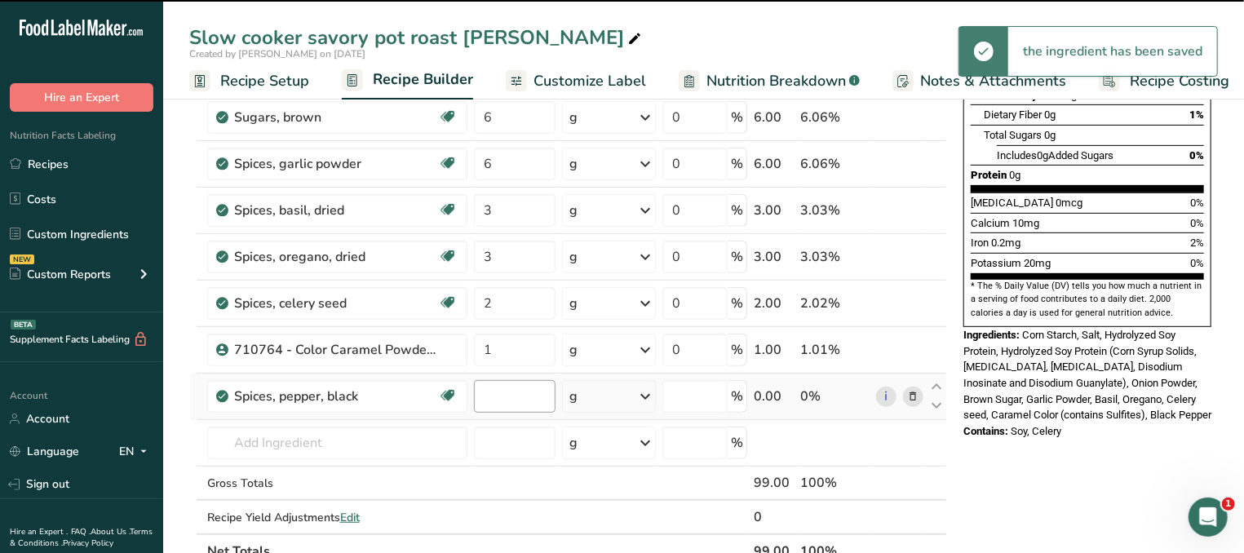
type input "0"
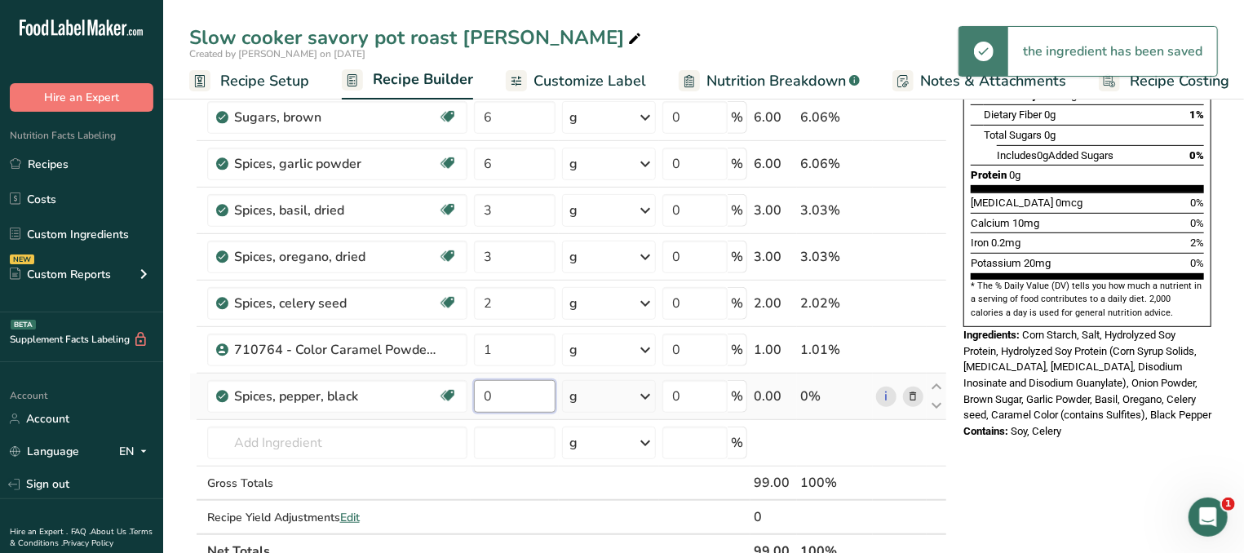
drag, startPoint x: 515, startPoint y: 388, endPoint x: 471, endPoint y: 391, distance: 43.3
click at [474, 391] on input "0" at bounding box center [515, 396] width 82 height 33
type input "1"
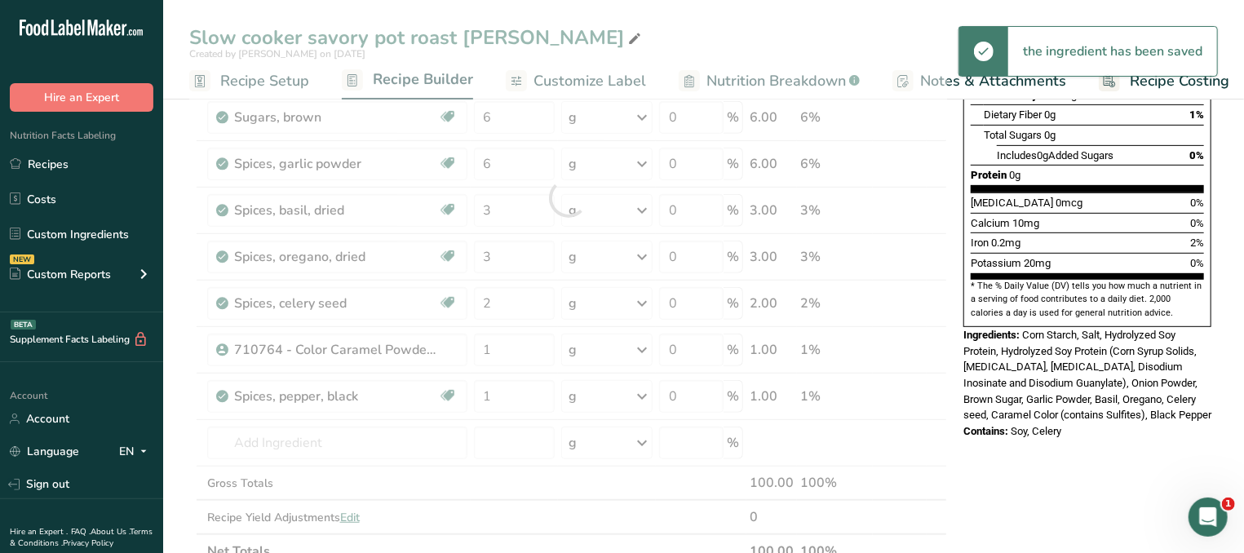
click at [1094, 474] on div "Nutrition Facts 28 Servings Per Container Serving Size 3.5g Amount Per Serving …" at bounding box center [1086, 462] width 261 height 1401
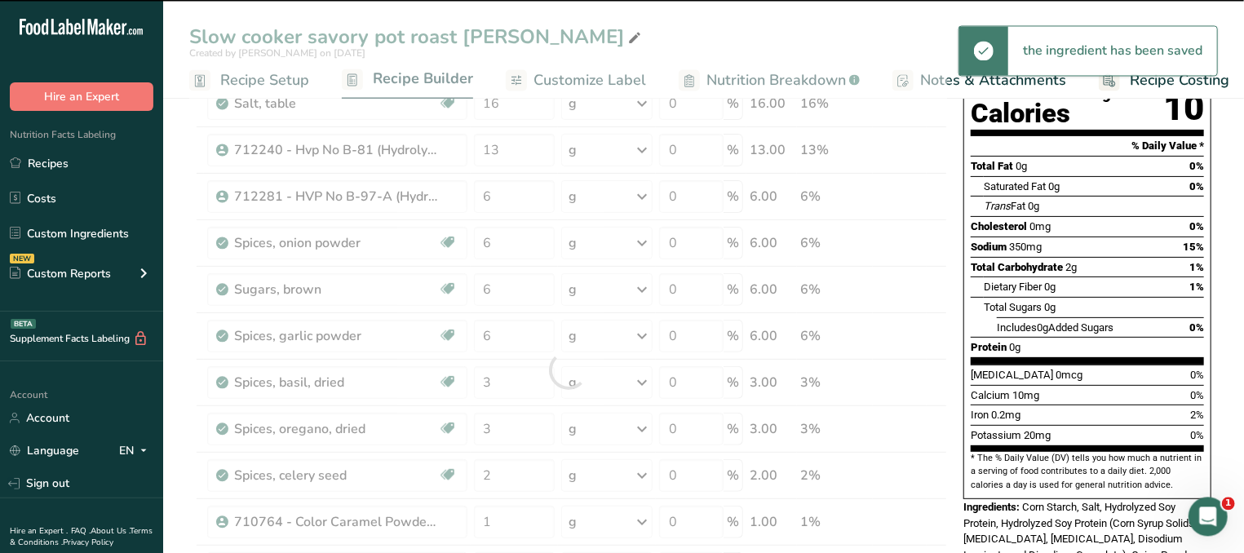
scroll to position [0, 0]
